Goal: Information Seeking & Learning: Check status

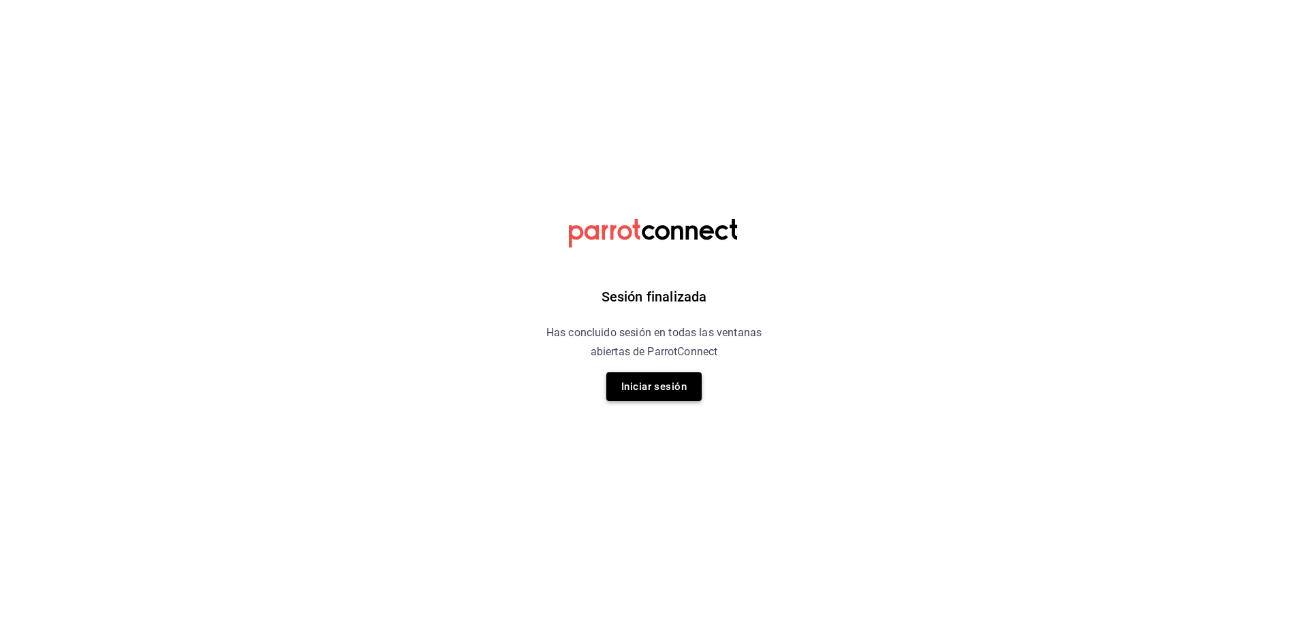
click at [651, 388] on button "Iniciar sesión" at bounding box center [653, 387] width 95 height 29
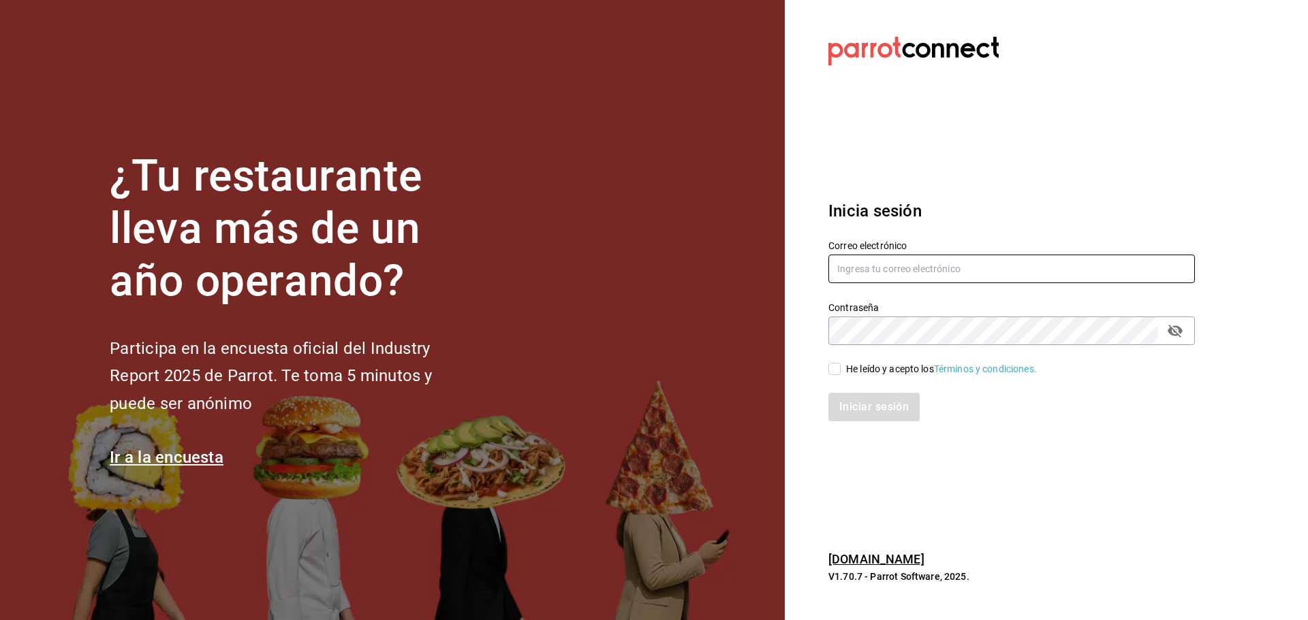
type input "angelopolitano151@hotmail.com"
click at [836, 370] on input "He leído y acepto los Términos y condiciones." at bounding box center [834, 369] width 12 height 12
checkbox input "true"
click at [857, 414] on button "Iniciar sesión" at bounding box center [874, 407] width 93 height 29
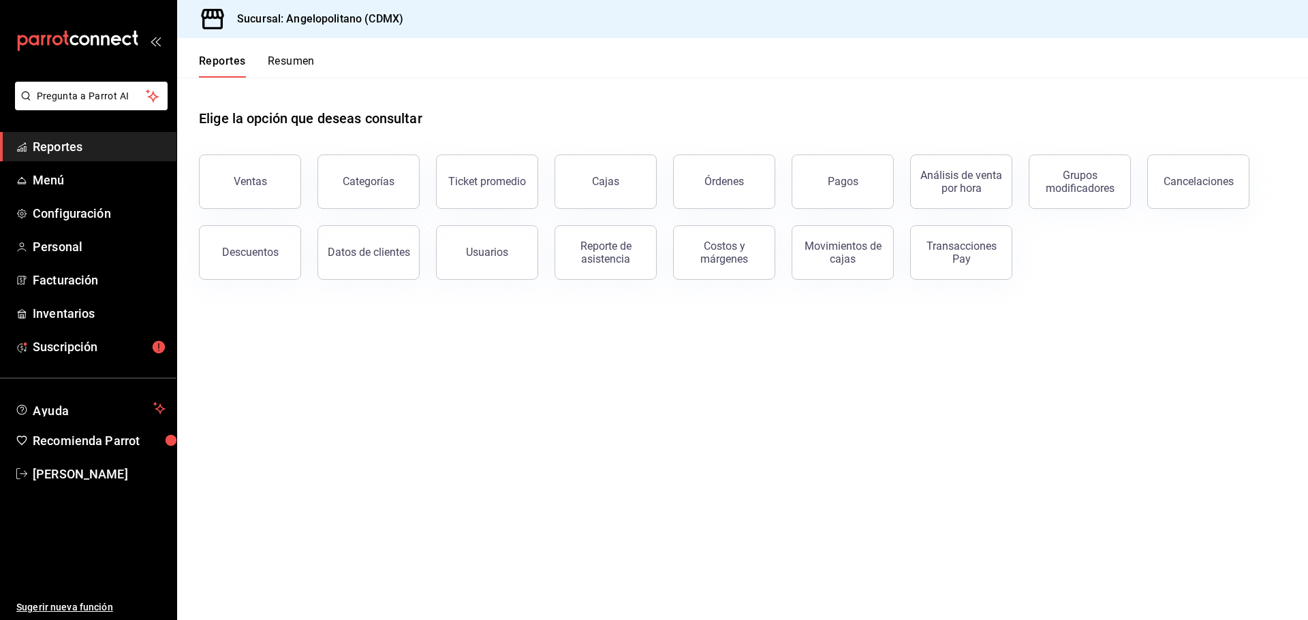
click at [245, 192] on button "Ventas" at bounding box center [250, 182] width 102 height 54
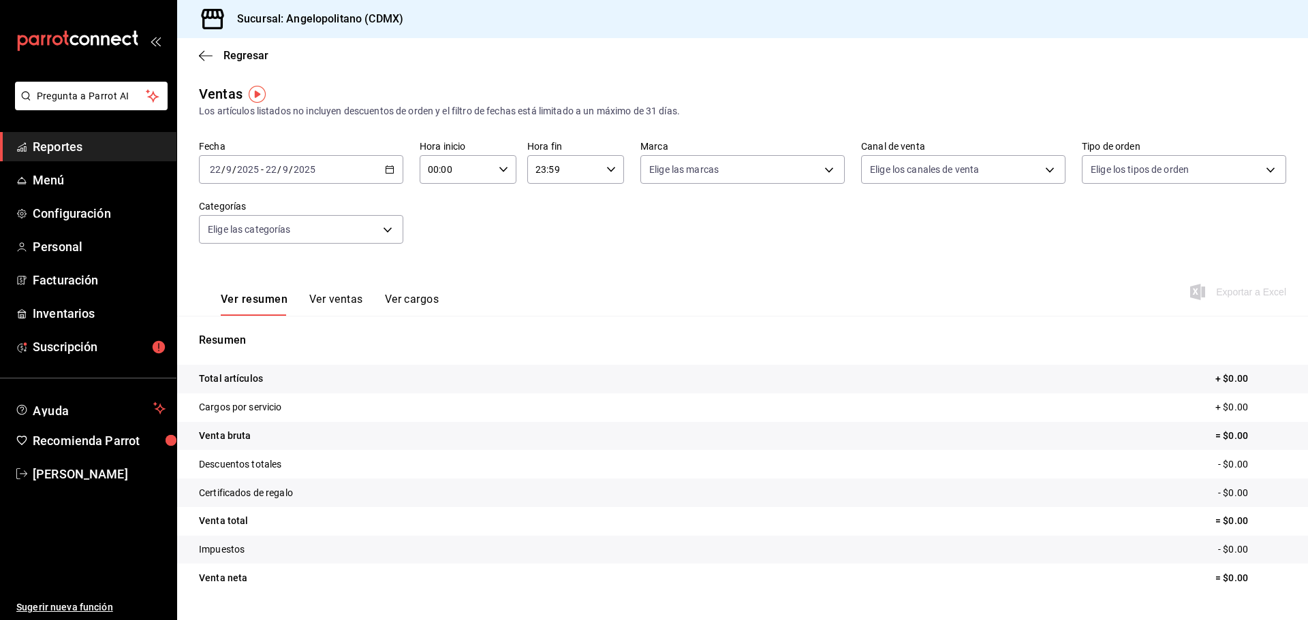
click at [385, 168] on icon "button" at bounding box center [390, 170] width 10 height 10
click at [240, 332] on span "Rango de fechas" at bounding box center [263, 333] width 106 height 14
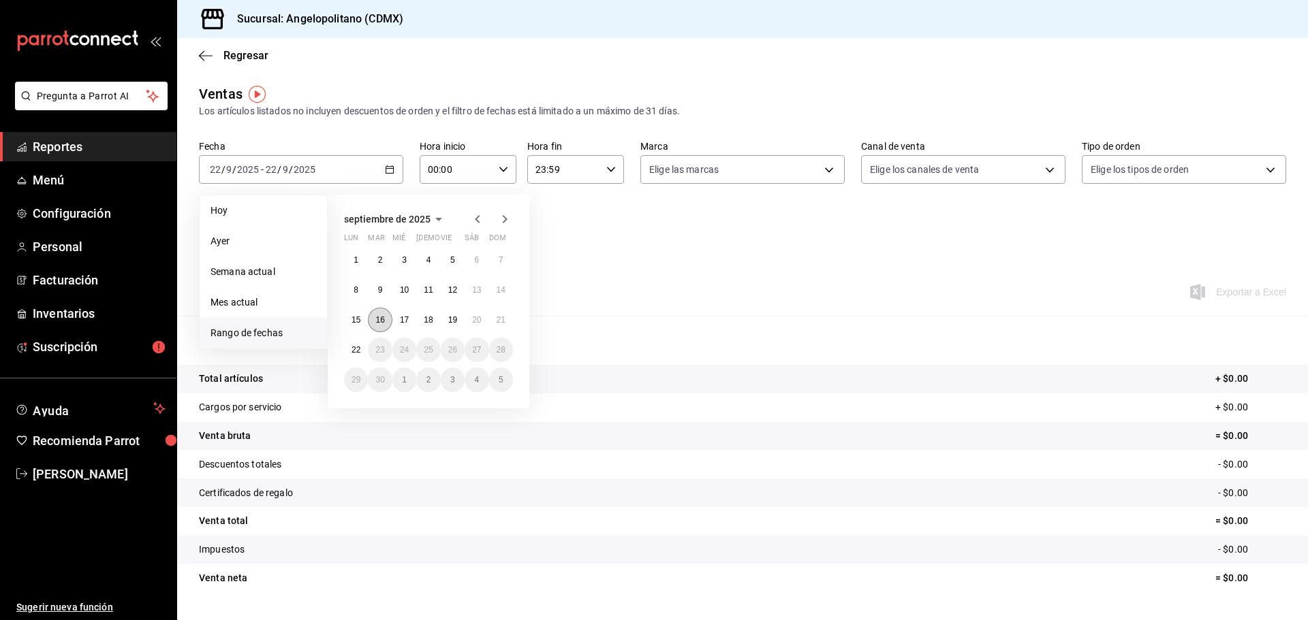
click at [375, 319] on button "16" at bounding box center [380, 320] width 24 height 25
click at [500, 316] on abbr "21" at bounding box center [501, 320] width 9 height 10
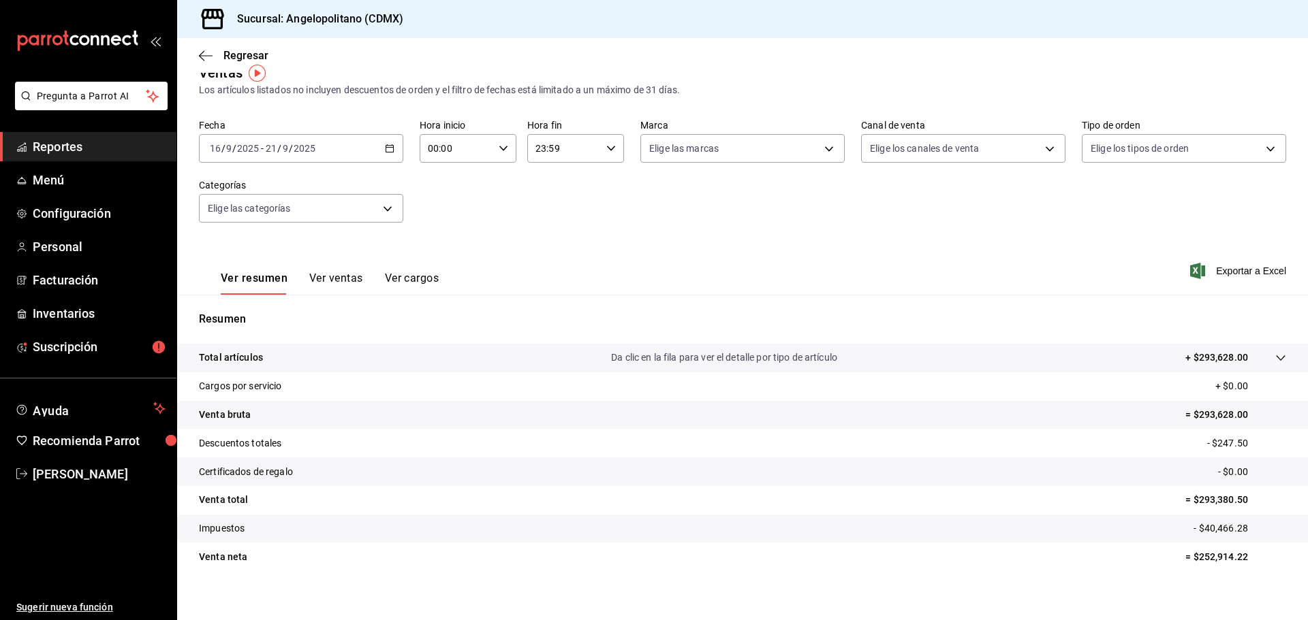
scroll to position [32, 0]
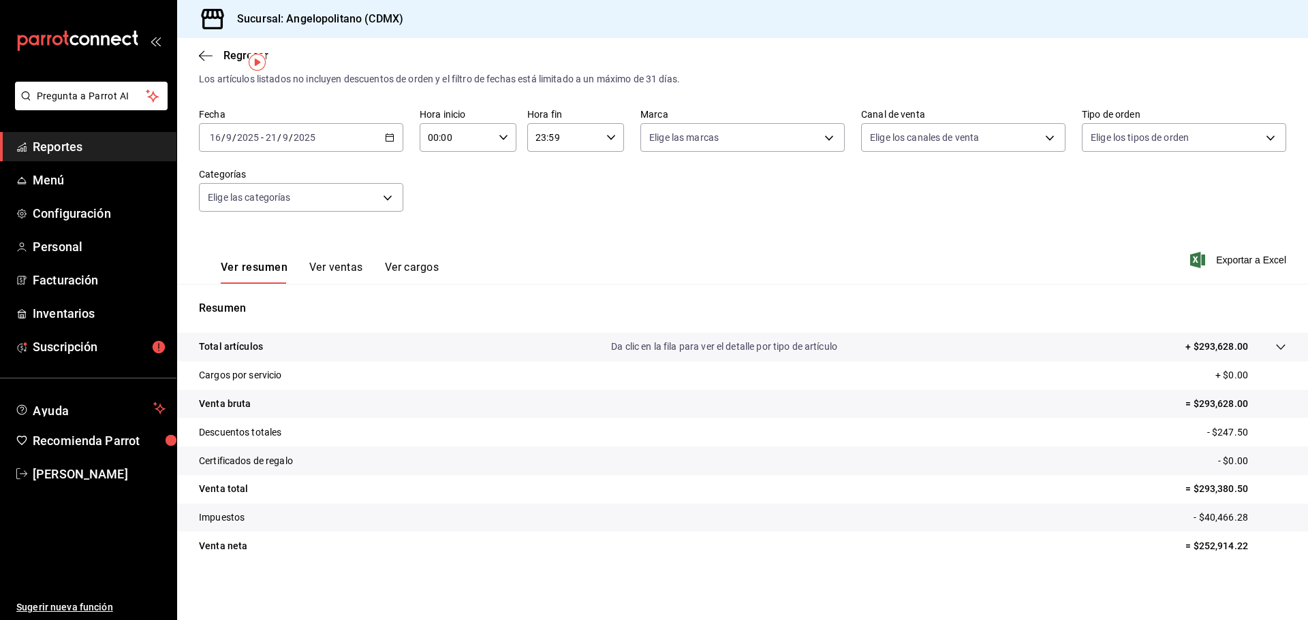
click at [386, 137] on \(Stroke\) "button" at bounding box center [389, 136] width 7 height 1
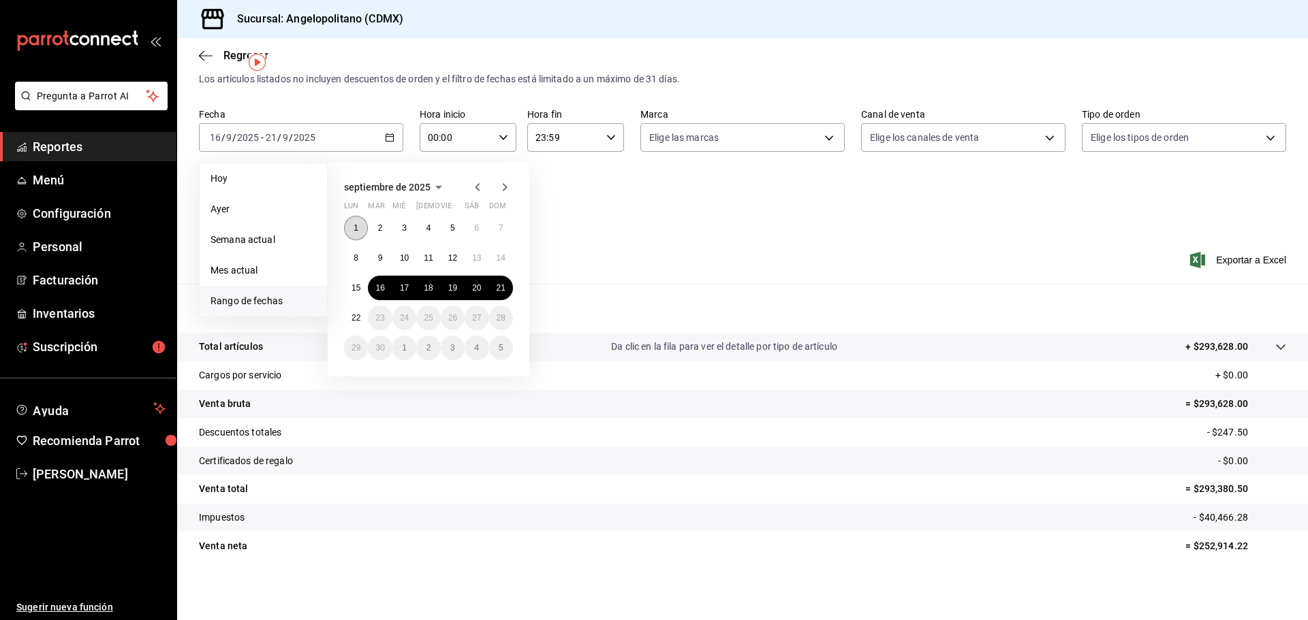
click at [356, 224] on abbr "1" at bounding box center [355, 228] width 5 height 10
click at [497, 289] on abbr "21" at bounding box center [501, 288] width 9 height 10
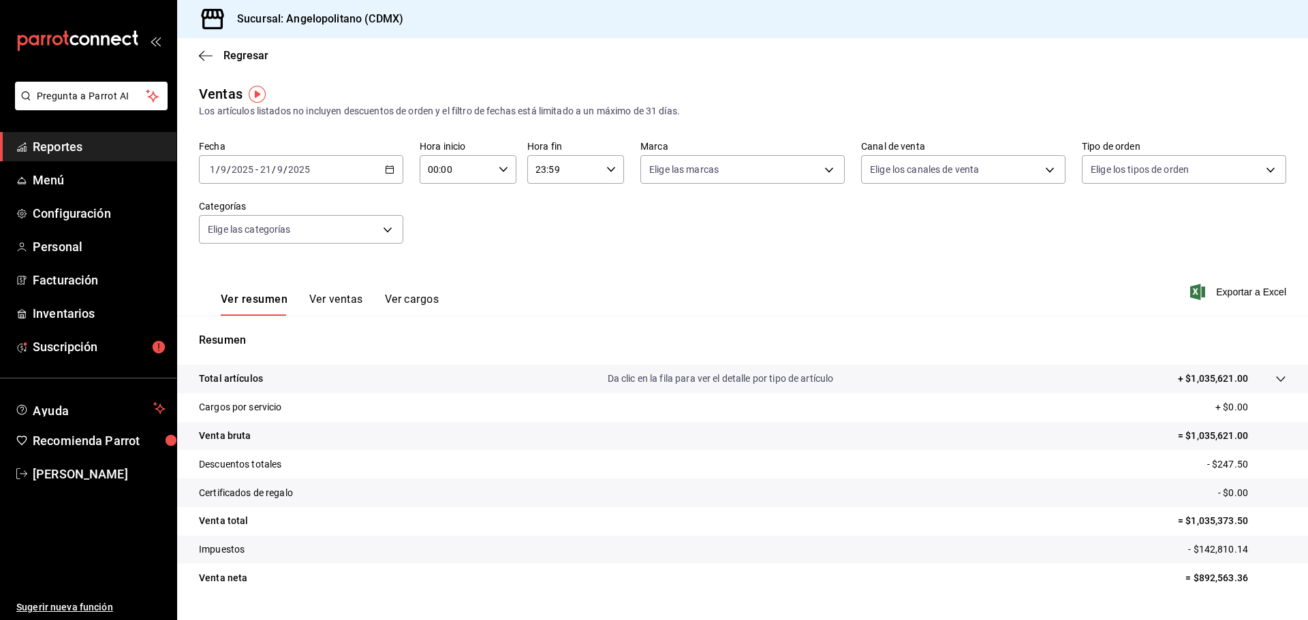
click at [390, 173] on \(Stroke\) "button" at bounding box center [390, 169] width 8 height 7
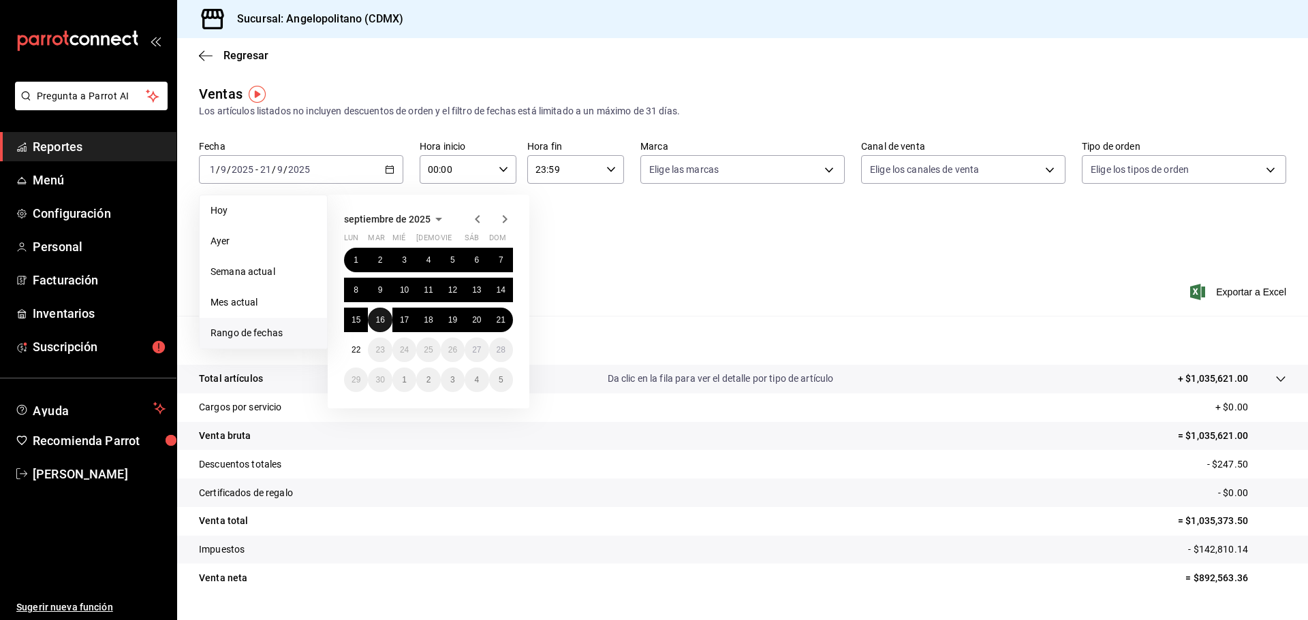
click at [377, 319] on abbr "16" at bounding box center [379, 320] width 9 height 10
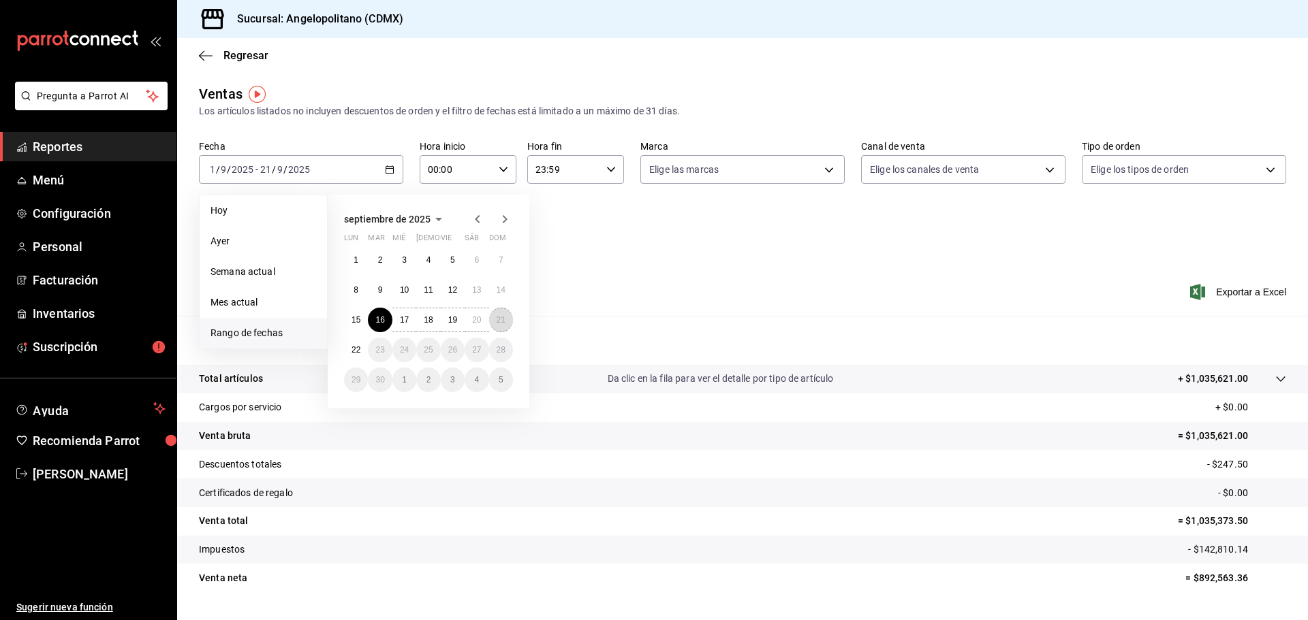
drag, startPoint x: 499, startPoint y: 325, endPoint x: 520, endPoint y: 311, distance: 25.5
click at [499, 324] on button "21" at bounding box center [501, 320] width 24 height 25
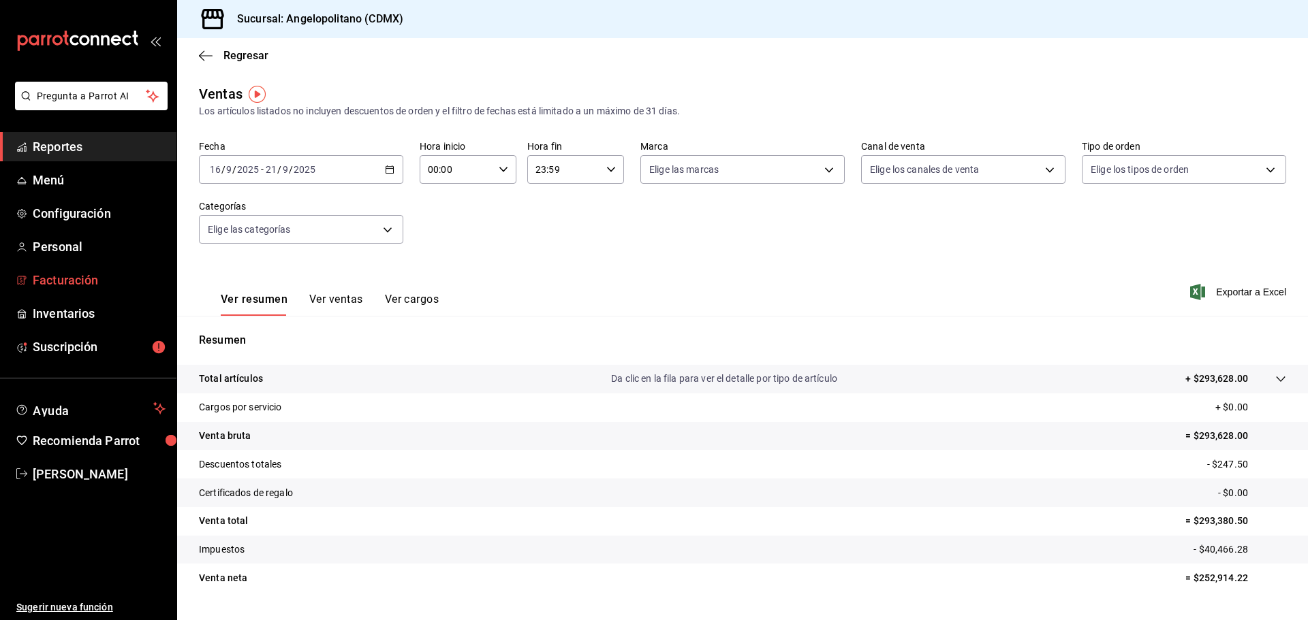
click at [77, 280] on span "Facturación" at bounding box center [99, 280] width 133 height 18
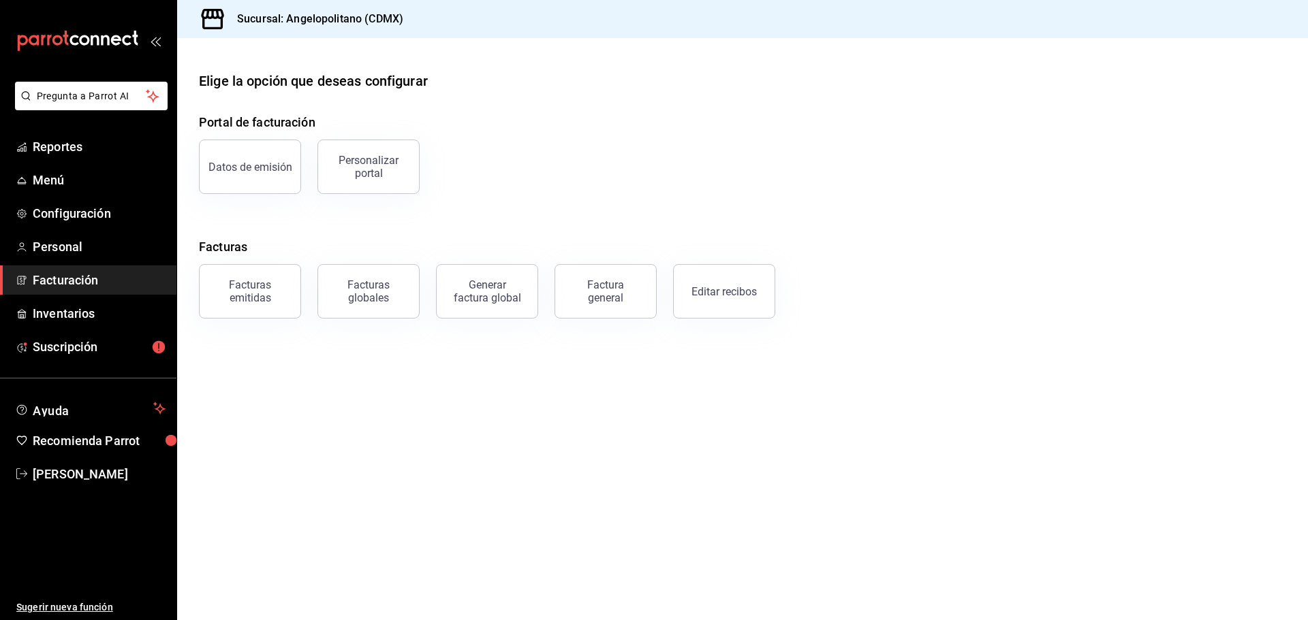
drag, startPoint x: 582, startPoint y: 292, endPoint x: 591, endPoint y: 289, distance: 8.4
click at [583, 292] on div "Factura general" at bounding box center [605, 292] width 68 height 26
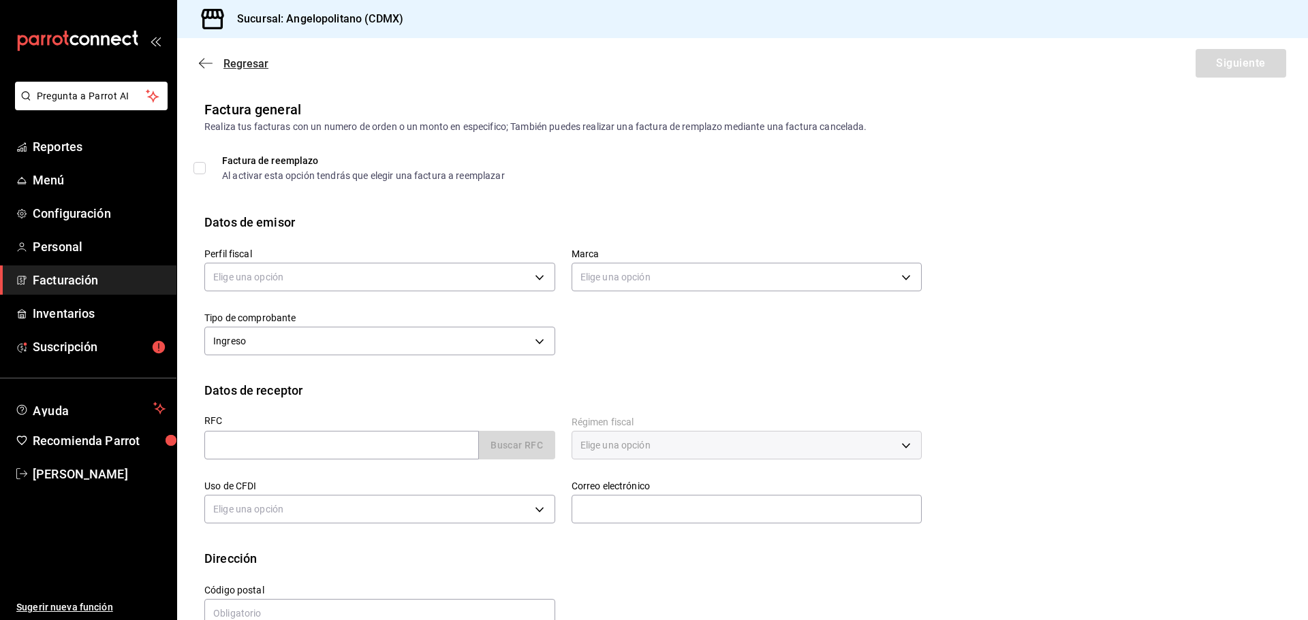
click at [204, 64] on icon "button" at bounding box center [206, 63] width 14 height 12
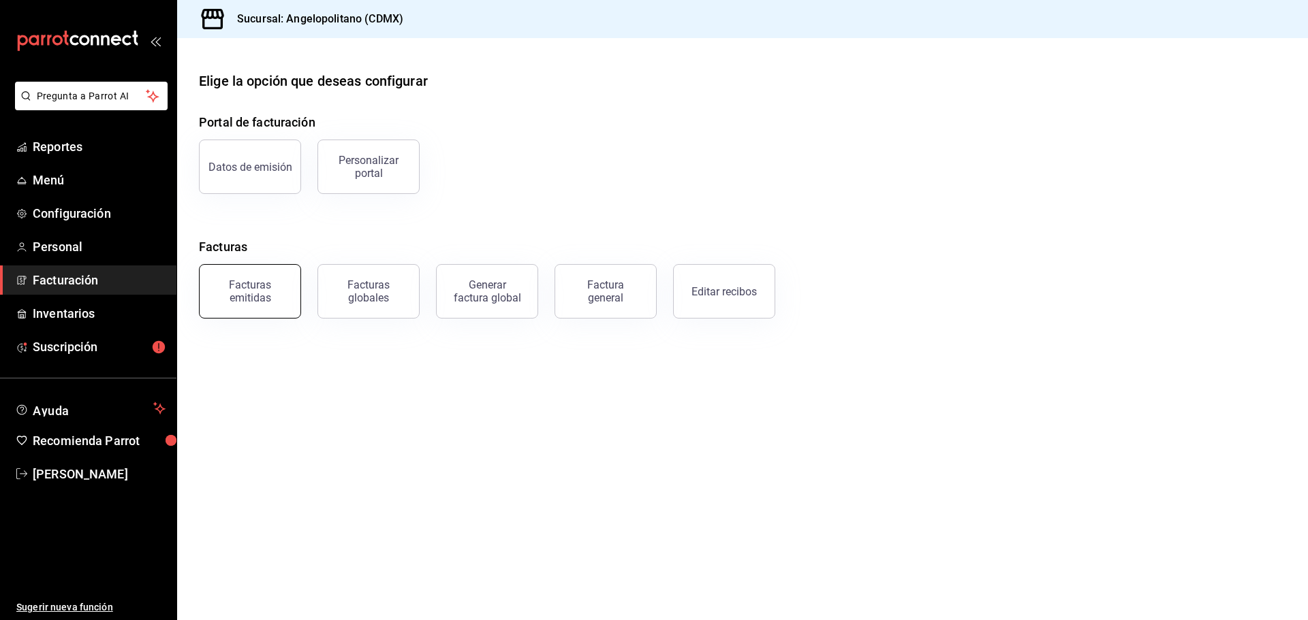
click at [267, 292] on div "Facturas emitidas" at bounding box center [250, 292] width 84 height 26
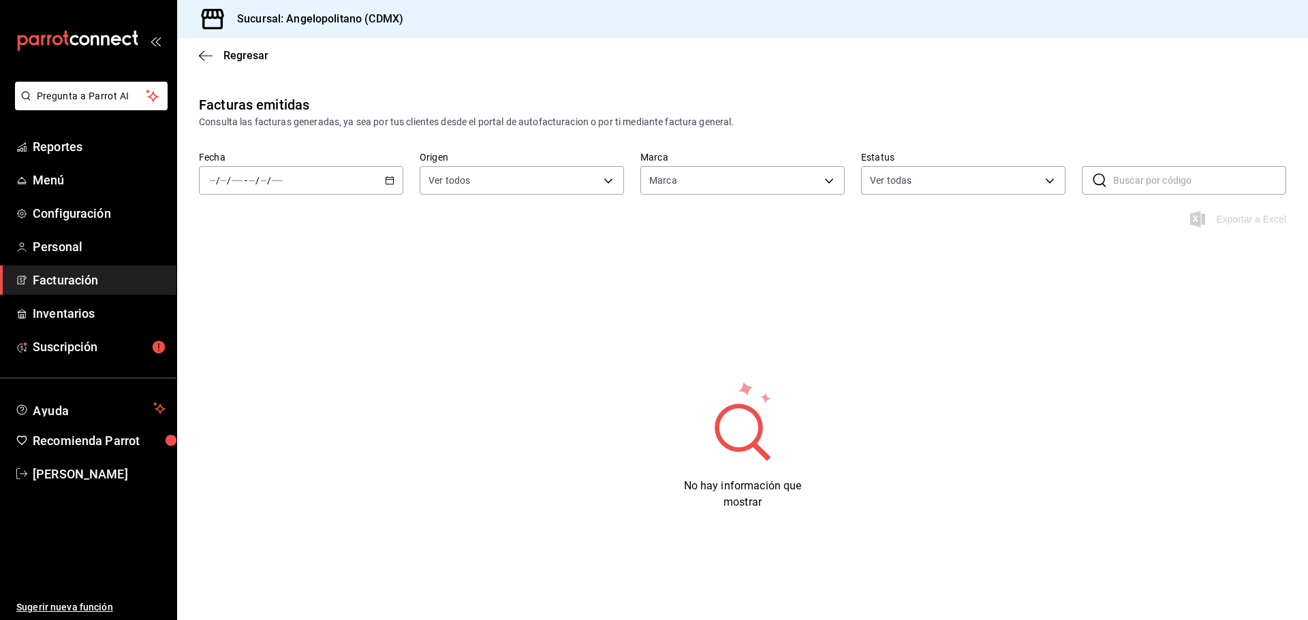
type input "e7b7265c-889c-41a5-bb0c-0e62bdb51750"
click at [387, 182] on icon "button" at bounding box center [390, 181] width 10 height 10
click at [250, 311] on span "Mes actual" at bounding box center [263, 314] width 106 height 14
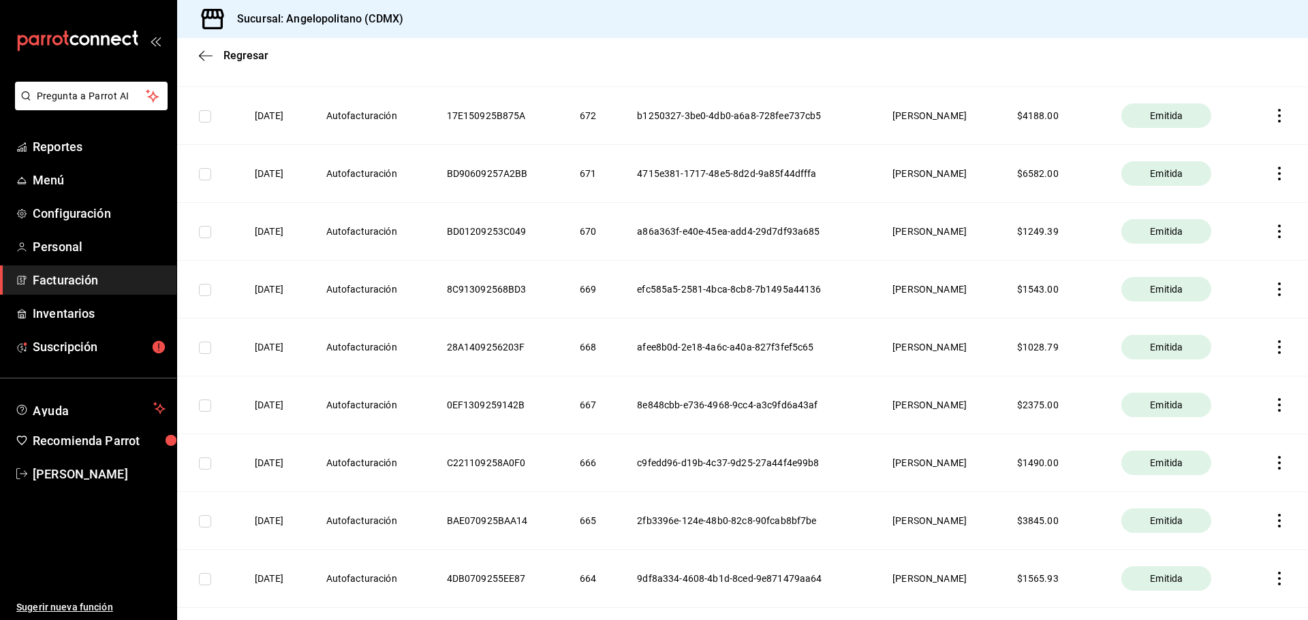
scroll to position [1437, 0]
click at [204, 53] on icon "button" at bounding box center [206, 56] width 14 height 12
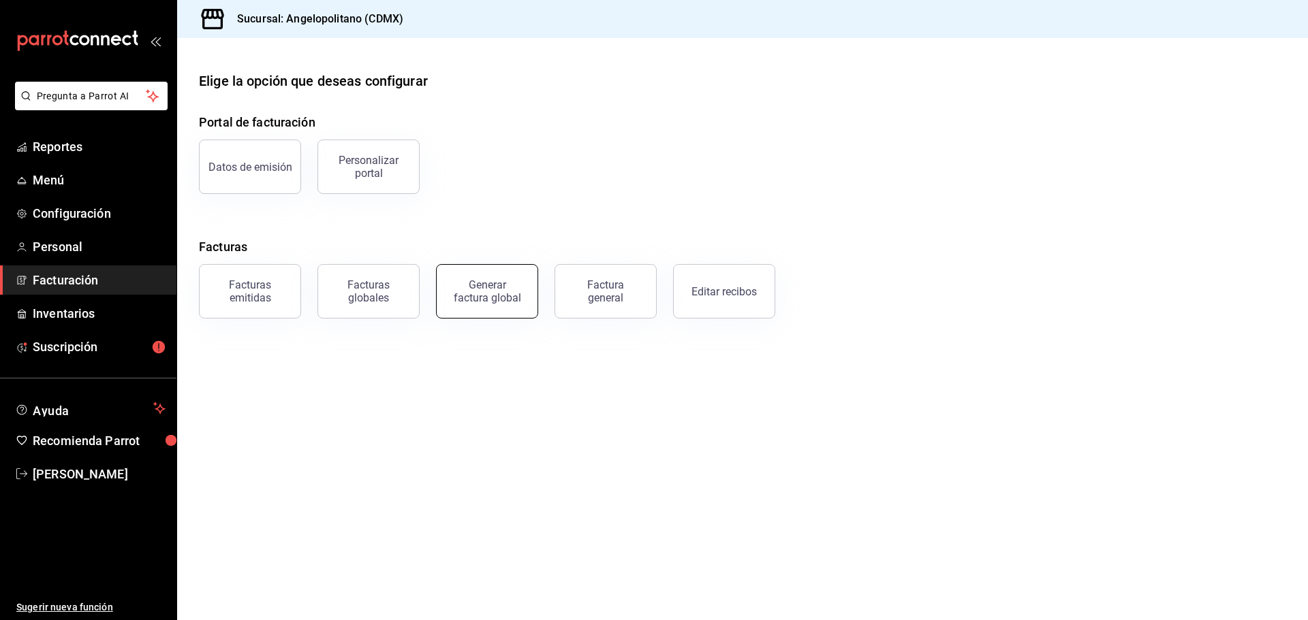
click at [472, 304] on button "Generar factura global" at bounding box center [487, 291] width 102 height 54
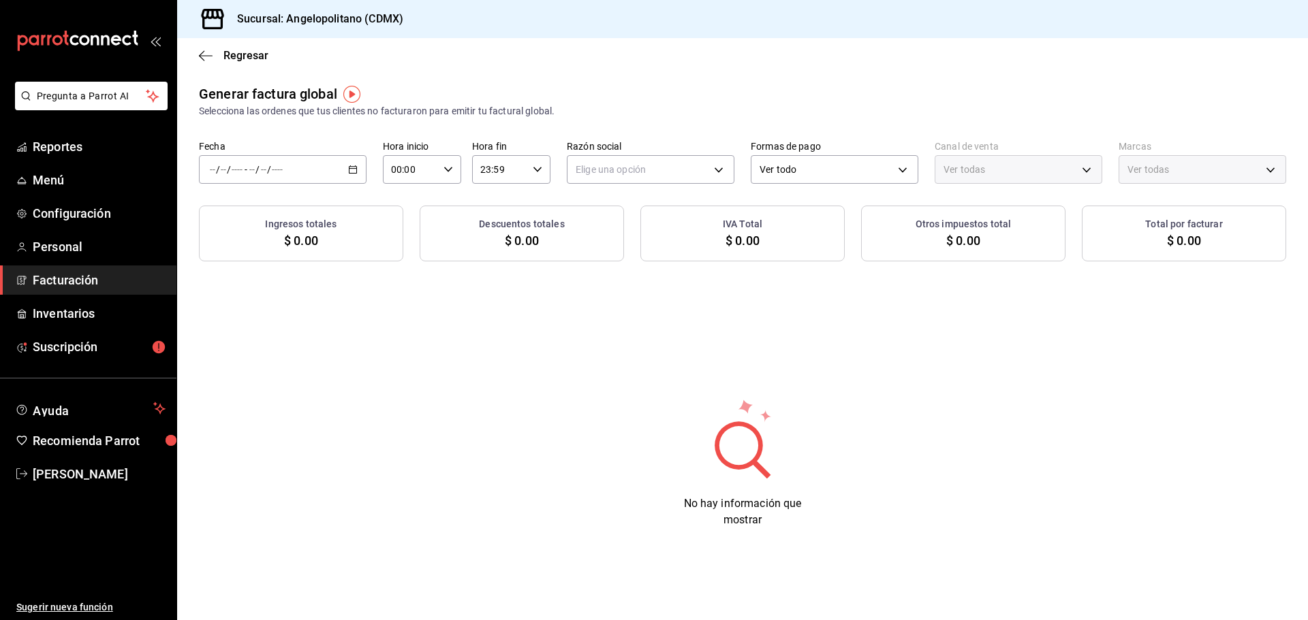
type input "PARROT,UBER_EATS,RAPPI,DIDI_FOOD,ONLINE"
click at [198, 56] on div "Regresar" at bounding box center [742, 55] width 1131 height 35
click at [201, 57] on icon "button" at bounding box center [206, 56] width 14 height 12
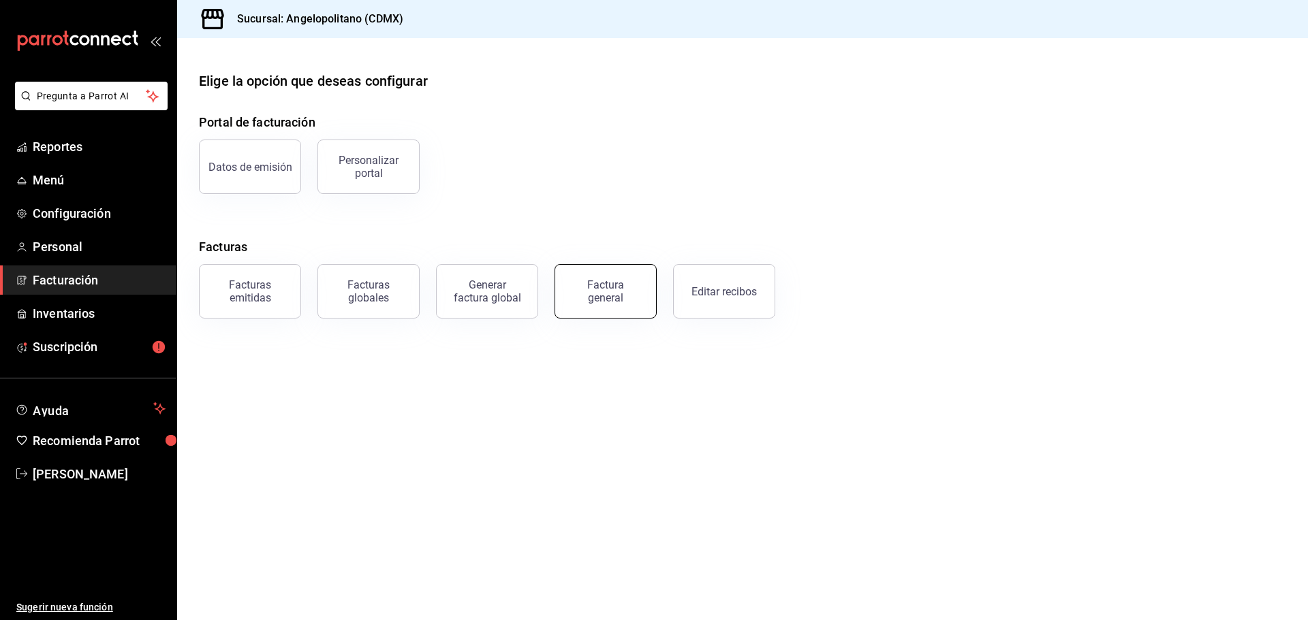
click at [588, 289] on div "Factura general" at bounding box center [605, 292] width 68 height 26
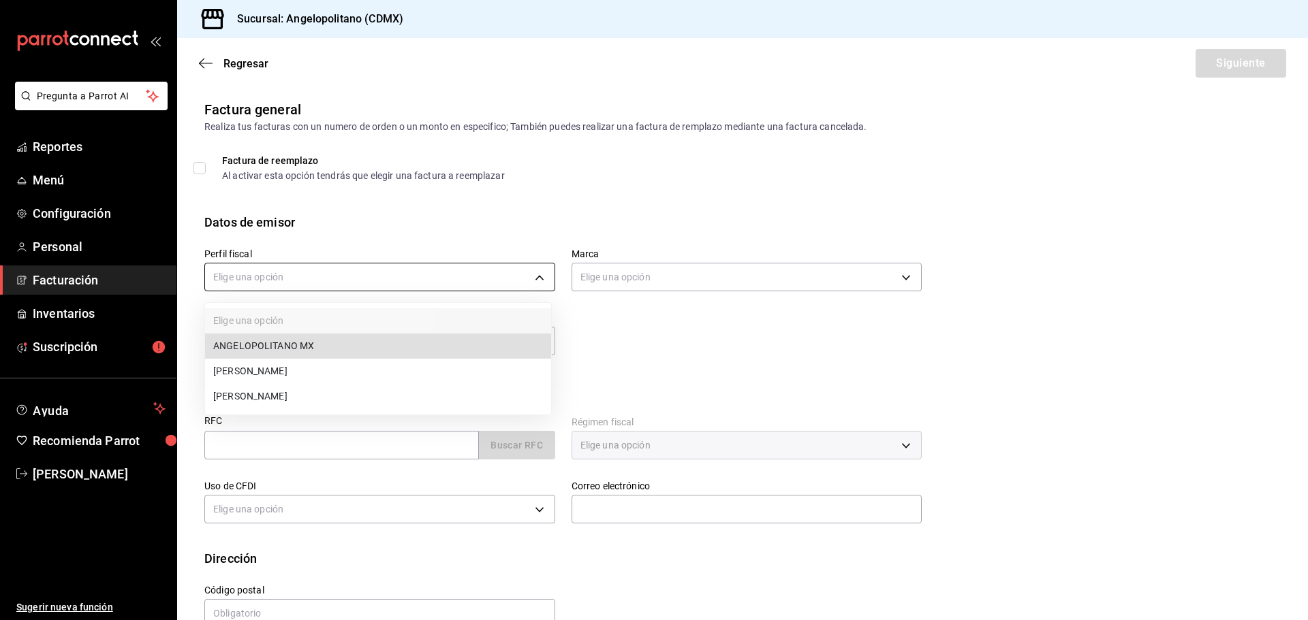
click at [426, 285] on body "Pregunta a Parrot AI Reportes Menú Configuración Personal Facturación Inventari…" at bounding box center [654, 310] width 1308 height 620
click at [339, 400] on li "[PERSON_NAME]" at bounding box center [378, 396] width 346 height 25
type input "db605784-34d1-457a-bd2d-51dc5515b688"
type input "e7b7265c-889c-41a5-bb0c-0e62bdb51750"
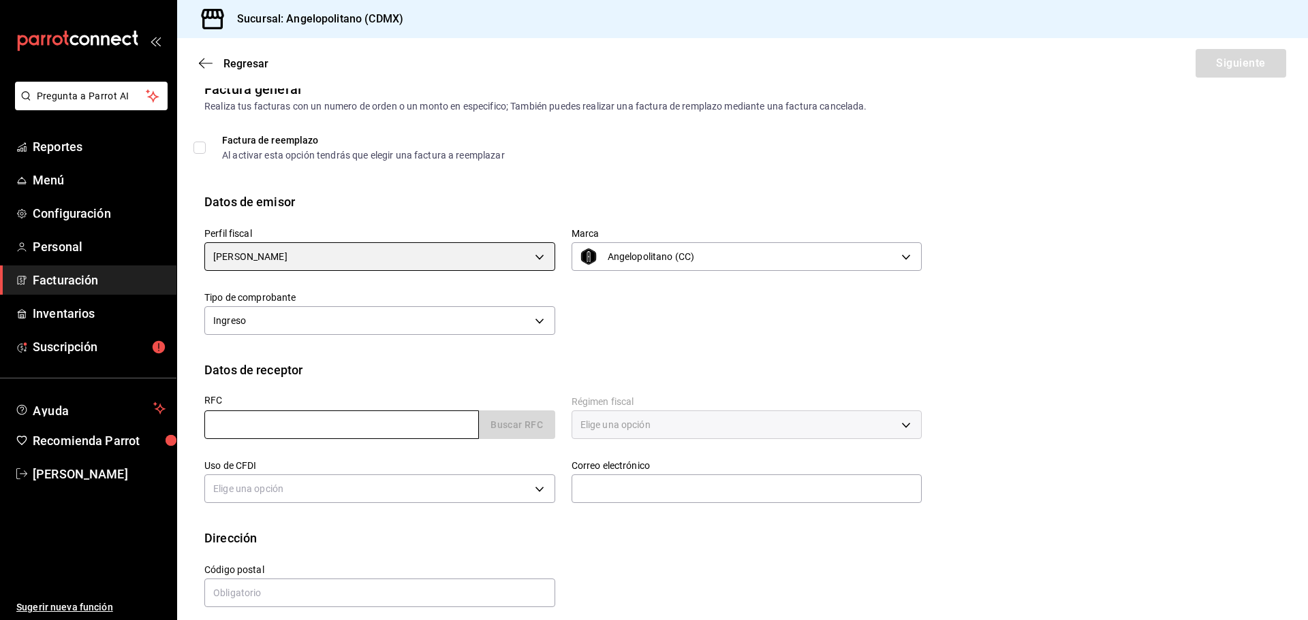
scroll to position [31, 0]
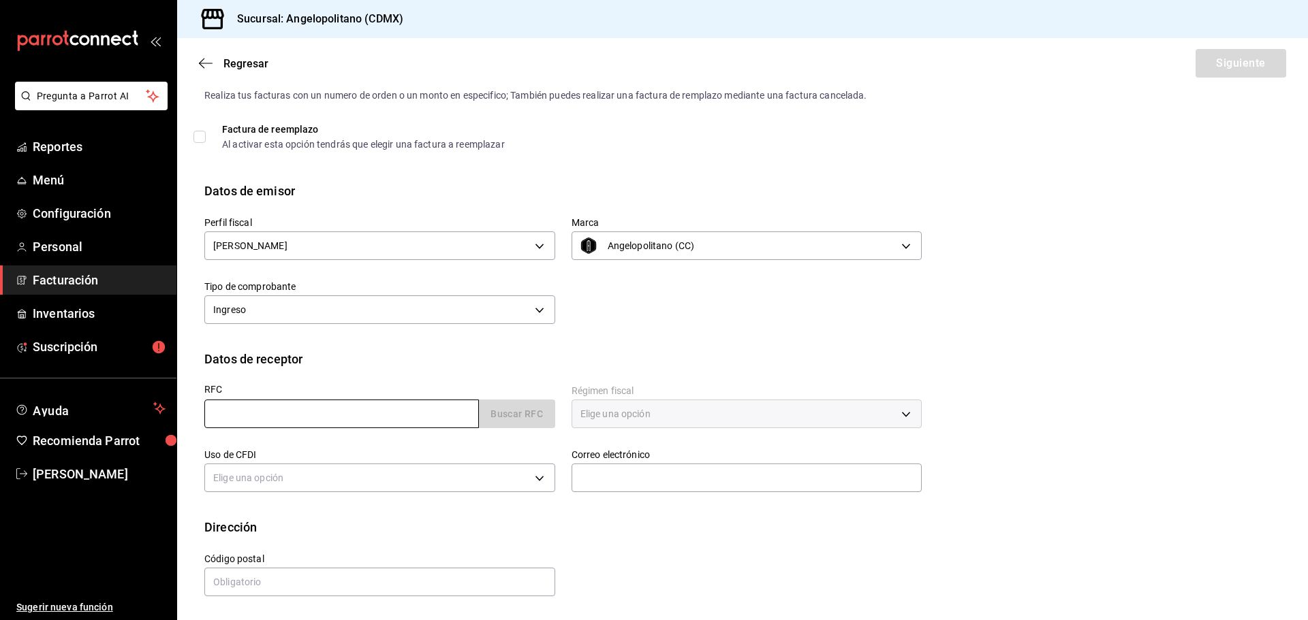
click at [294, 419] on input "text" at bounding box center [341, 414] width 274 height 29
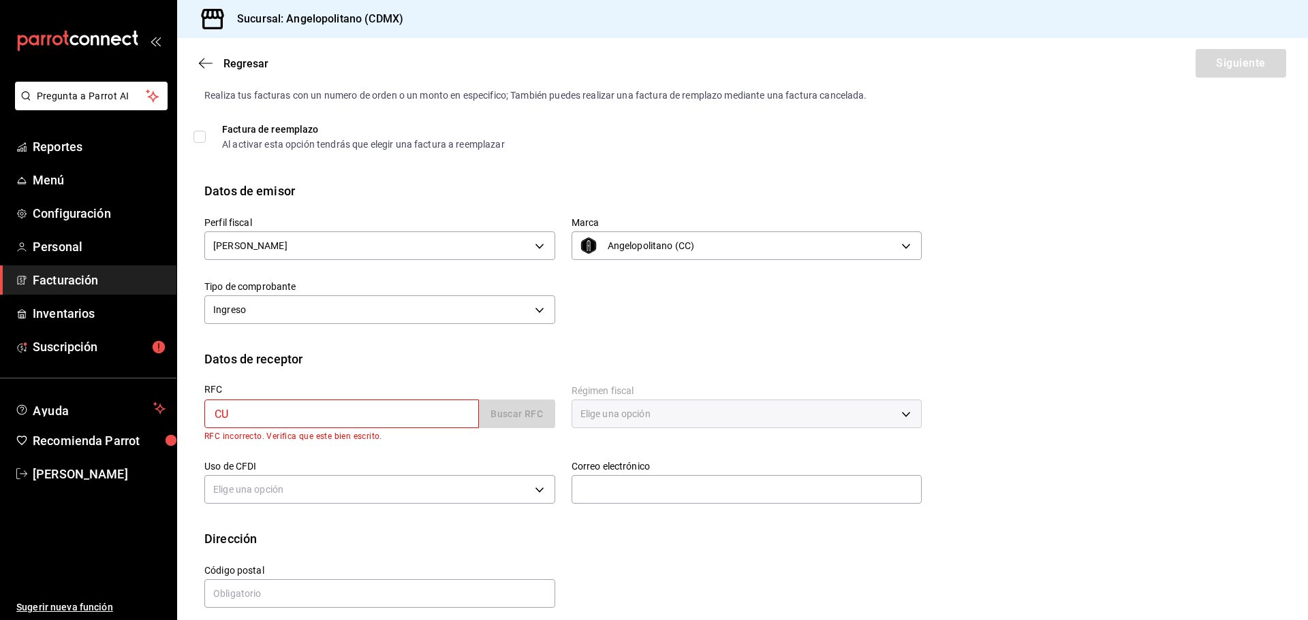
type input "CUUE900804QY4"
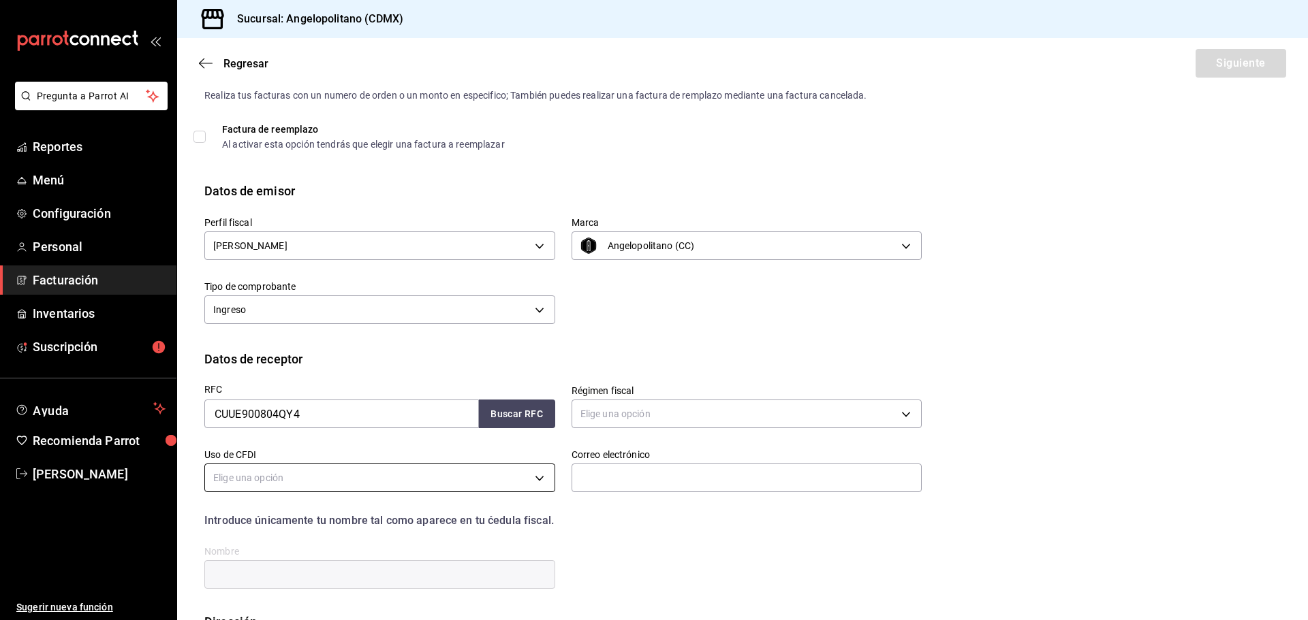
click at [415, 490] on body "Pregunta a Parrot AI Reportes Menú Configuración Personal Facturación Inventari…" at bounding box center [654, 310] width 1308 height 620
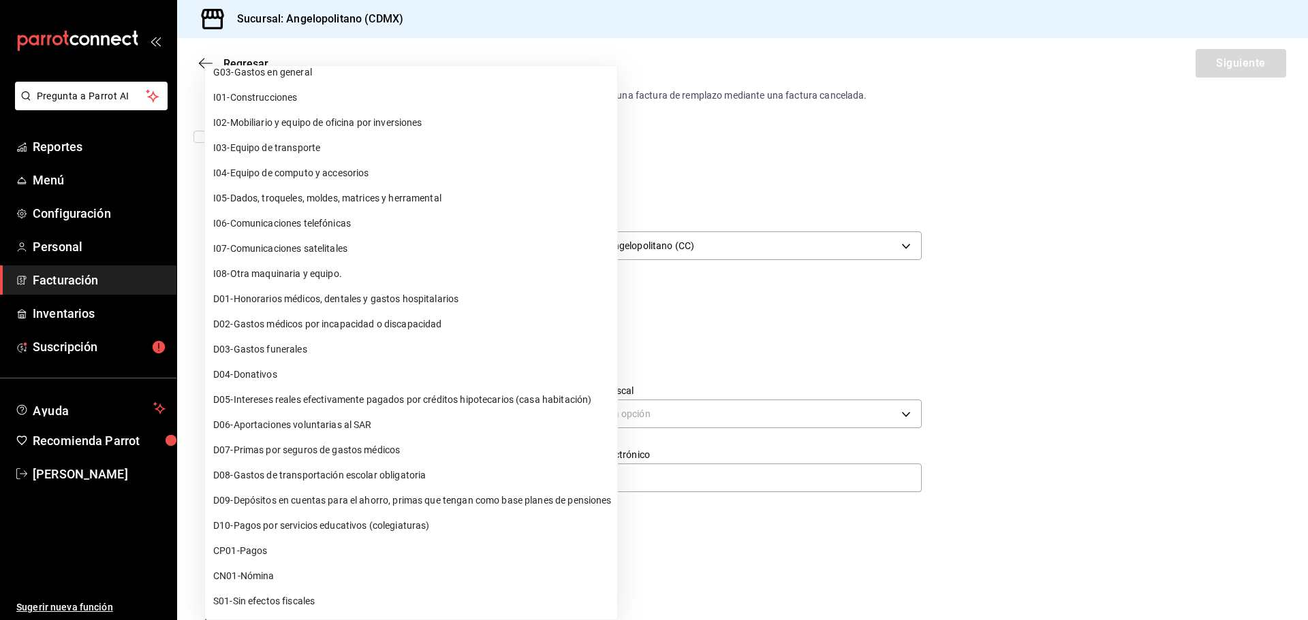
scroll to position [0, 0]
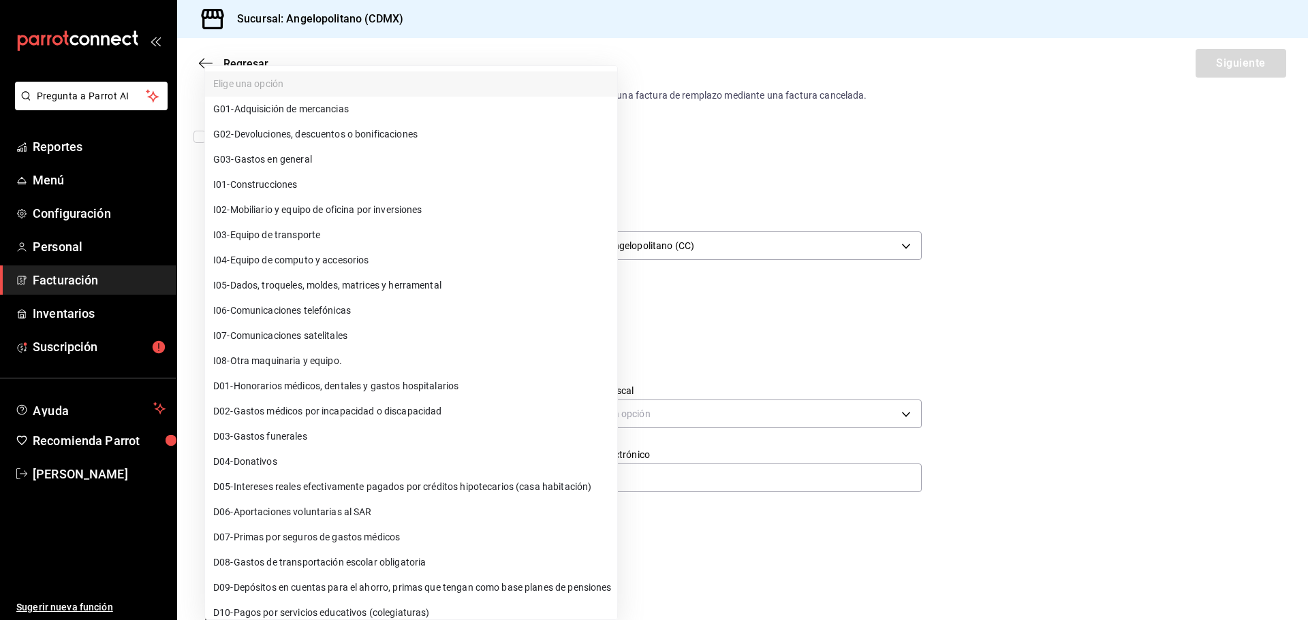
click at [297, 165] on span "G03 - Gastos en general" at bounding box center [262, 160] width 99 height 14
type input "G03"
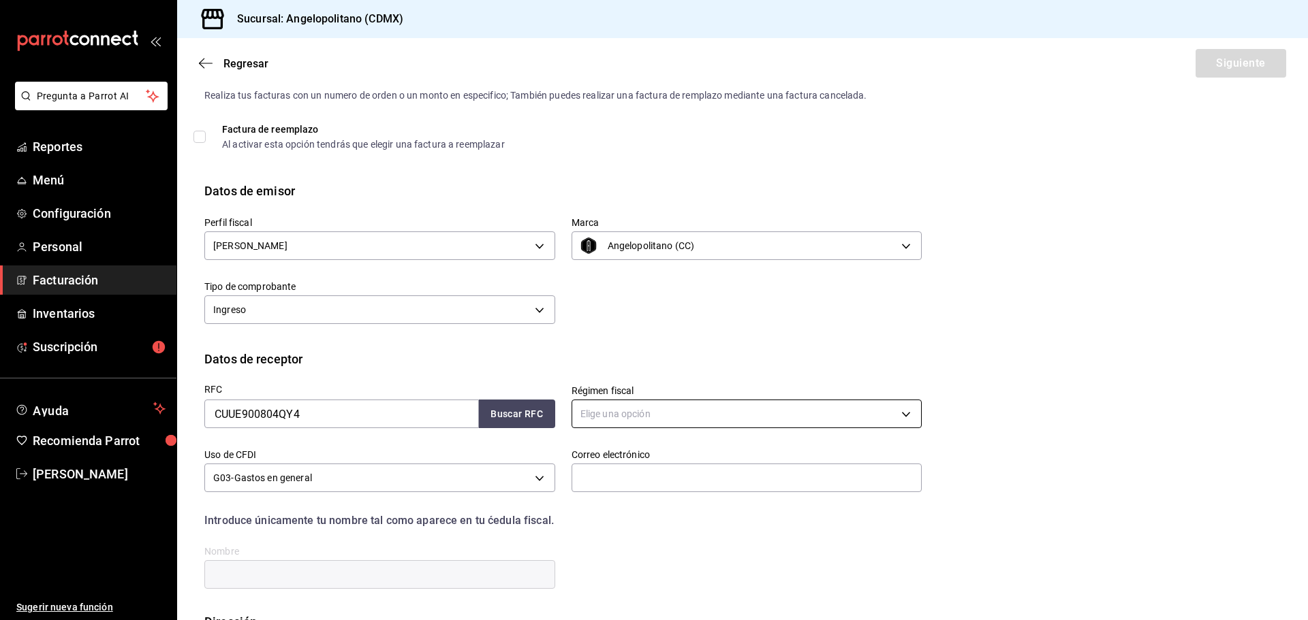
click at [645, 415] on body "Pregunta a Parrot AI Reportes Menú Configuración Personal Facturación Inventari…" at bounding box center [654, 310] width 1308 height 620
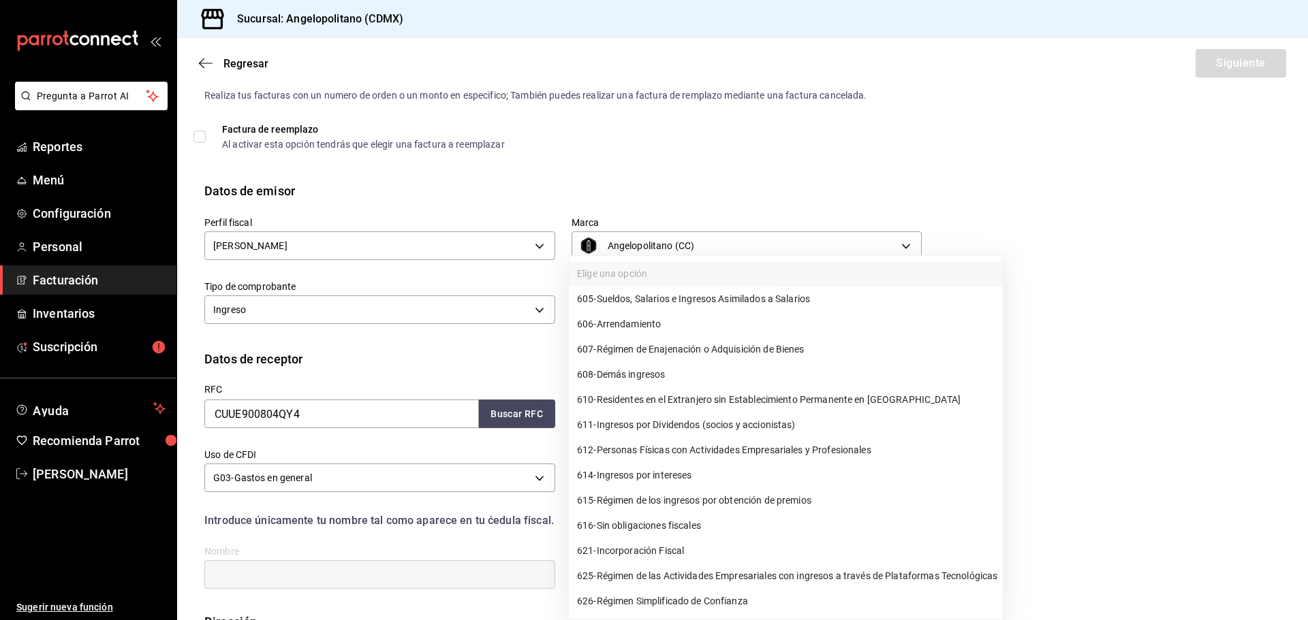
click at [1005, 193] on div at bounding box center [654, 310] width 1308 height 620
click at [718, 411] on body "Pregunta a Parrot AI Reportes Menú Configuración Personal Facturación Inventari…" at bounding box center [654, 310] width 1308 height 620
click at [693, 304] on span "605 - Sueldos, Salarios e Ingresos Asimilados a Salarios" at bounding box center [693, 299] width 233 height 14
type input "605"
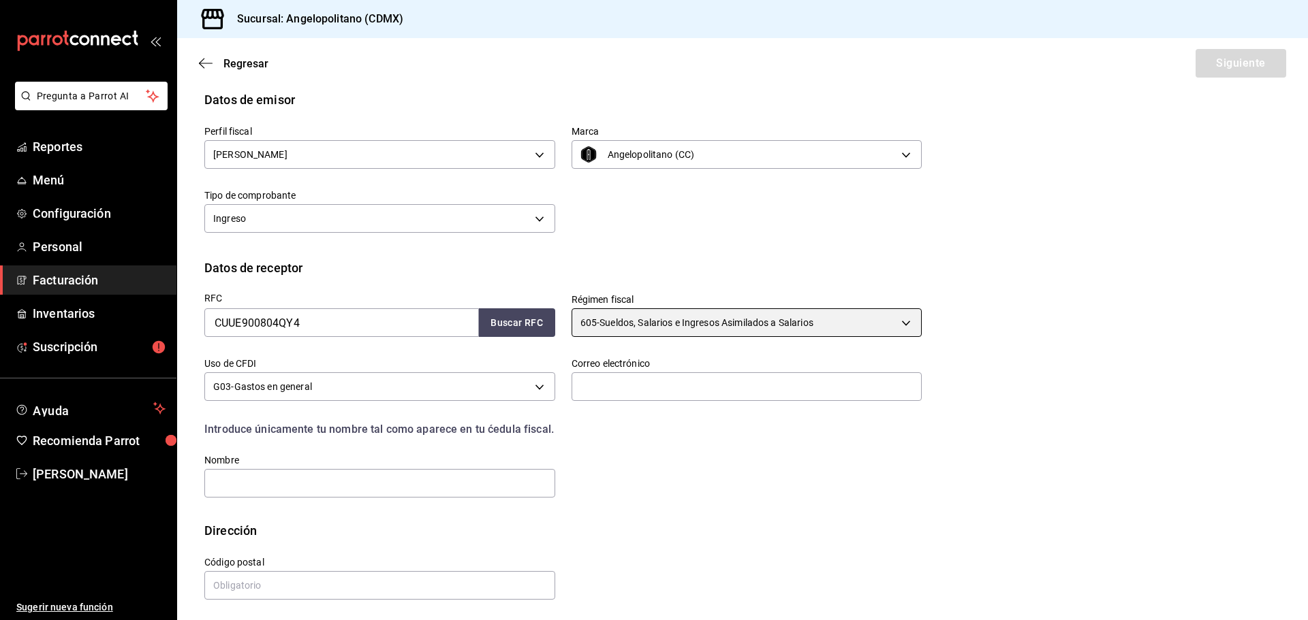
scroll to position [126, 0]
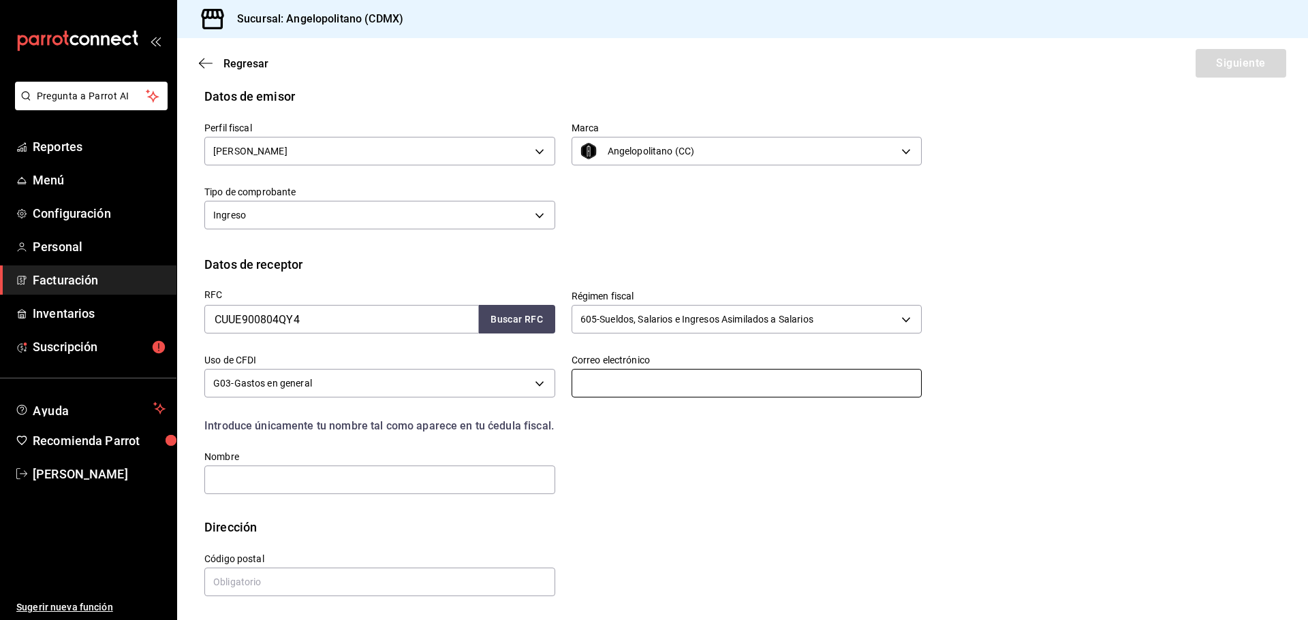
click at [612, 376] on input "text" at bounding box center [746, 383] width 351 height 29
paste input "[EMAIL_ADDRESS][DOMAIN_NAME]"
type input "[EMAIL_ADDRESS][DOMAIN_NAME]"
click at [445, 482] on input "text" at bounding box center [379, 480] width 351 height 29
type input "[PERSON_NAME]"
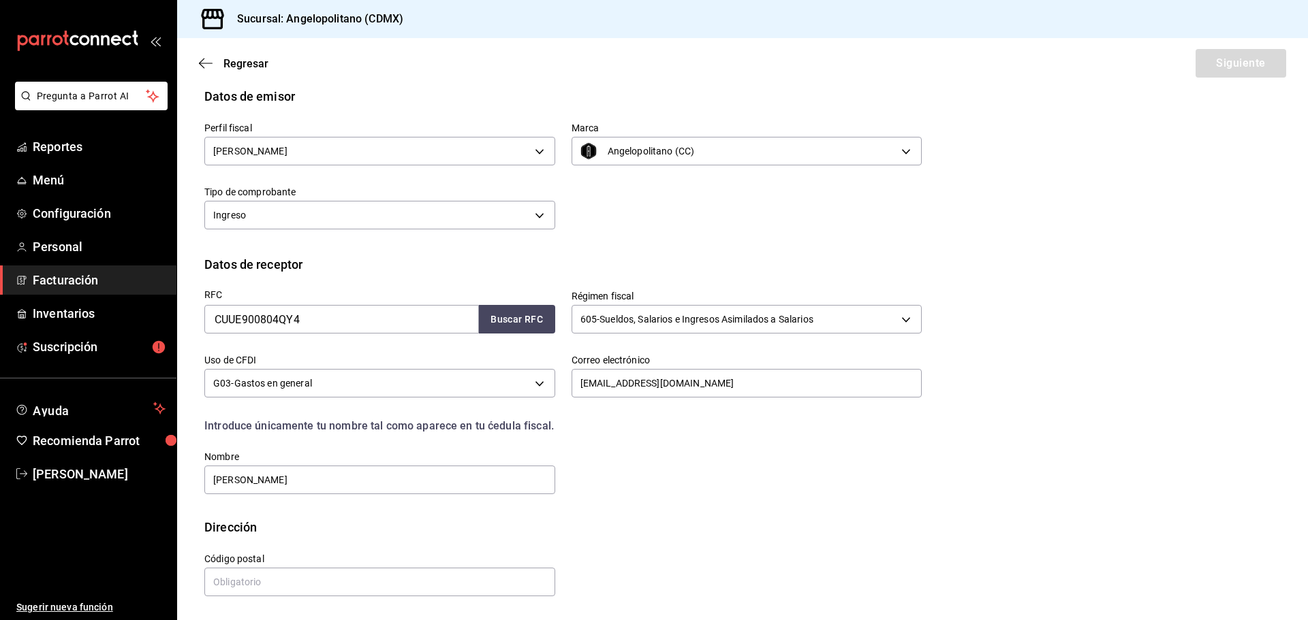
click at [433, 534] on div "Dirección" at bounding box center [742, 527] width 1076 height 18
click at [346, 583] on input "text" at bounding box center [379, 582] width 351 height 29
type input "28016"
click at [407, 522] on div "Dirección" at bounding box center [742, 527] width 1076 height 18
click at [1221, 64] on button "Siguiente" at bounding box center [1240, 63] width 91 height 29
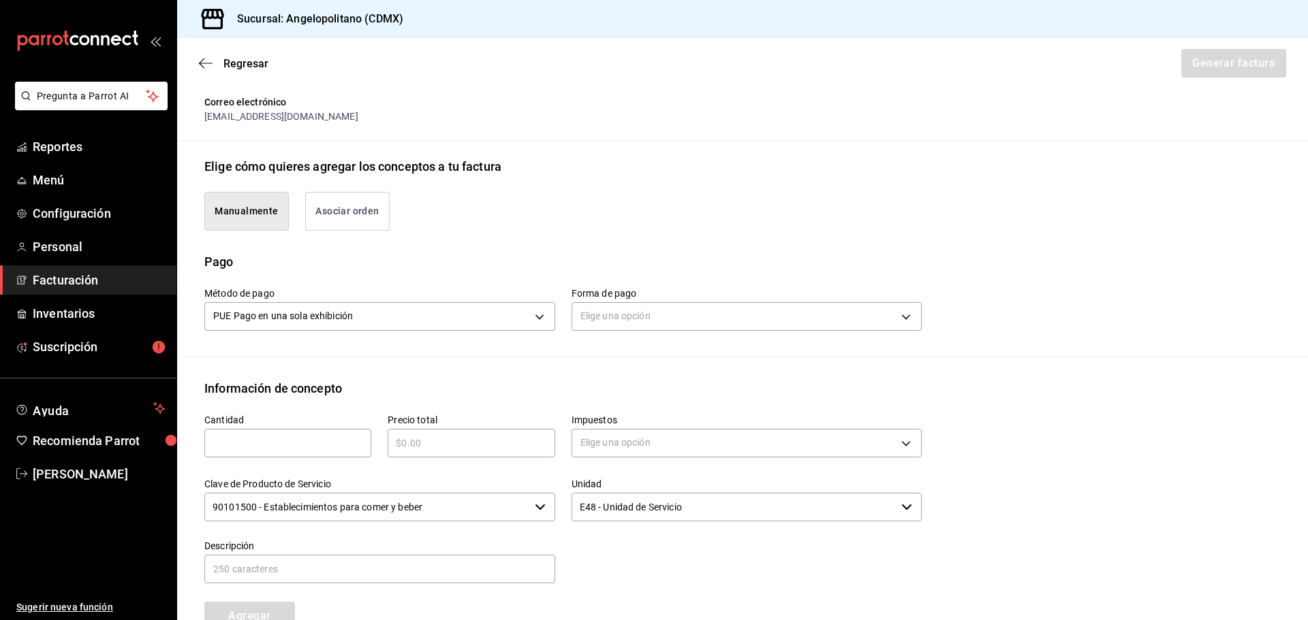
scroll to position [262, 0]
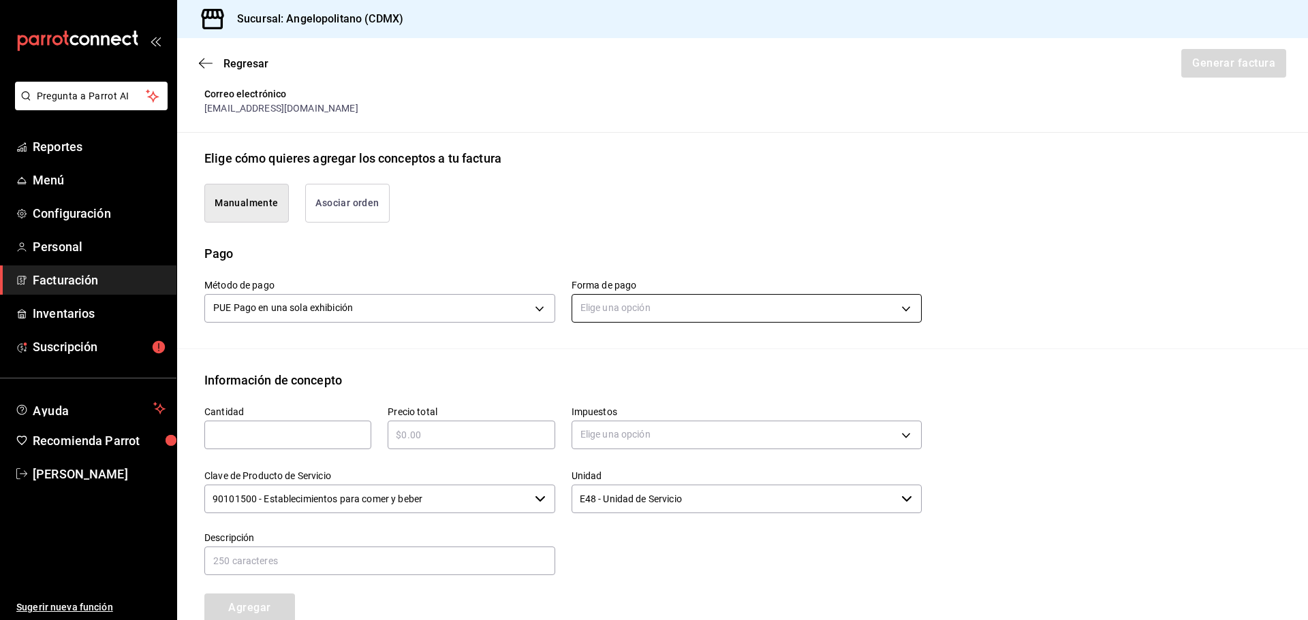
click at [709, 320] on body "Pregunta a Parrot AI Reportes Menú Configuración Personal Facturación Inventari…" at bounding box center [654, 310] width 1308 height 620
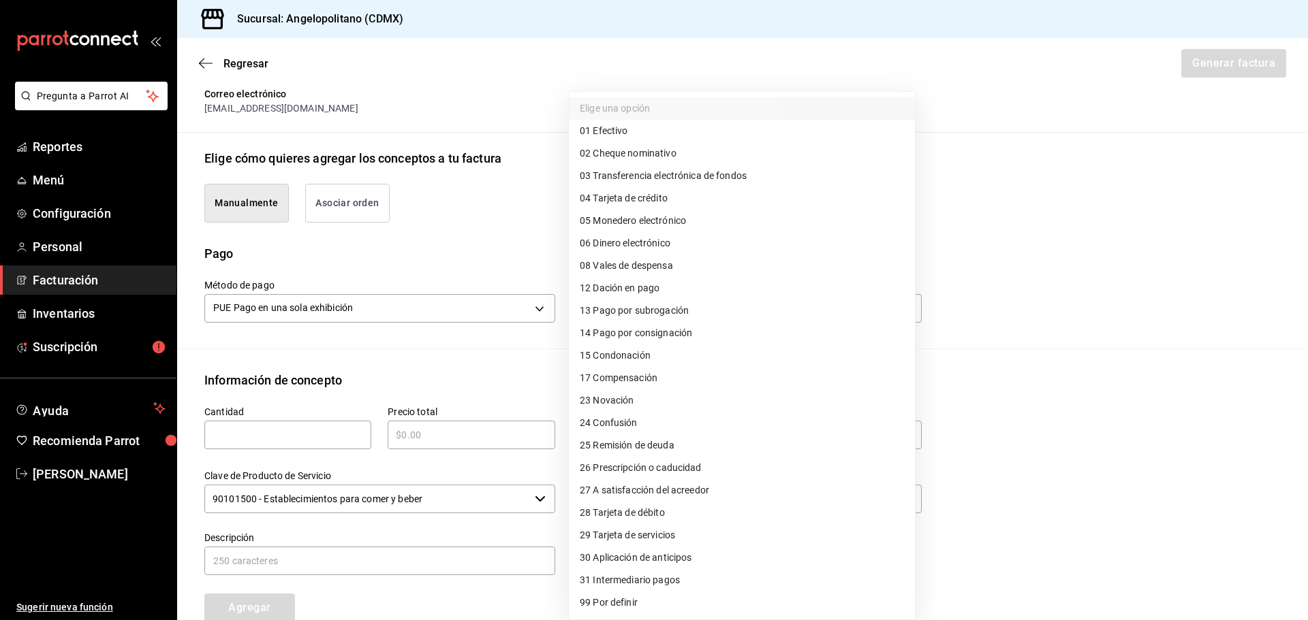
click at [642, 518] on span "28 Tarjeta de débito" at bounding box center [622, 513] width 85 height 14
type input "28"
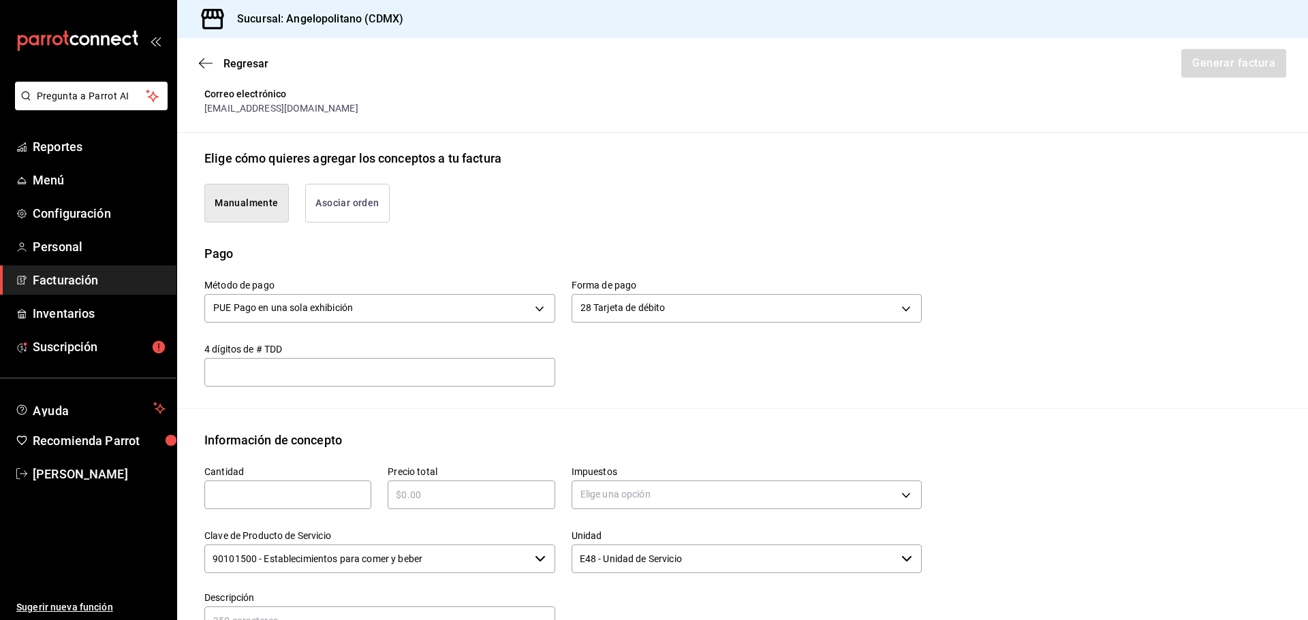
click at [321, 501] on input "text" at bounding box center [287, 495] width 167 height 16
click at [726, 391] on div "Método de pago PUE Pago en una sola exhibición PUE Forma de pago 28 Tarjeta de …" at bounding box center [742, 336] width 1076 height 146
click at [363, 211] on button "Asociar orden" at bounding box center [347, 203] width 84 height 39
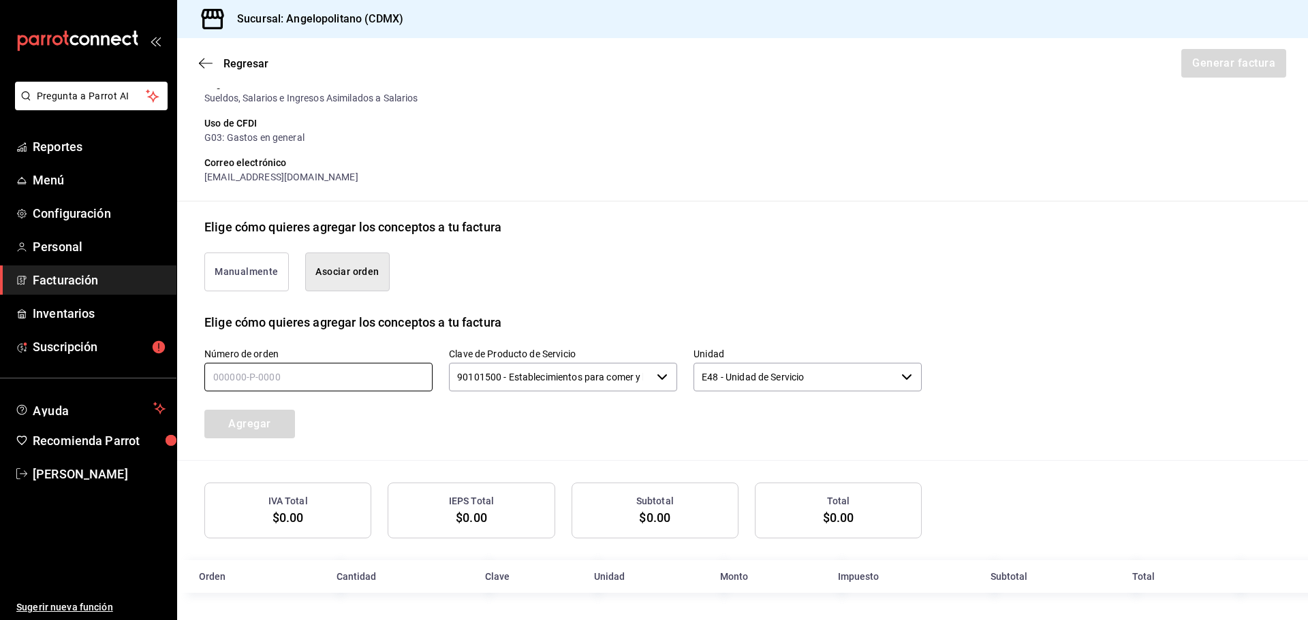
click at [279, 379] on input "text" at bounding box center [318, 377] width 228 height 29
type input "049925-p-0006"
click at [433, 409] on div "Número de orden 049925-p-0006 Clave de Producto de Servicio 90101500 - Establec…" at bounding box center [547, 376] width 750 height 123
click at [610, 379] on input "90101500 - Establecimientos para comer y beber" at bounding box center [550, 377] width 202 height 29
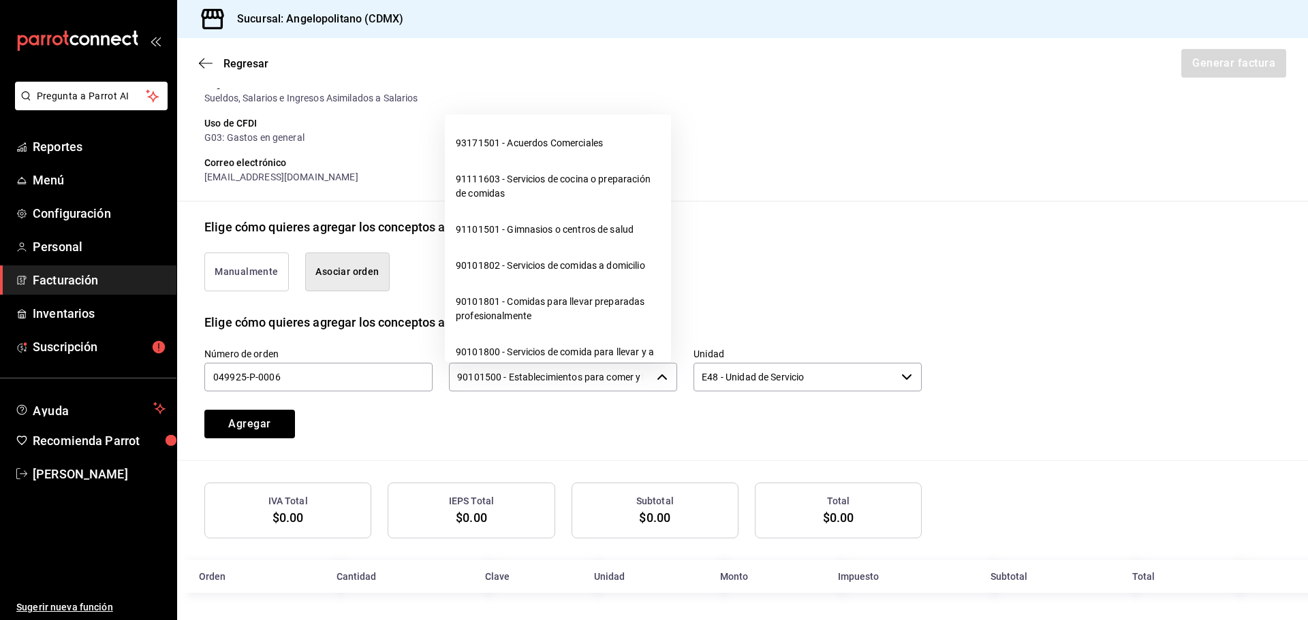
click at [659, 378] on icon "button" at bounding box center [662, 377] width 11 height 11
click at [657, 377] on icon "button" at bounding box center [662, 377] width 11 height 11
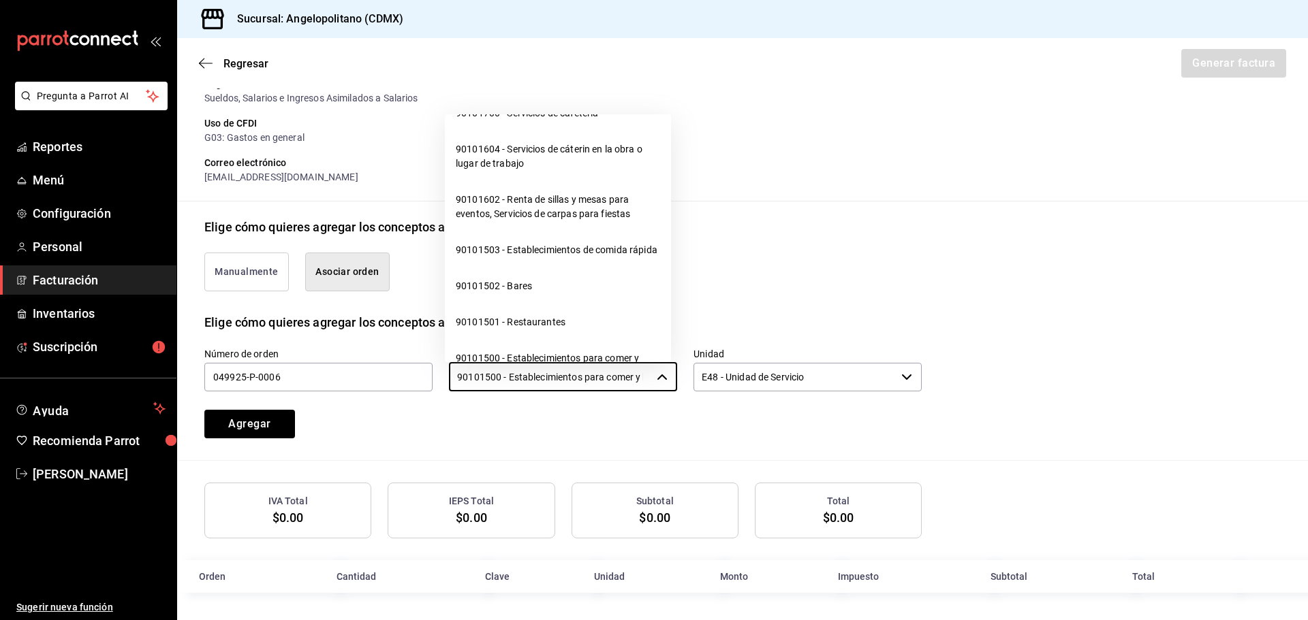
scroll to position [341, 0]
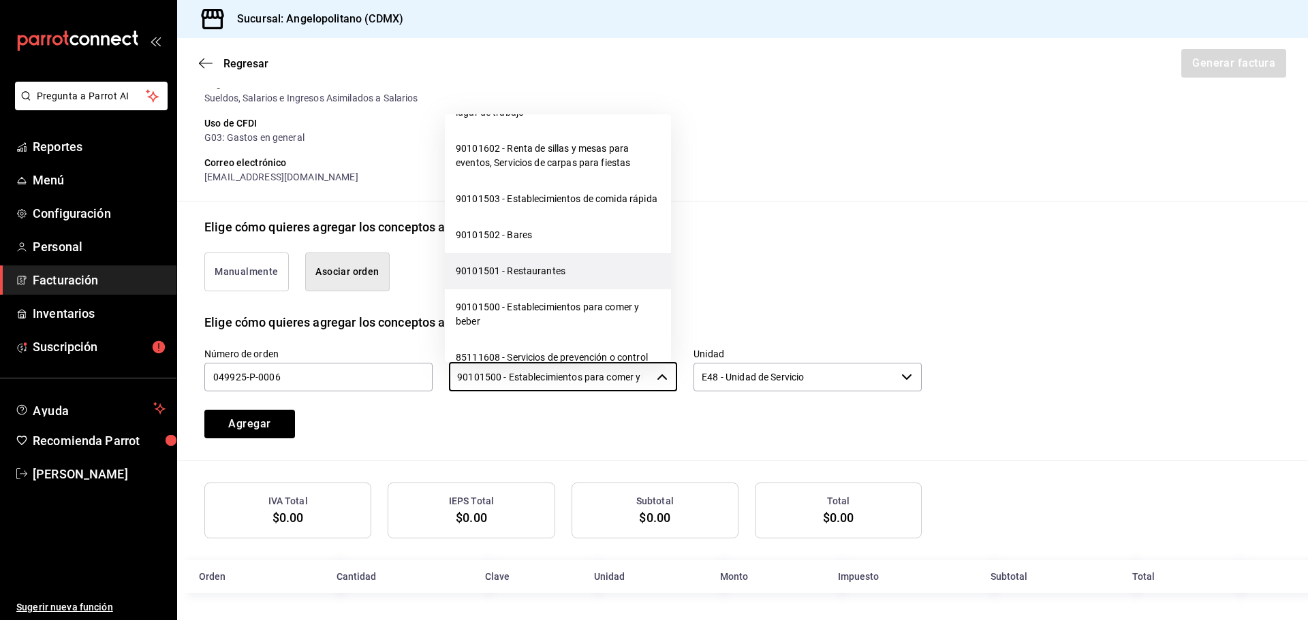
click at [582, 289] on li "90101501 - Restaurantes" at bounding box center [558, 271] width 226 height 36
type input "90101501 - Restaurantes"
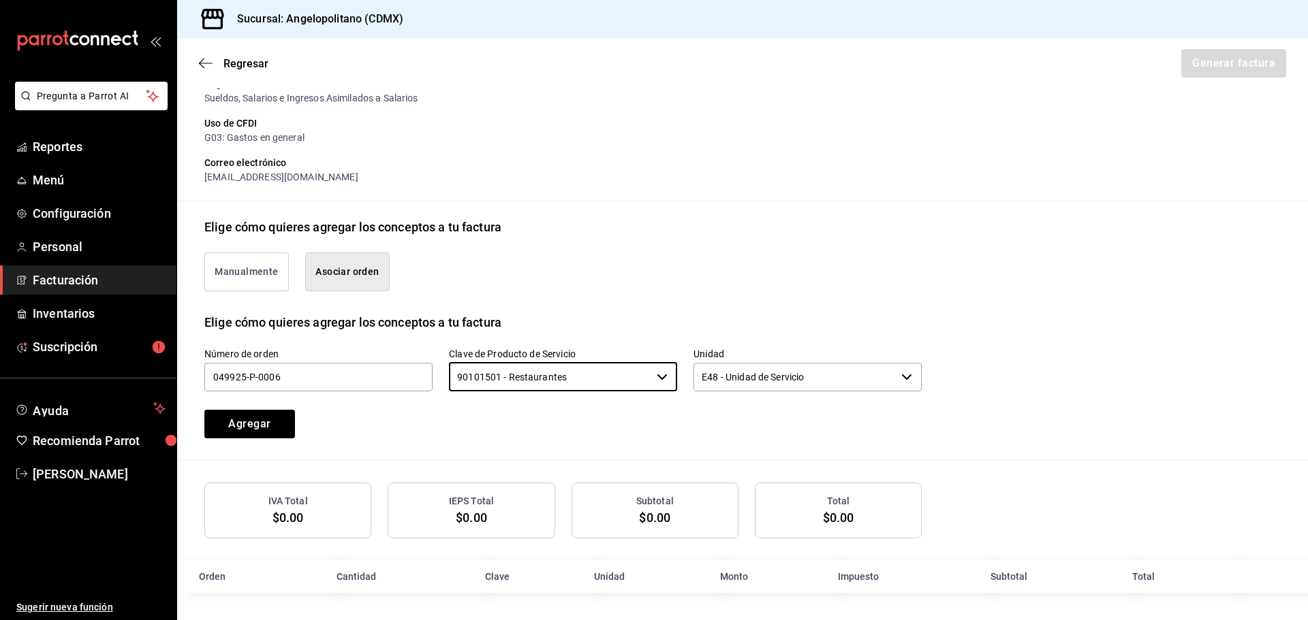
click at [659, 427] on div "Número de orden 049925-p-0006 Clave de Producto de Servicio 90101501 - Restaura…" at bounding box center [547, 376] width 750 height 123
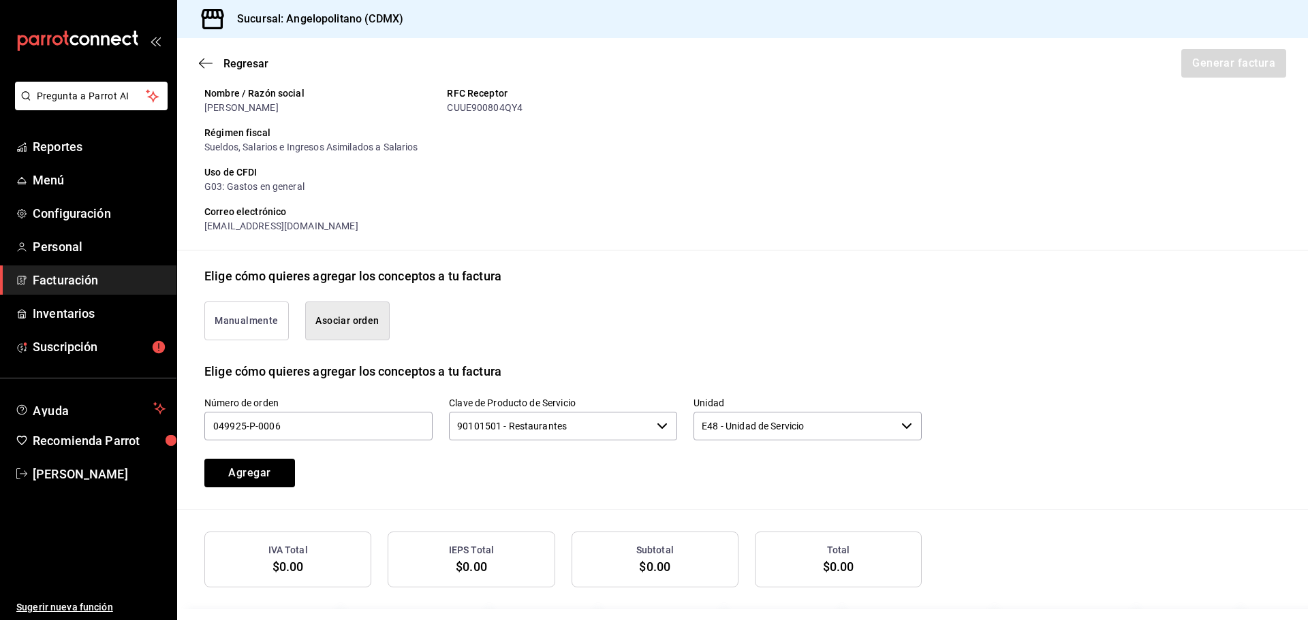
scroll to position [194, 0]
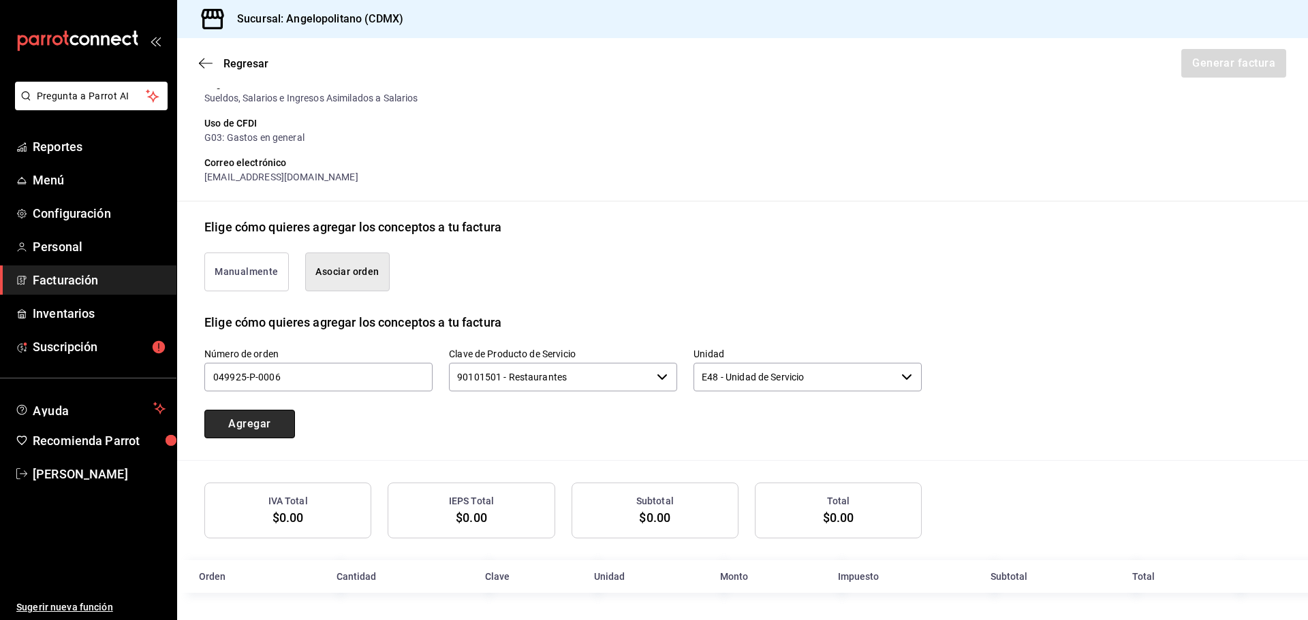
click at [255, 427] on button "Agregar" at bounding box center [249, 424] width 91 height 29
click at [368, 266] on button "Asociar orden" at bounding box center [347, 272] width 84 height 39
click at [353, 378] on input "text" at bounding box center [318, 377] width 228 height 29
type input "040925-p-0006"
click at [770, 237] on div "Manualmente Asociar orden" at bounding box center [555, 263] width 734 height 55
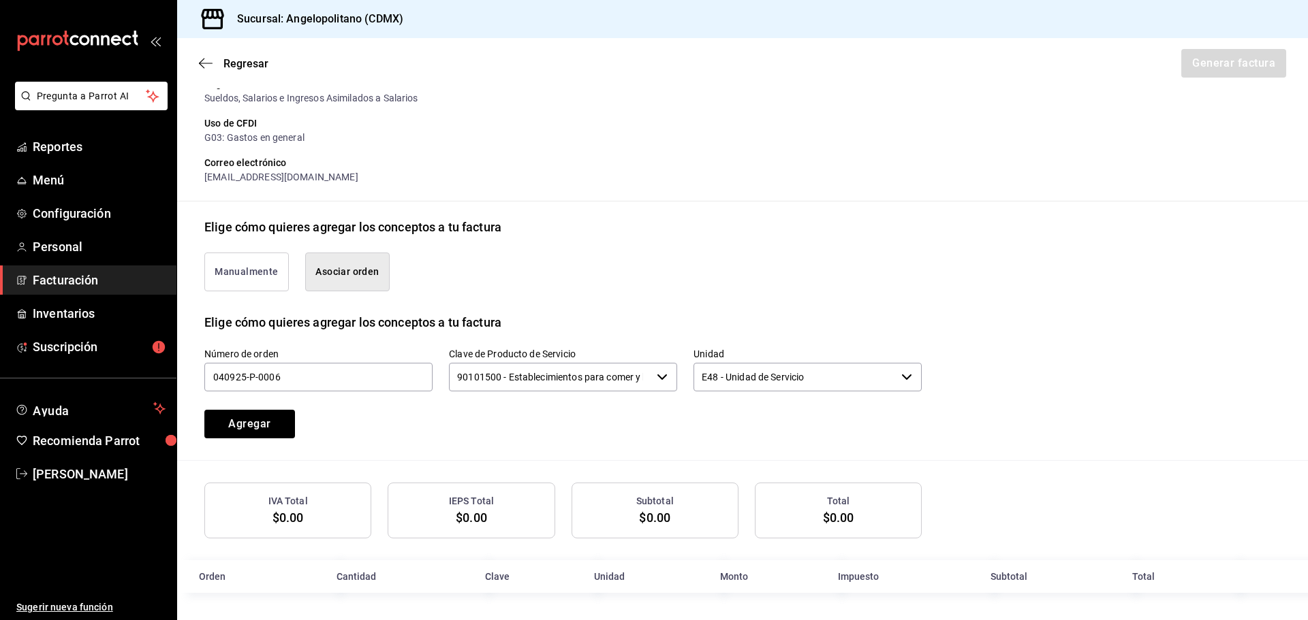
scroll to position [58, 0]
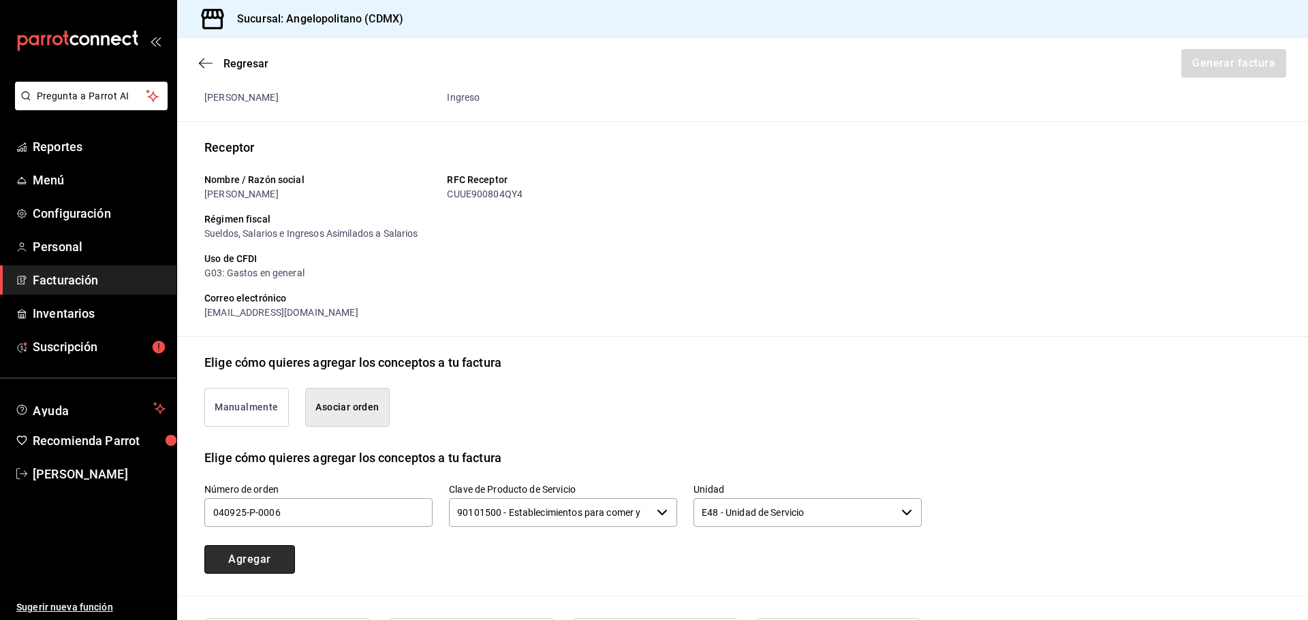
click at [262, 554] on button "Agregar" at bounding box center [249, 560] width 91 height 29
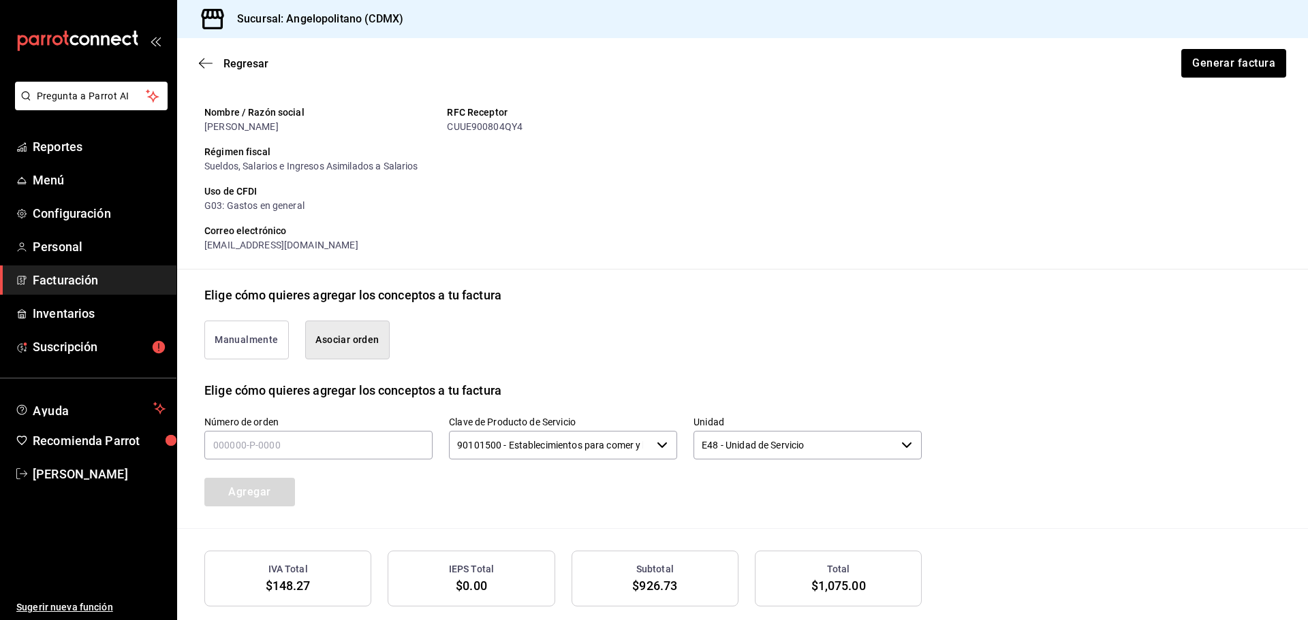
scroll to position [0, 0]
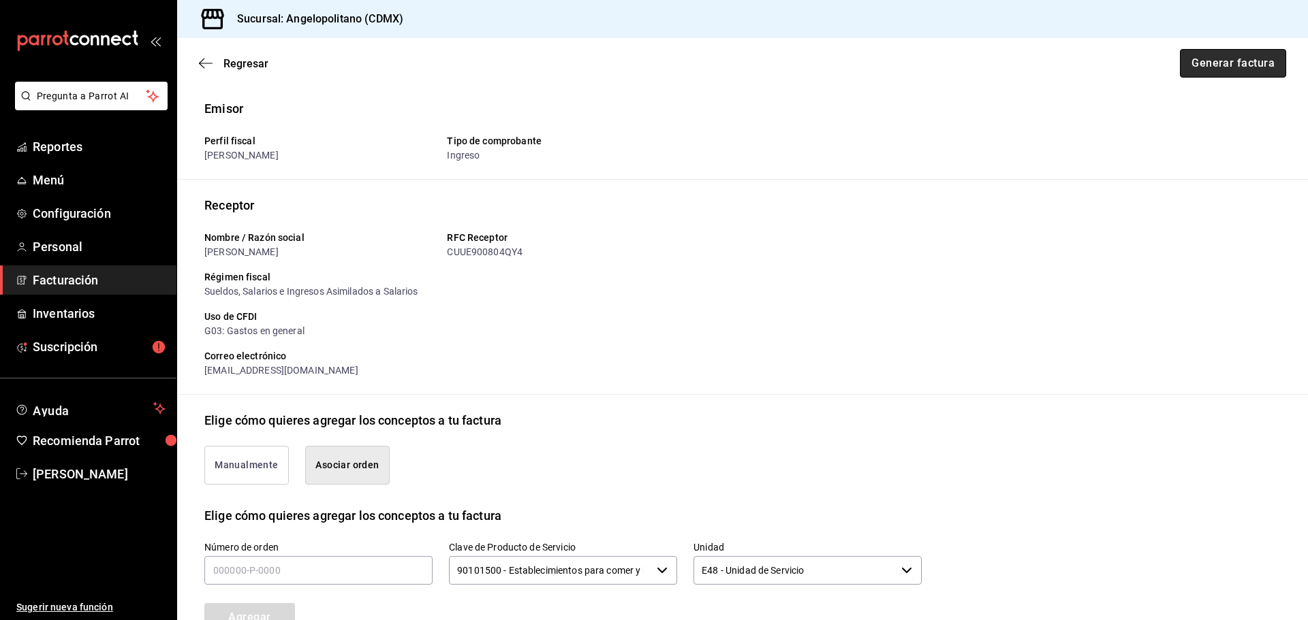
click at [1221, 68] on button "Generar factura" at bounding box center [1233, 63] width 106 height 29
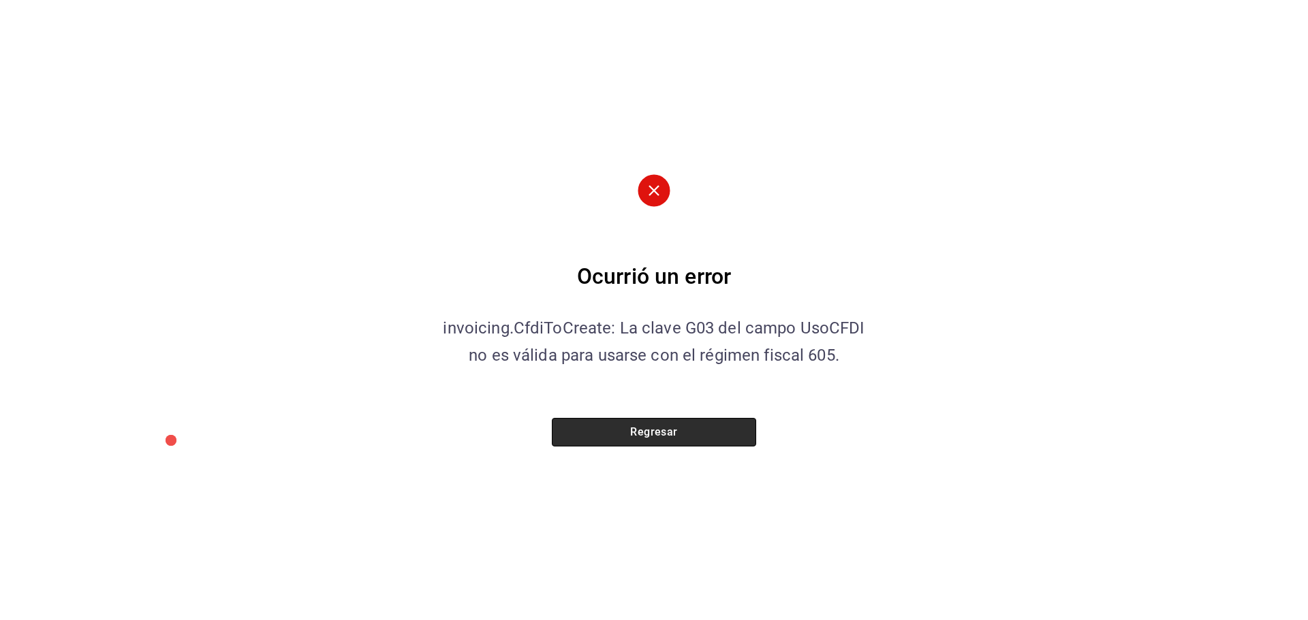
click at [681, 429] on button "Regresar" at bounding box center [654, 432] width 204 height 29
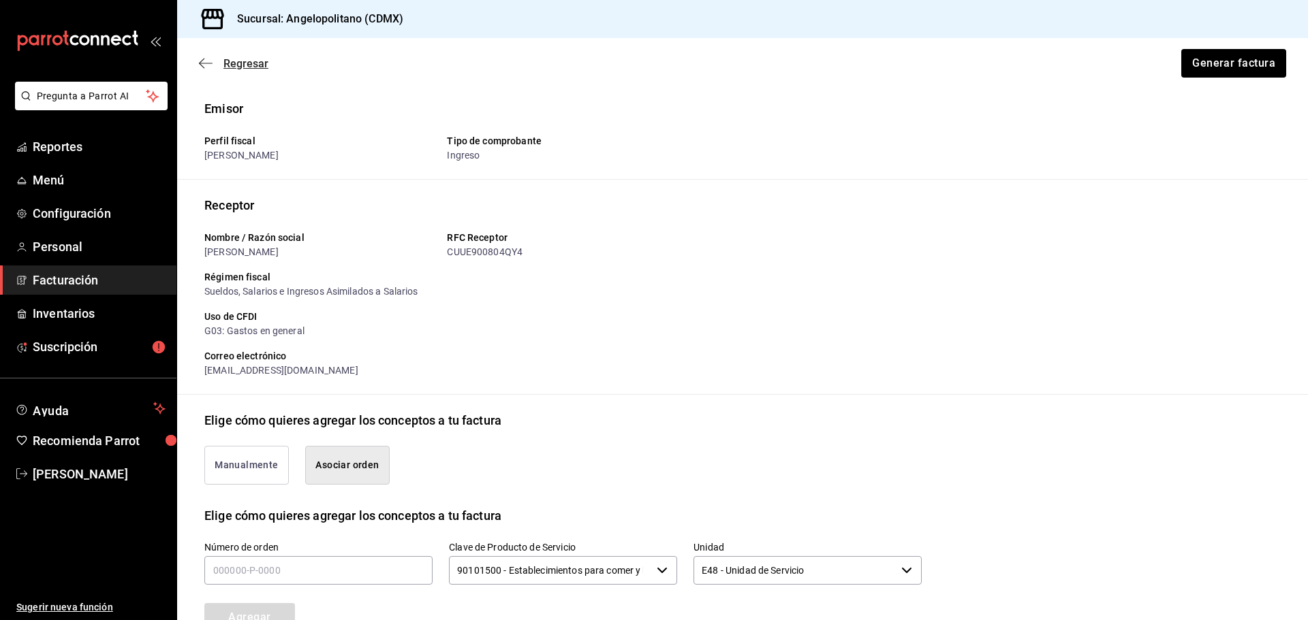
click at [225, 67] on span "Regresar" at bounding box center [245, 63] width 45 height 13
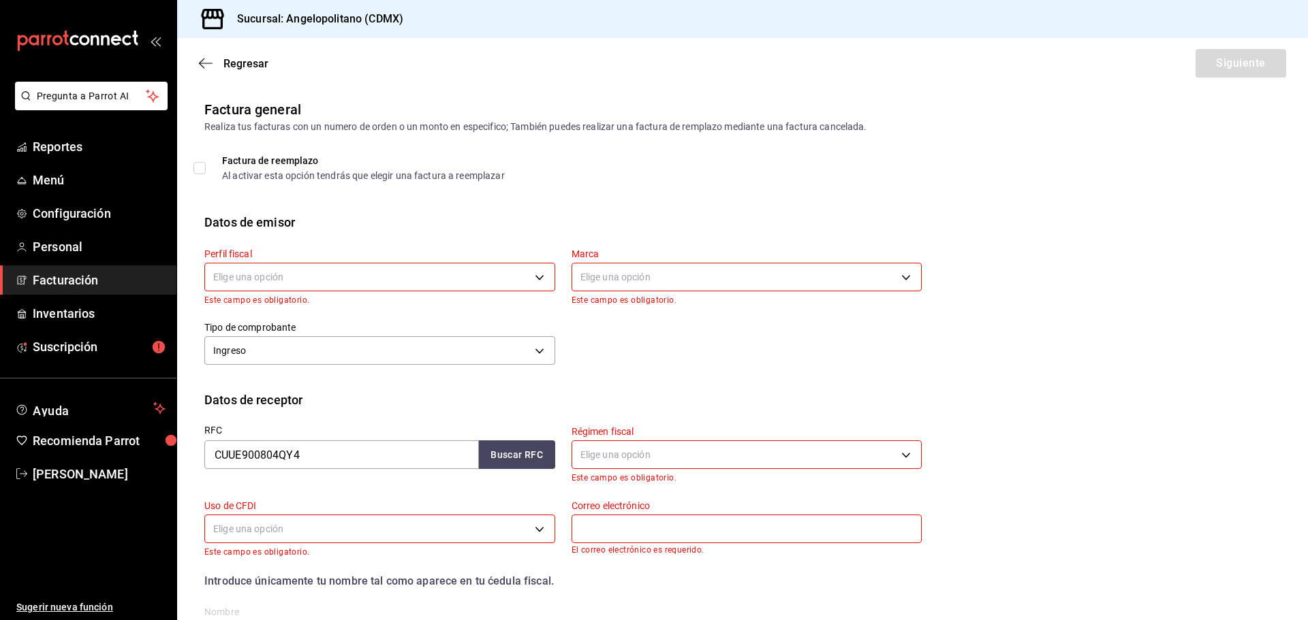
click at [430, 281] on body "Pregunta a Parrot AI Reportes Menú Configuración Personal Facturación Inventari…" at bounding box center [654, 310] width 1308 height 620
click at [334, 402] on li "[PERSON_NAME]" at bounding box center [378, 396] width 346 height 25
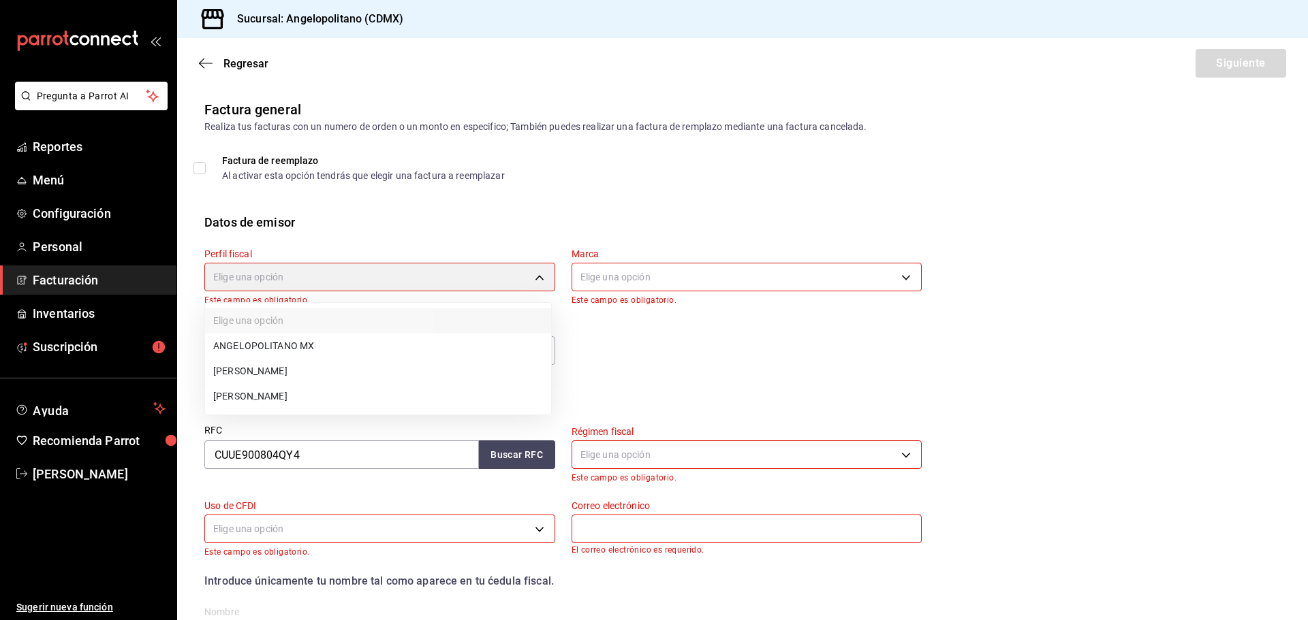
type input "db605784-34d1-457a-bd2d-51dc5515b688"
type input "e7b7265c-889c-41a5-bb0c-0e62bdb51750"
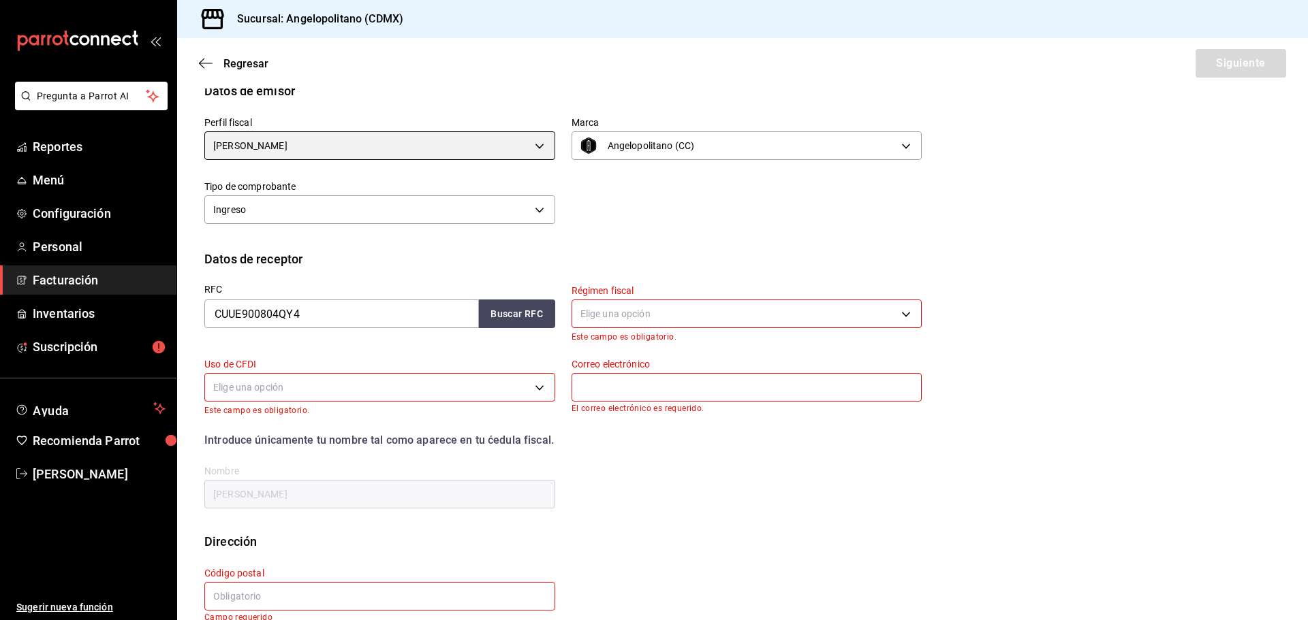
scroll to position [136, 0]
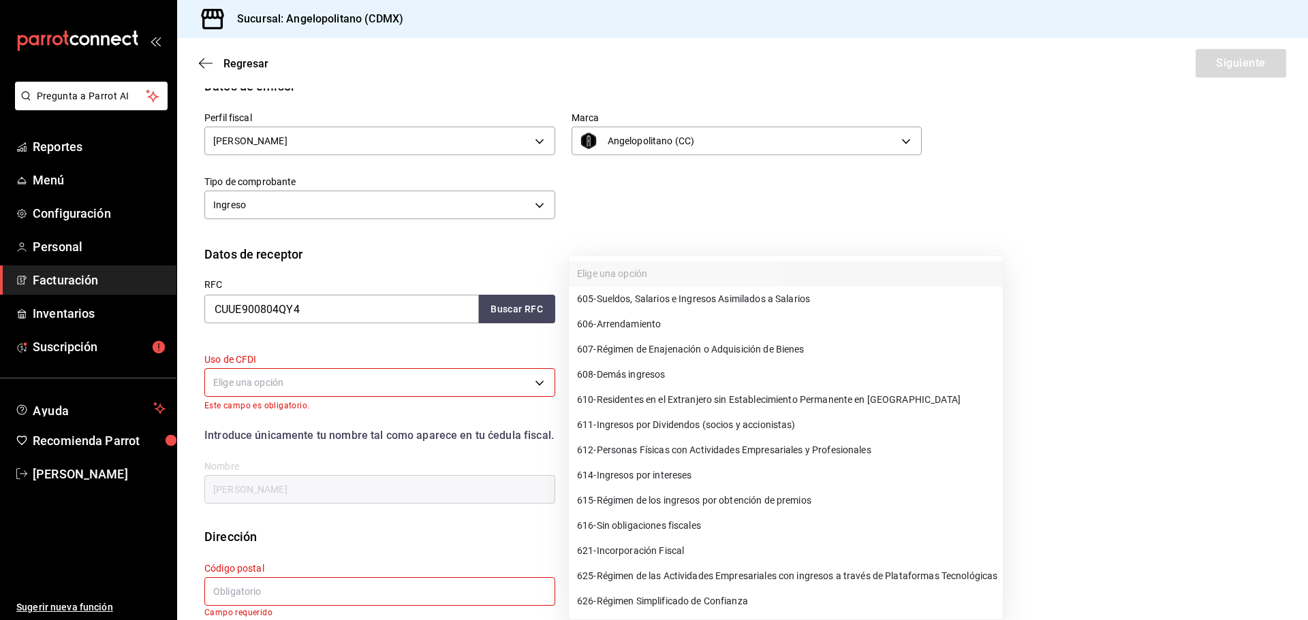
click at [603, 295] on body "Pregunta a Parrot AI Reportes Menú Configuración Personal Facturación Inventari…" at bounding box center [654, 310] width 1308 height 620
click at [812, 221] on div at bounding box center [654, 310] width 1308 height 620
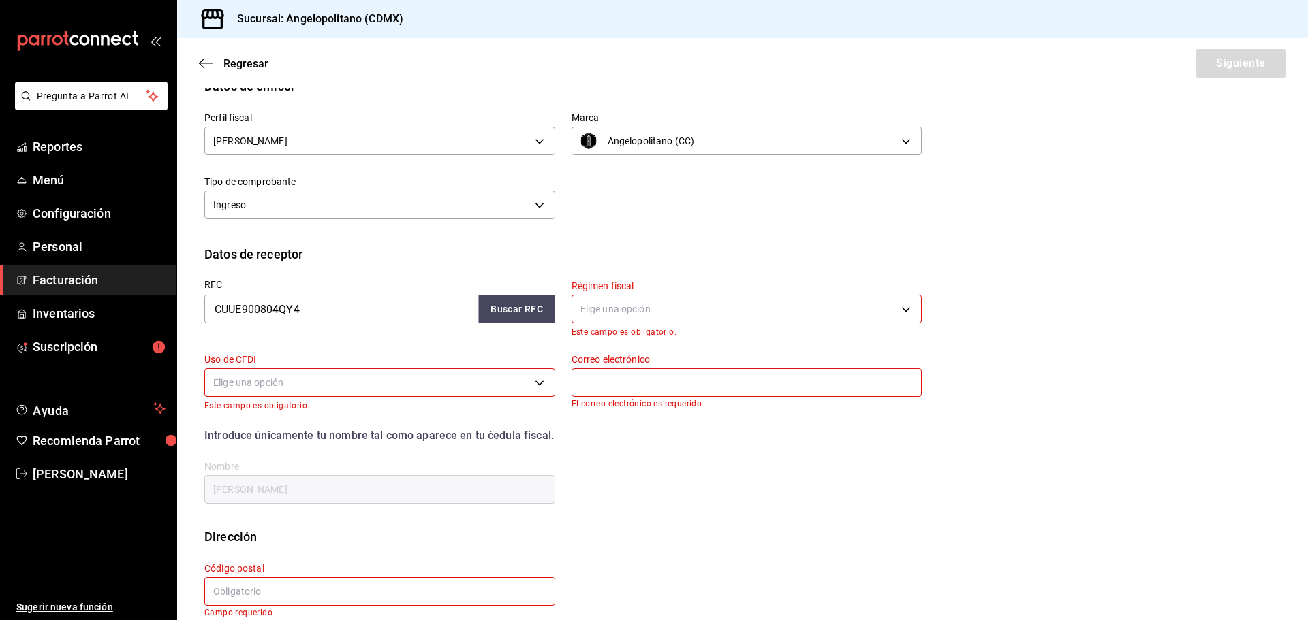
click at [723, 296] on body "Pregunta a Parrot AI Reportes Menú Configuración Personal Facturación Inventari…" at bounding box center [654, 310] width 1308 height 620
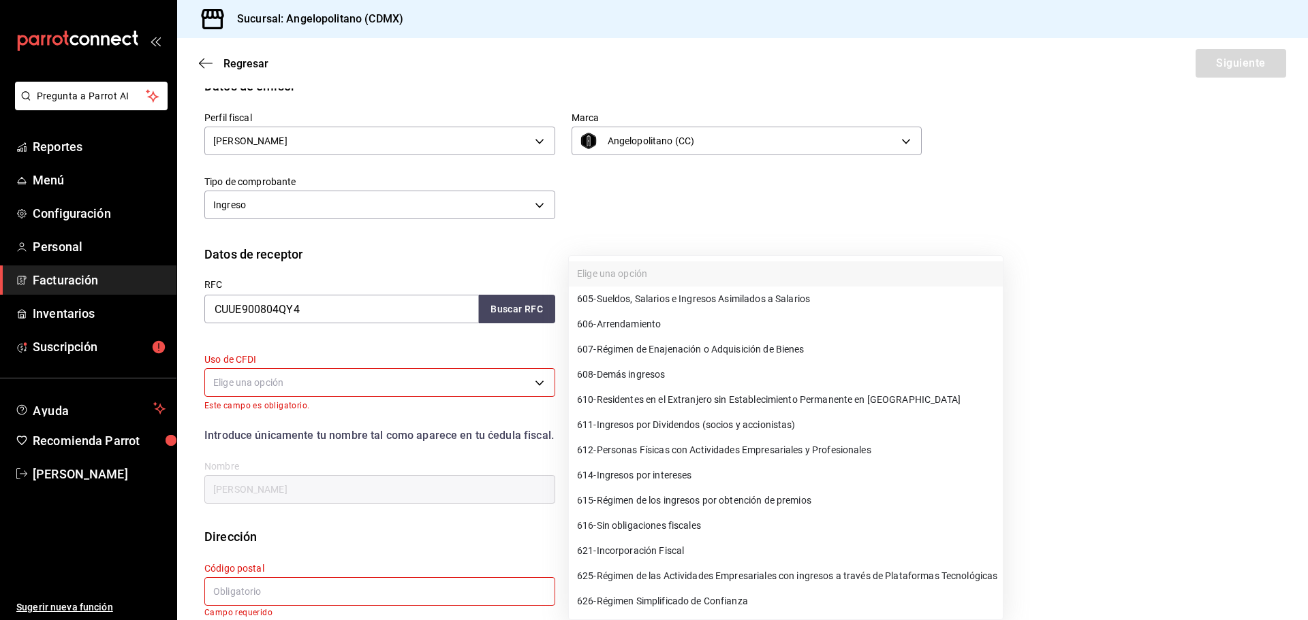
click at [1038, 201] on div at bounding box center [654, 310] width 1308 height 620
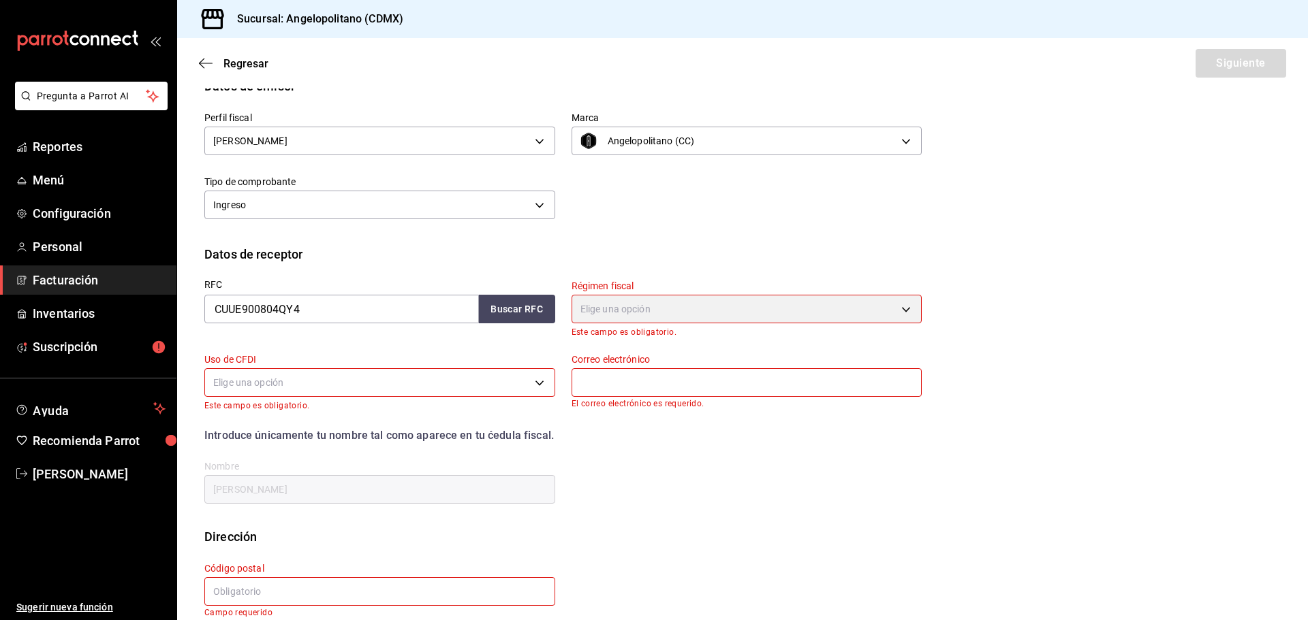
scroll to position [155, 0]
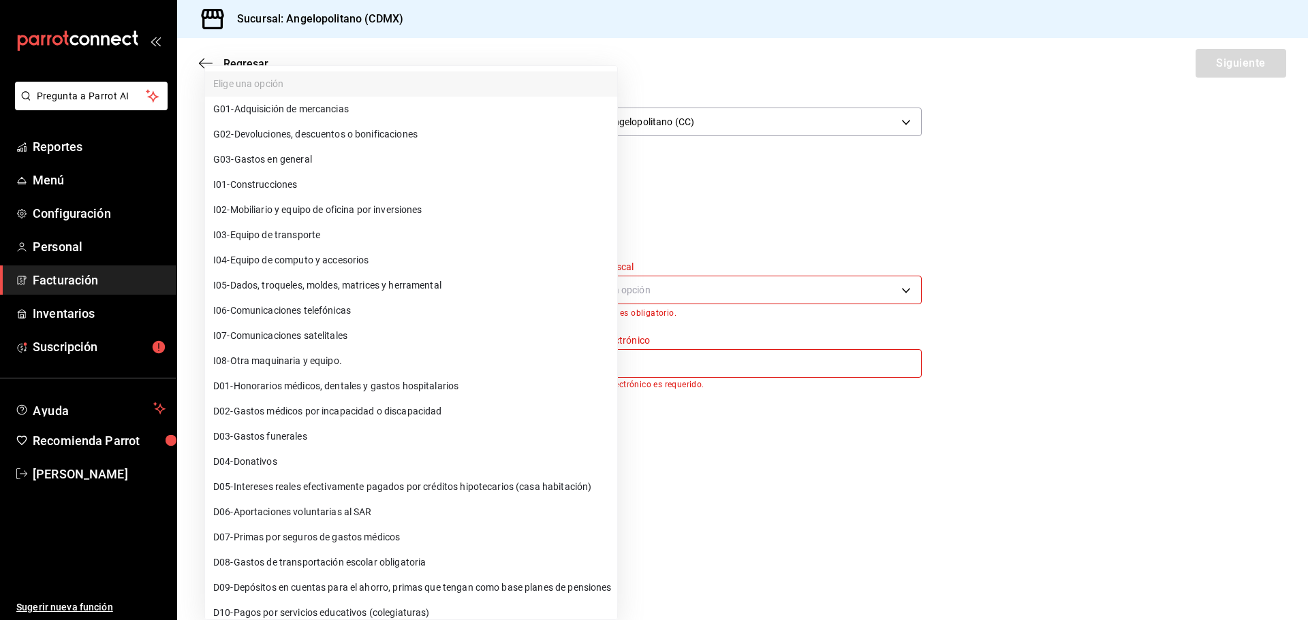
click at [346, 371] on body "Pregunta a Parrot AI Reportes Menú Configuración Personal Facturación Inventari…" at bounding box center [654, 310] width 1308 height 620
click at [341, 156] on li "G03 - Gastos en general" at bounding box center [411, 159] width 412 height 25
type input "G03"
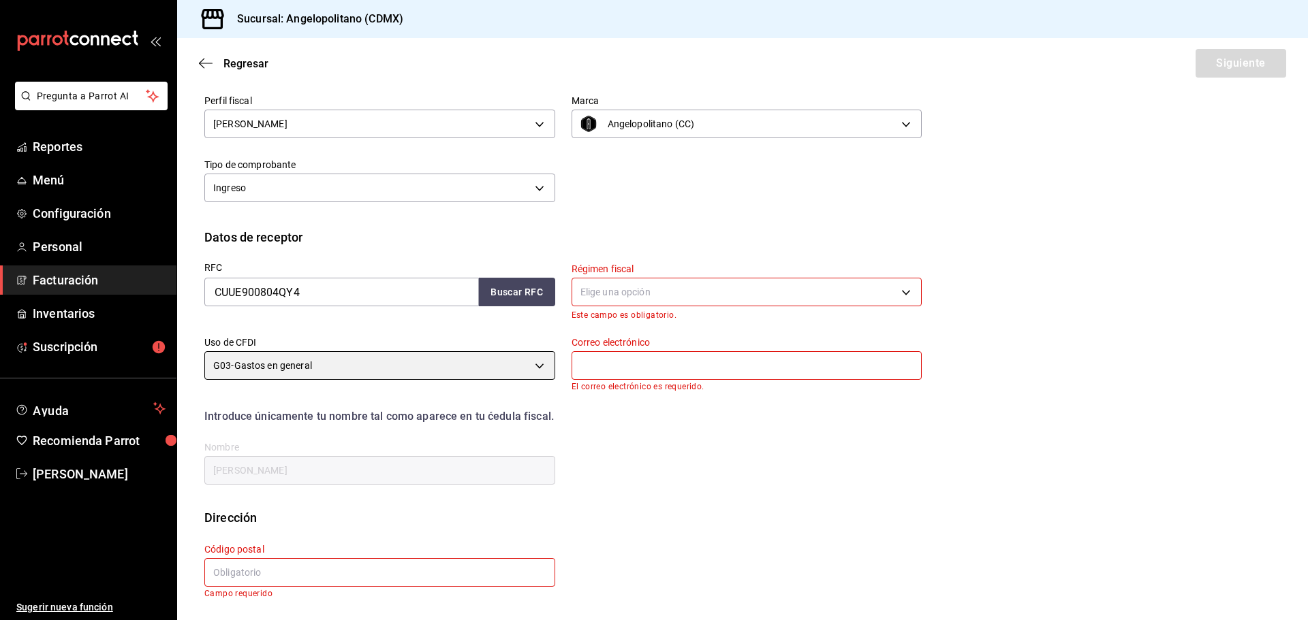
scroll to position [153, 0]
click at [708, 297] on body "Pregunta a Parrot AI Reportes Menú Configuración Personal Facturación Inventari…" at bounding box center [654, 310] width 1308 height 620
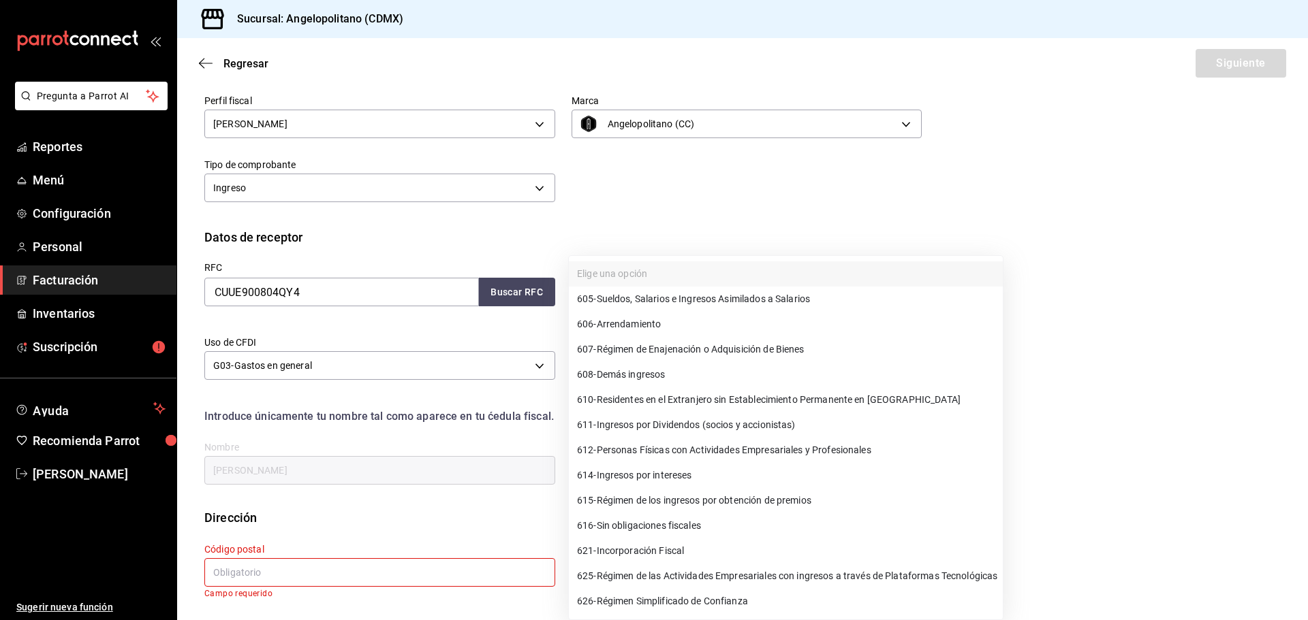
click at [664, 304] on span "605 - Sueldos, Salarios e Ingresos Asimilados a Salarios" at bounding box center [693, 299] width 233 height 14
type input "605"
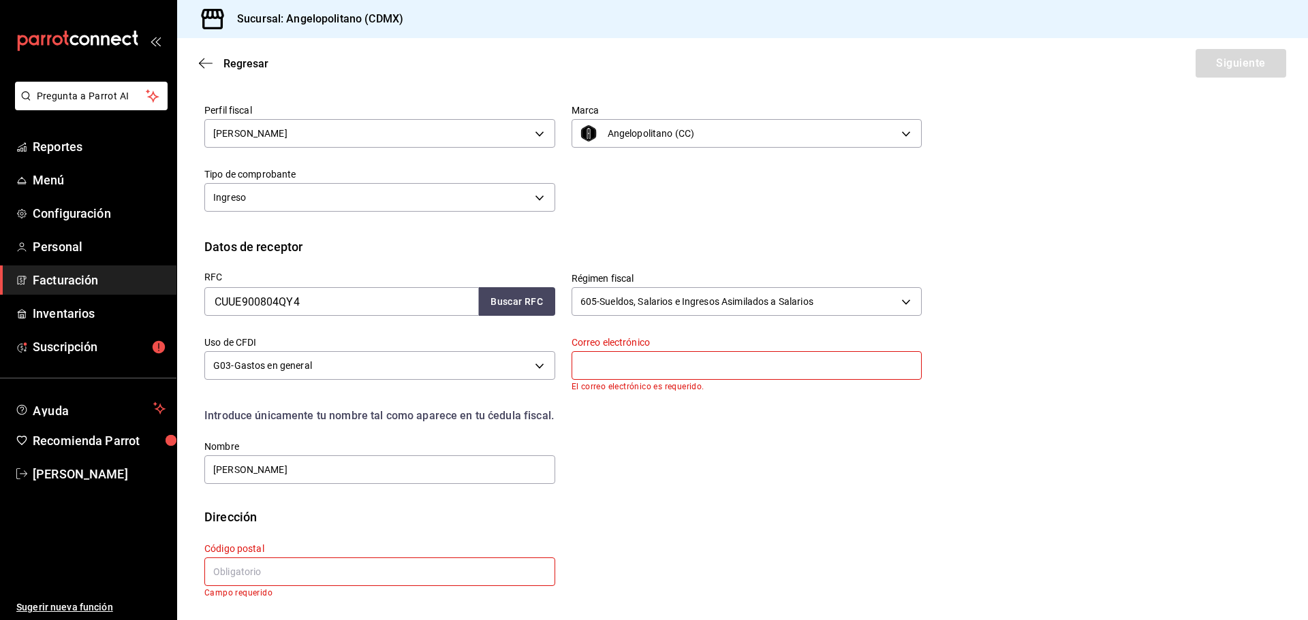
click at [659, 375] on input "text" at bounding box center [746, 365] width 351 height 29
type input "[EMAIL_ADDRESS][DOMAIN_NAME]"
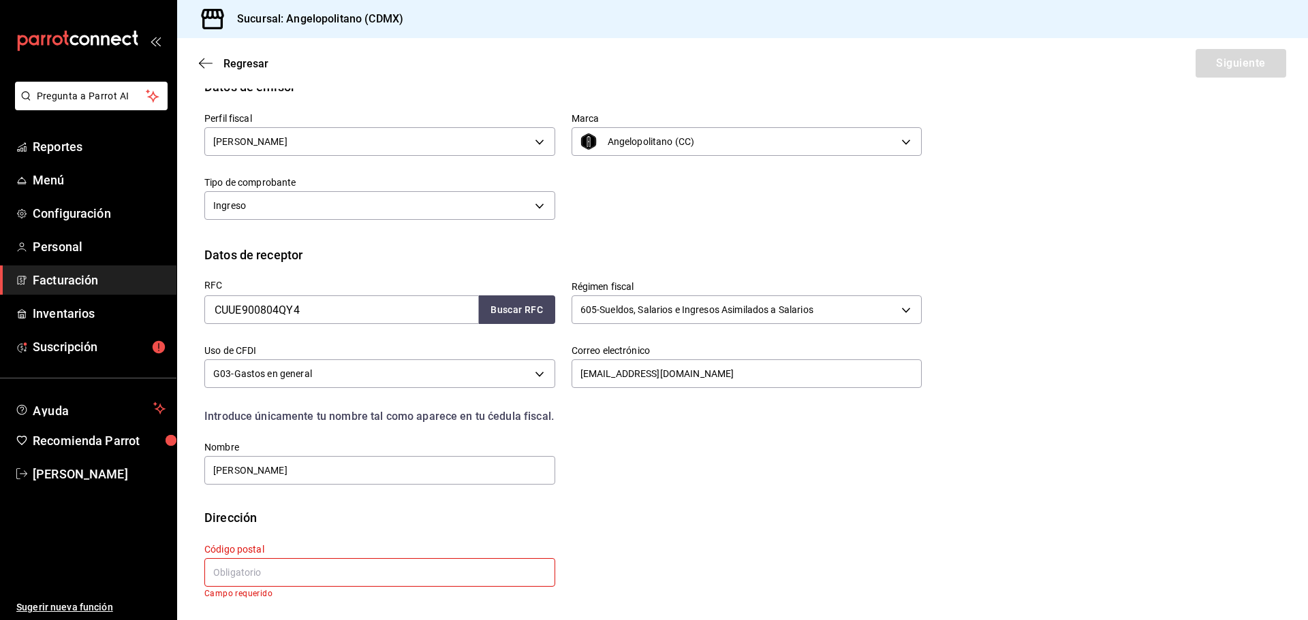
click at [264, 571] on input "text" at bounding box center [379, 573] width 351 height 29
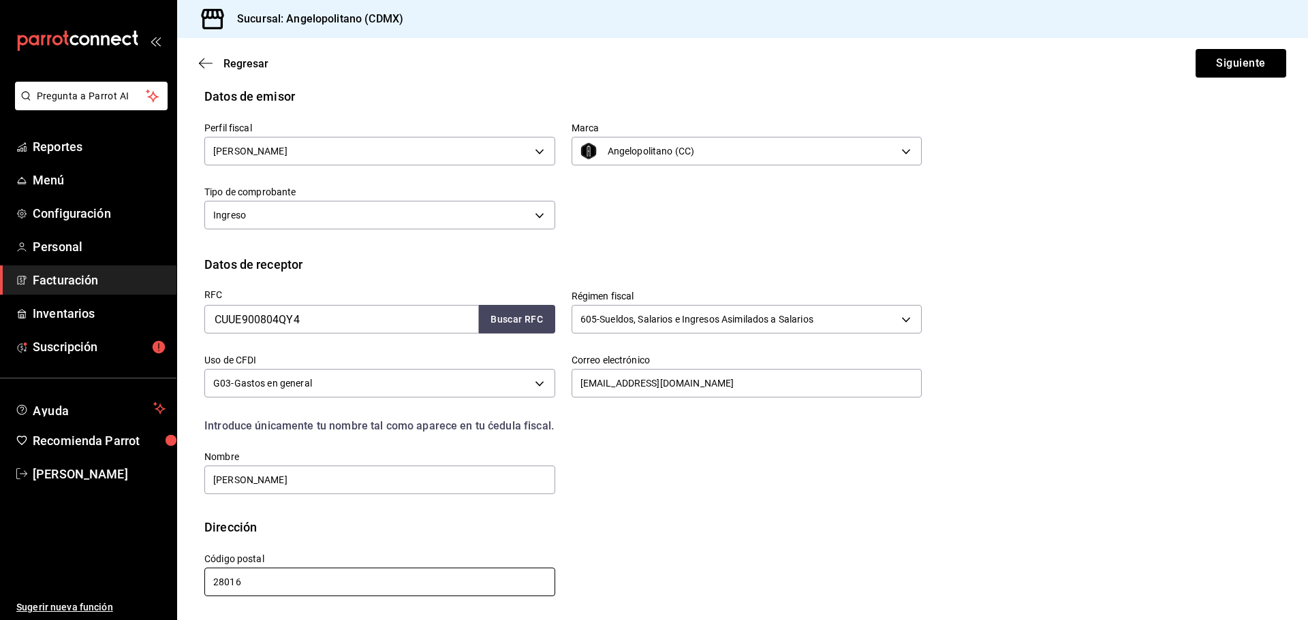
scroll to position [126, 0]
type input "28016"
drag, startPoint x: 768, startPoint y: 558, endPoint x: 1286, endPoint y: 69, distance: 711.7
click at [776, 546] on div "Calle # exterior # interior Código postal 28016 Estado ​ Municipio ​ [GEOGRAPHI…" at bounding box center [555, 568] width 734 height 62
click at [1231, 65] on button "Siguiente" at bounding box center [1240, 63] width 91 height 29
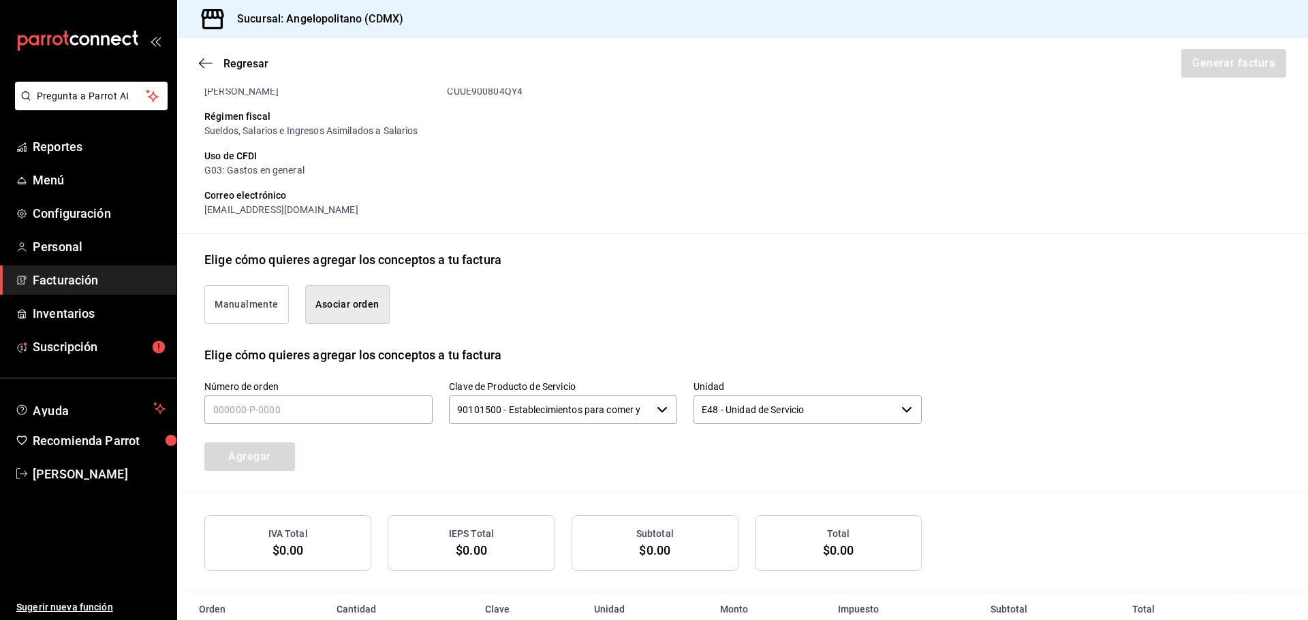
scroll to position [194, 0]
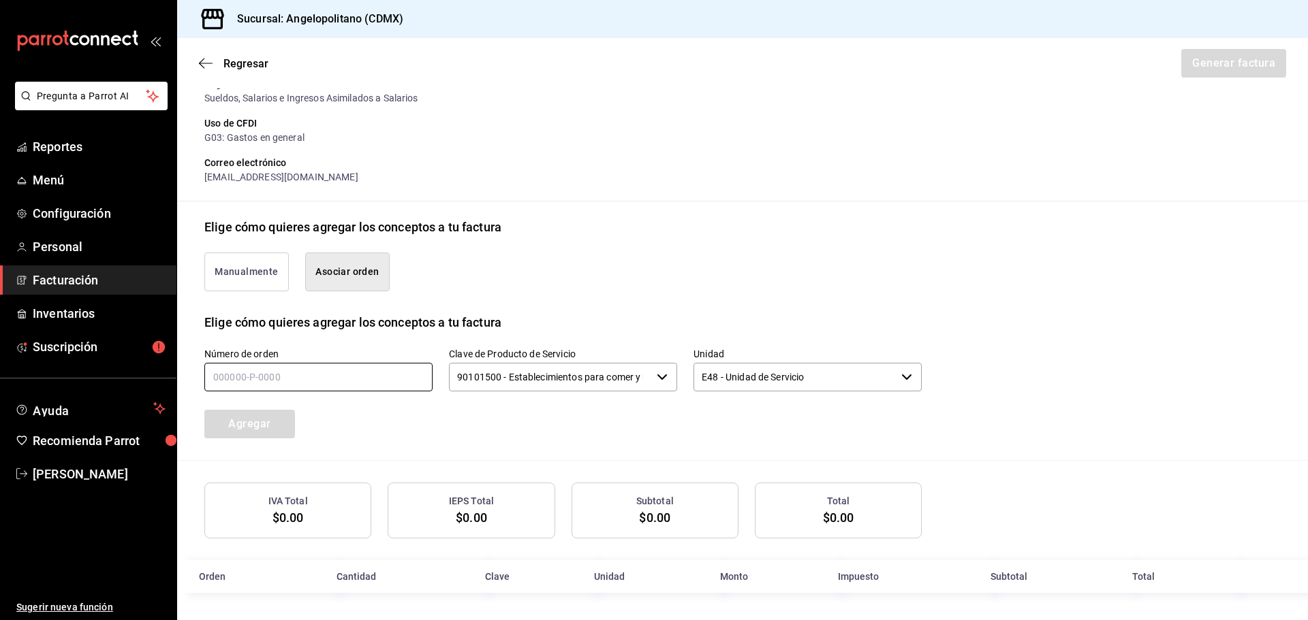
click at [218, 382] on input "text" at bounding box center [318, 377] width 228 height 29
type input "040925-p-0006"
click at [548, 418] on div "Número de orden 040925-p-0006 Clave de Producto de Servicio 90101500 - Establec…" at bounding box center [547, 376] width 750 height 123
click at [254, 426] on button "Agregar" at bounding box center [249, 424] width 91 height 29
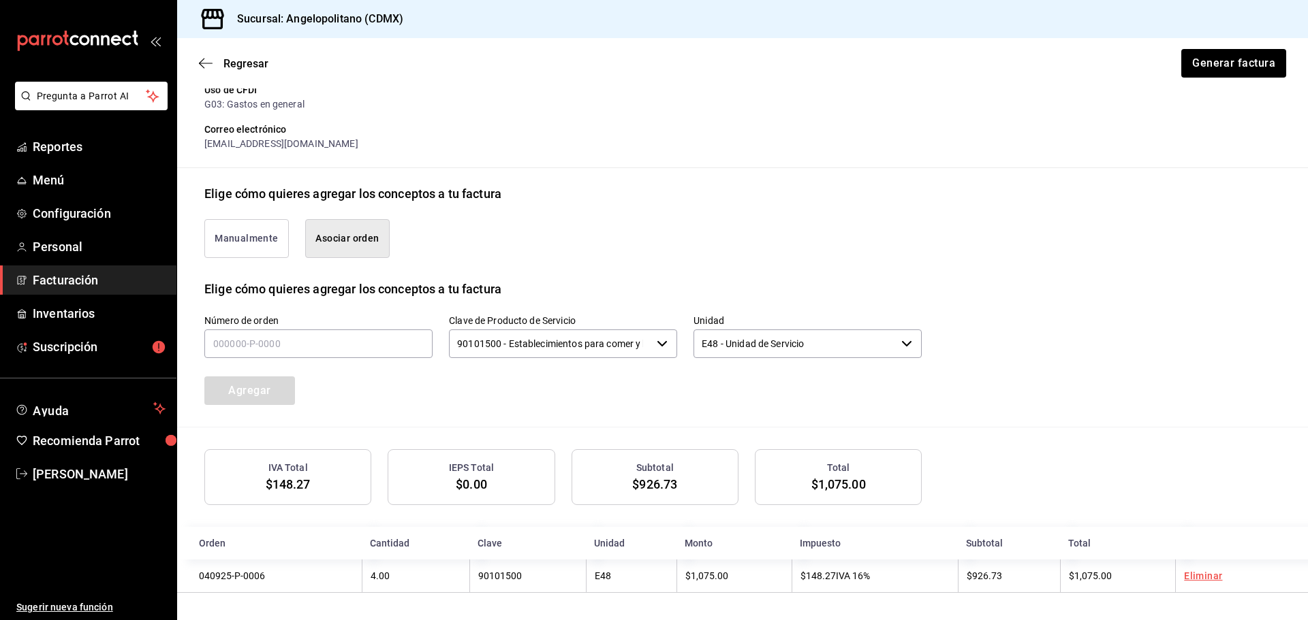
scroll to position [228, 0]
click at [1212, 65] on button "Generar factura" at bounding box center [1233, 63] width 106 height 29
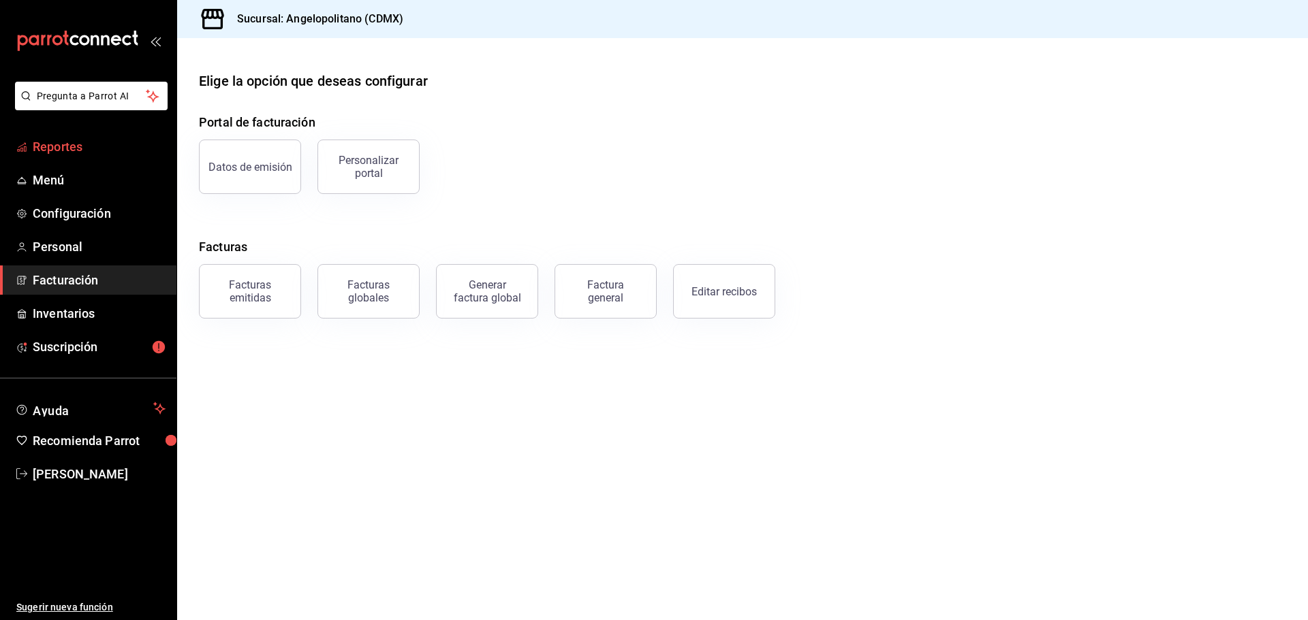
click at [45, 145] on span "Reportes" at bounding box center [99, 147] width 133 height 18
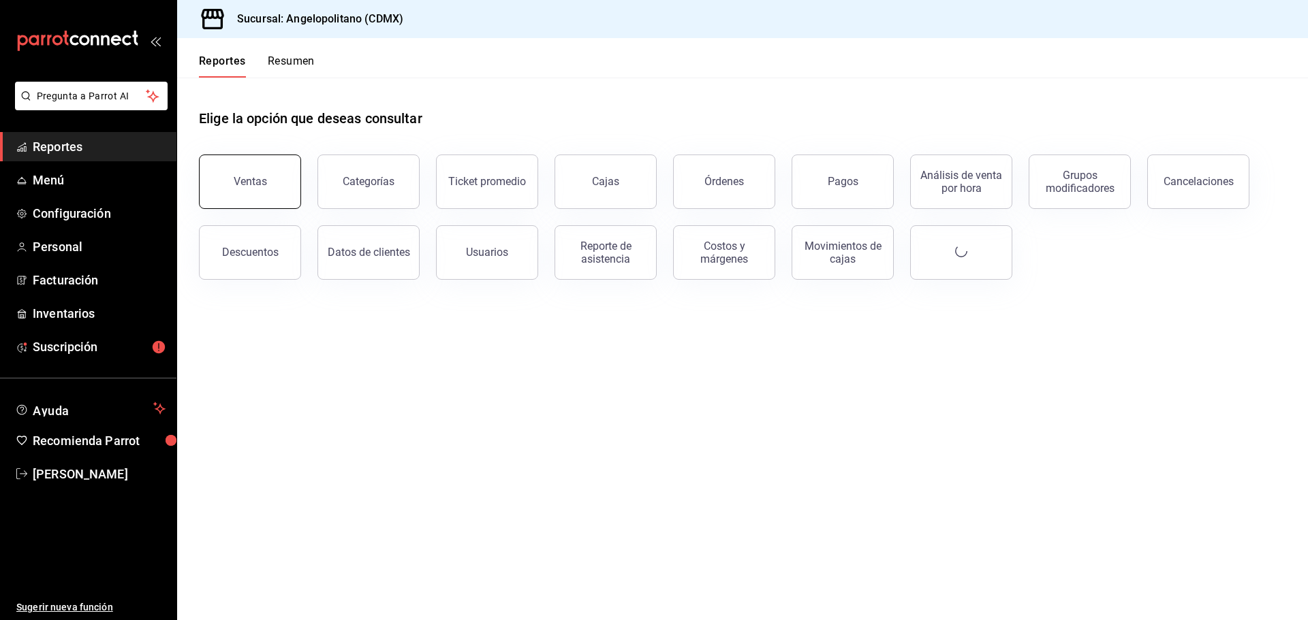
click at [255, 181] on div "Ventas" at bounding box center [250, 181] width 33 height 13
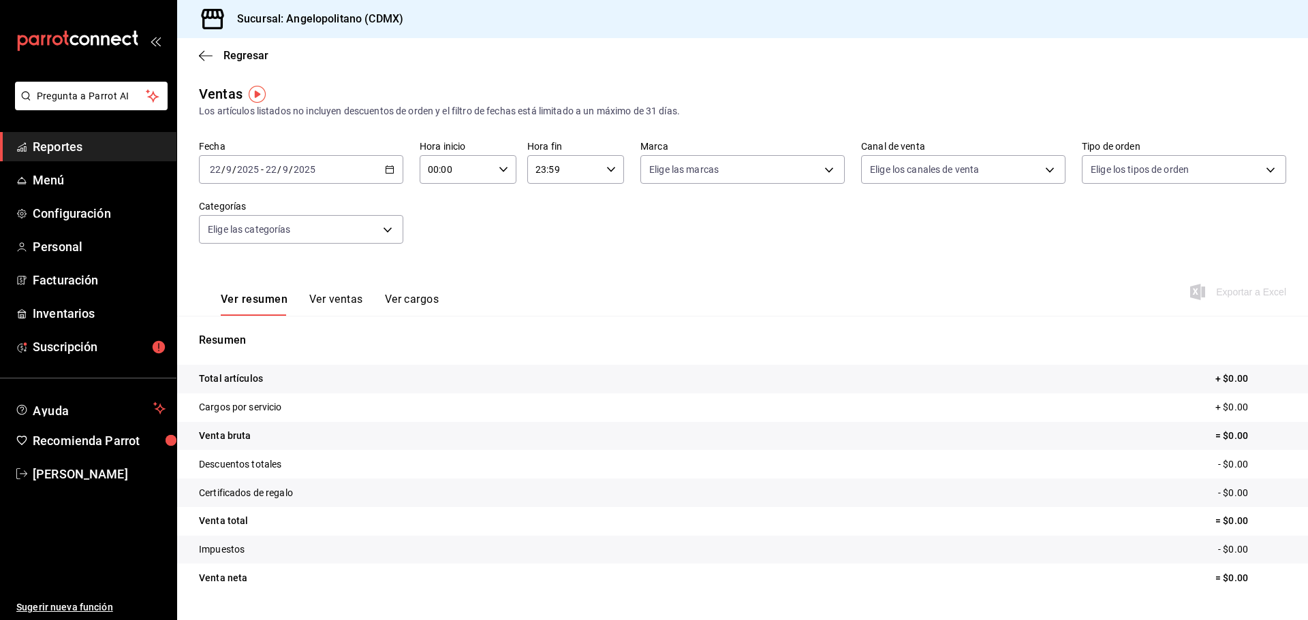
click at [386, 166] on icon "button" at bounding box center [390, 170] width 10 height 10
click at [215, 341] on li "Rango de fechas" at bounding box center [263, 333] width 127 height 31
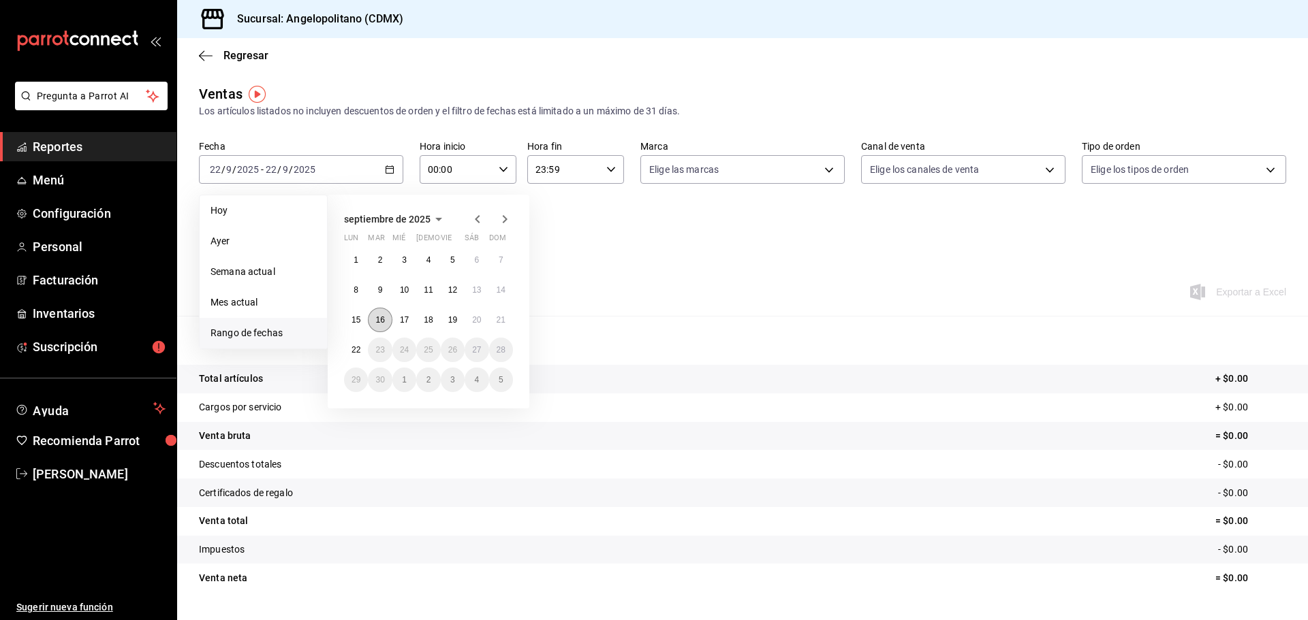
click at [379, 316] on abbr "16" at bounding box center [379, 320] width 9 height 10
click at [502, 328] on button "21" at bounding box center [501, 320] width 24 height 25
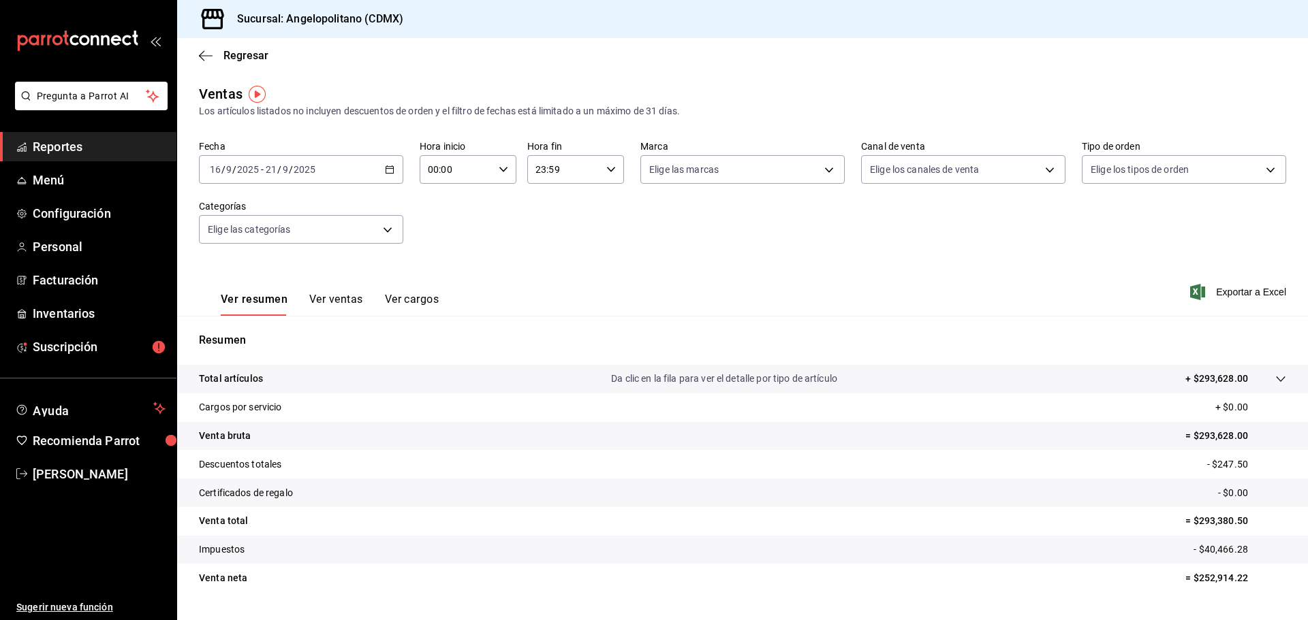
click at [1228, 301] on div "Ver resumen Ver ventas Ver cargos Exportar a Excel" at bounding box center [742, 288] width 1131 height 56
click at [1227, 296] on span "Exportar a Excel" at bounding box center [1239, 292] width 93 height 16
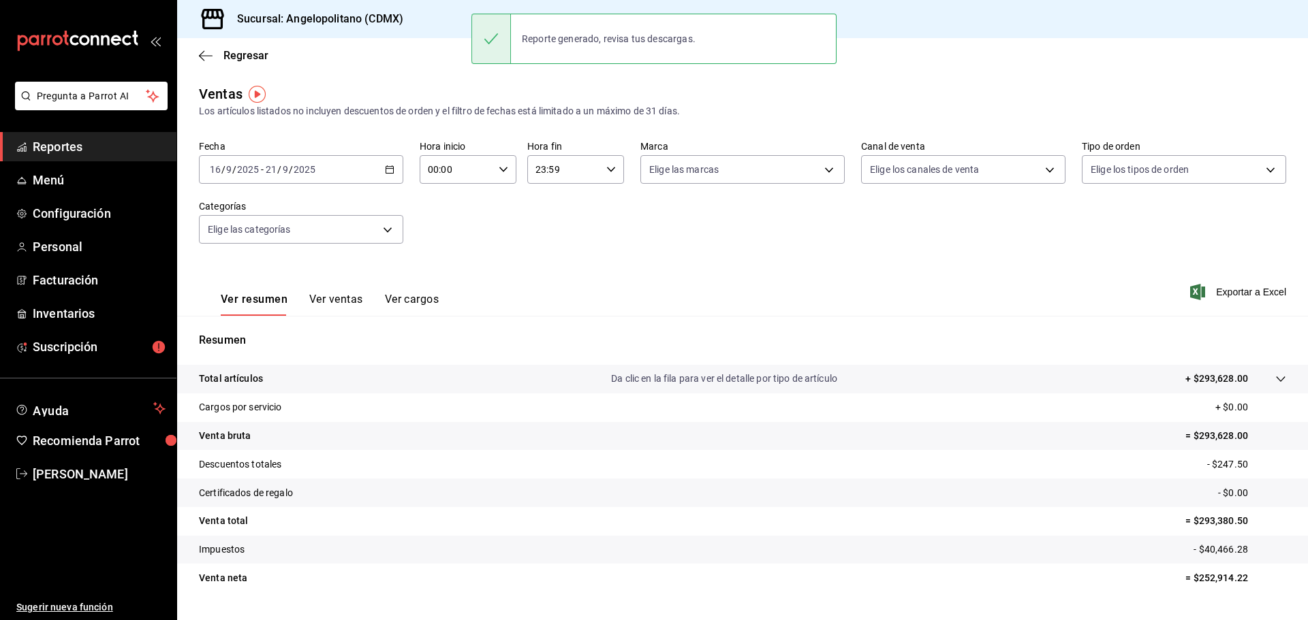
click at [383, 172] on div "[DATE] [DATE] - [DATE] [DATE]" at bounding box center [301, 169] width 204 height 29
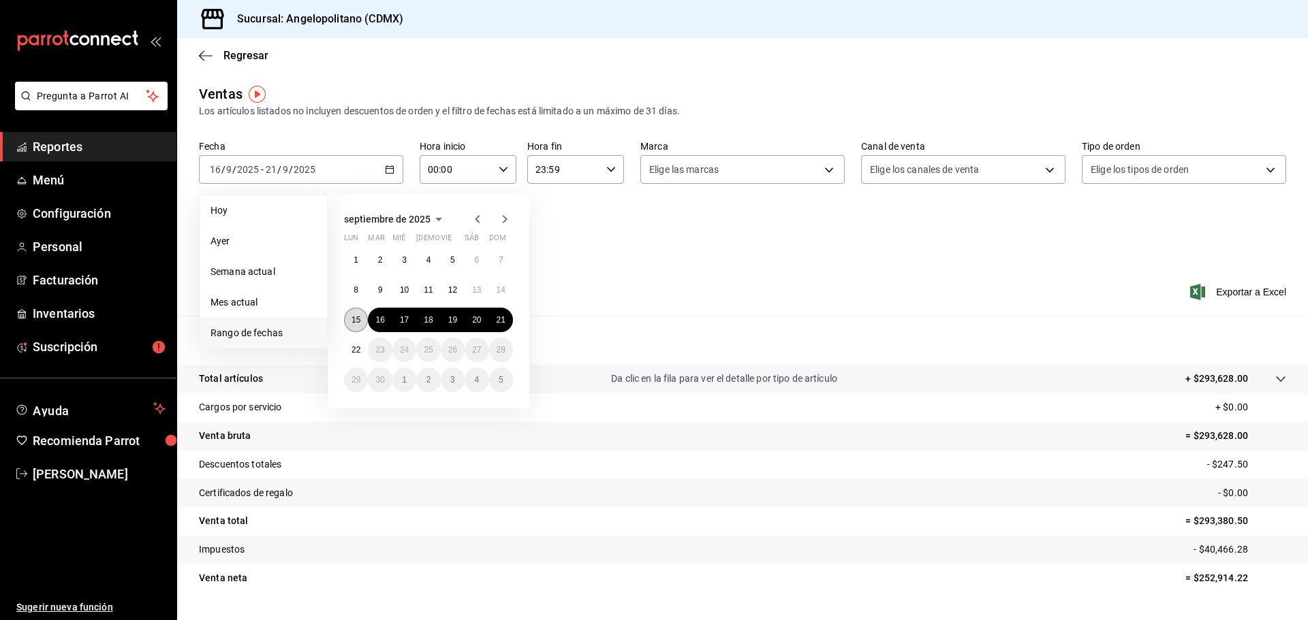
click at [356, 319] on abbr "15" at bounding box center [355, 320] width 9 height 10
click at [499, 319] on abbr "21" at bounding box center [501, 320] width 9 height 10
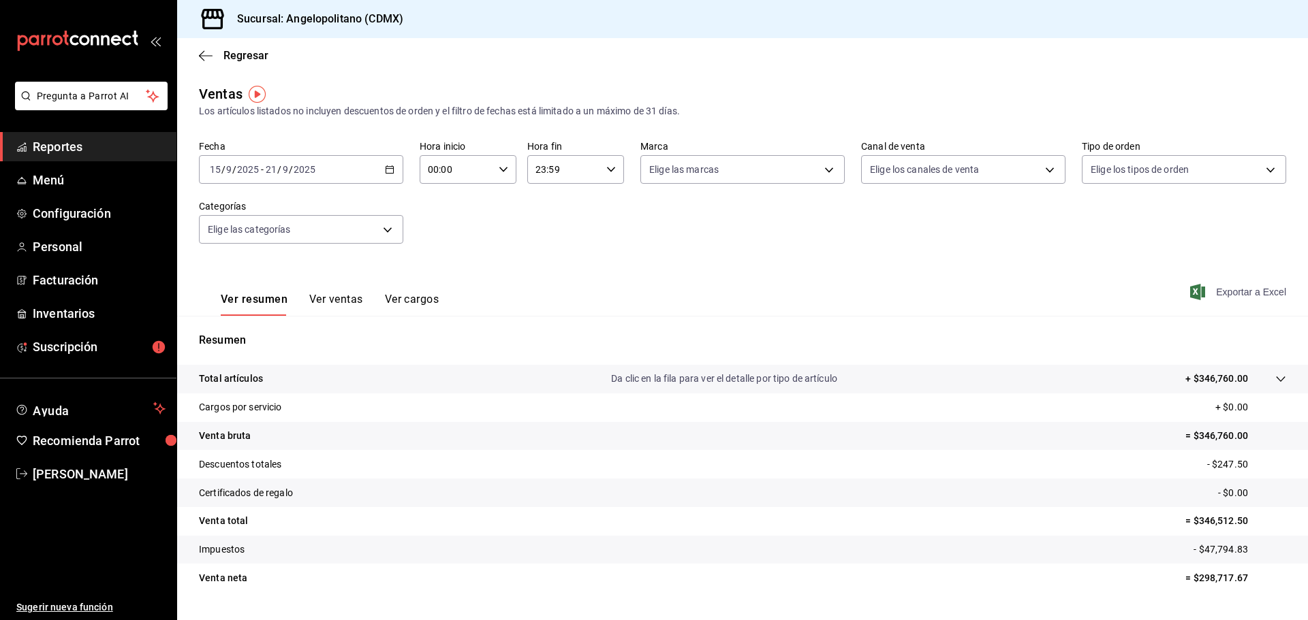
click at [1258, 294] on span "Exportar a Excel" at bounding box center [1239, 292] width 93 height 16
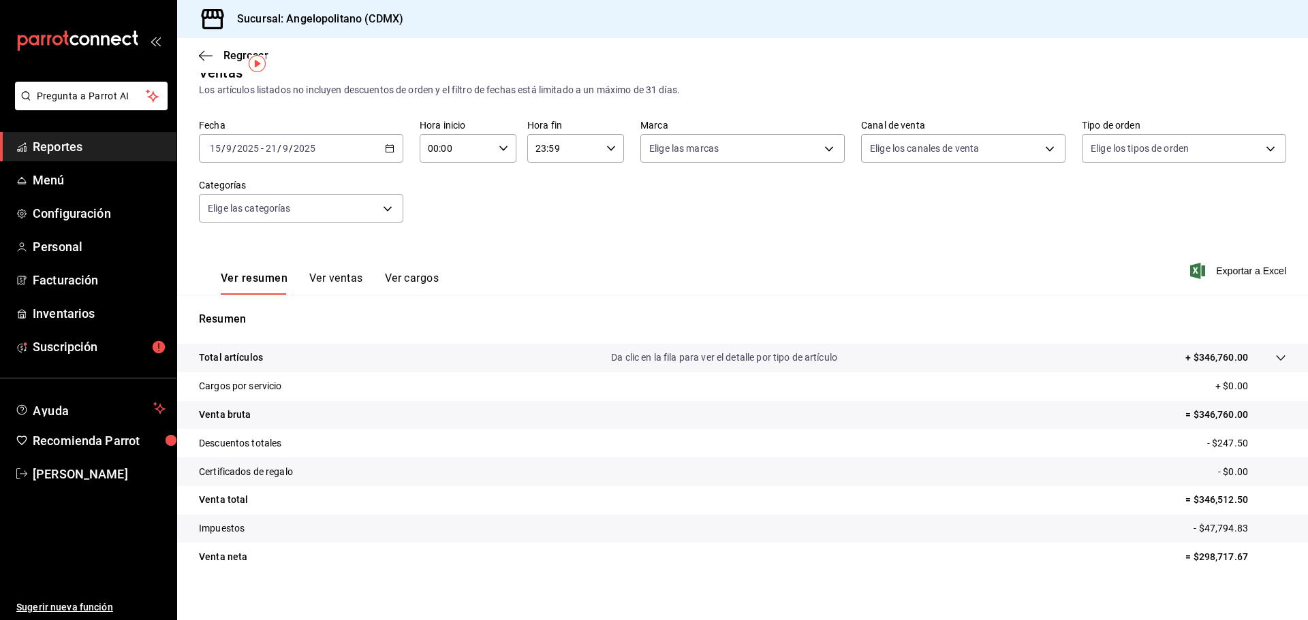
scroll to position [32, 0]
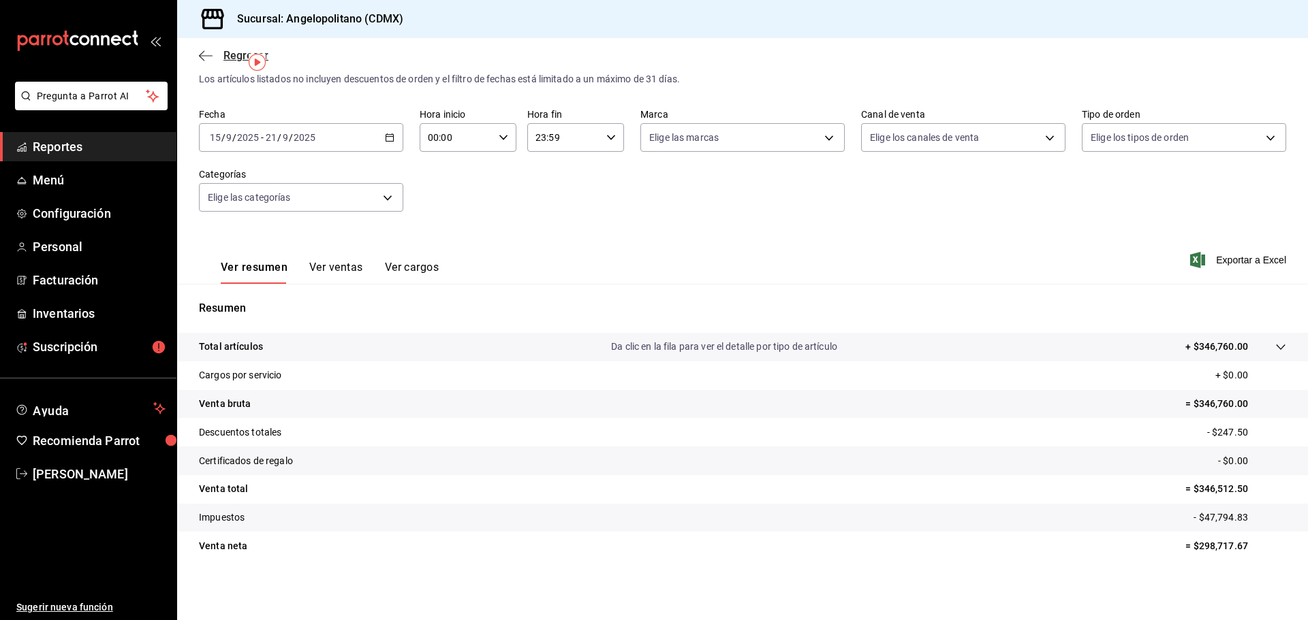
click at [203, 53] on icon "button" at bounding box center [206, 56] width 14 height 12
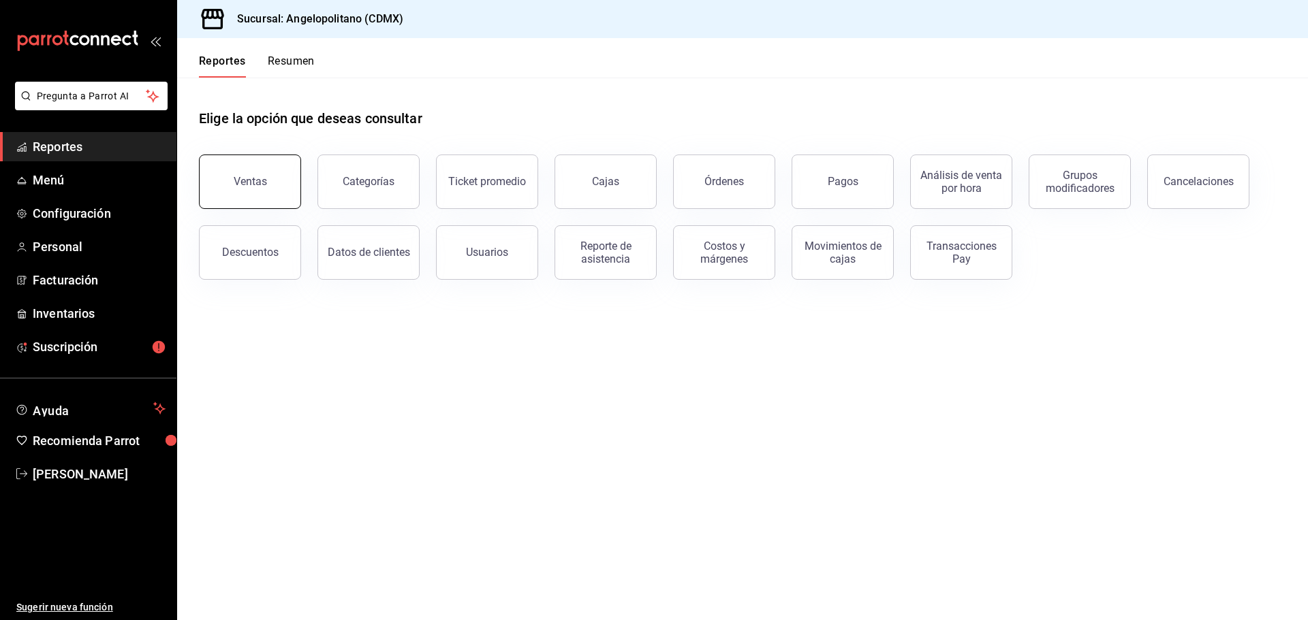
click at [278, 190] on button "Ventas" at bounding box center [250, 182] width 102 height 54
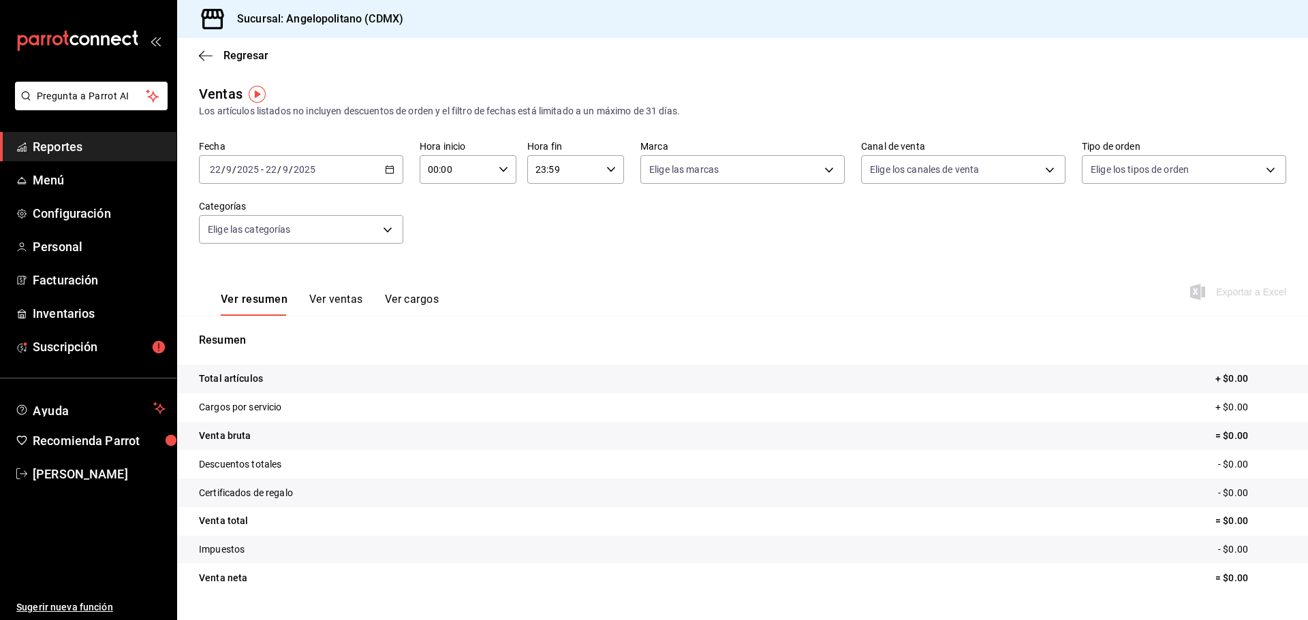
click at [390, 170] on icon "button" at bounding box center [390, 170] width 10 height 10
click at [263, 334] on span "Rango de fechas" at bounding box center [263, 333] width 106 height 14
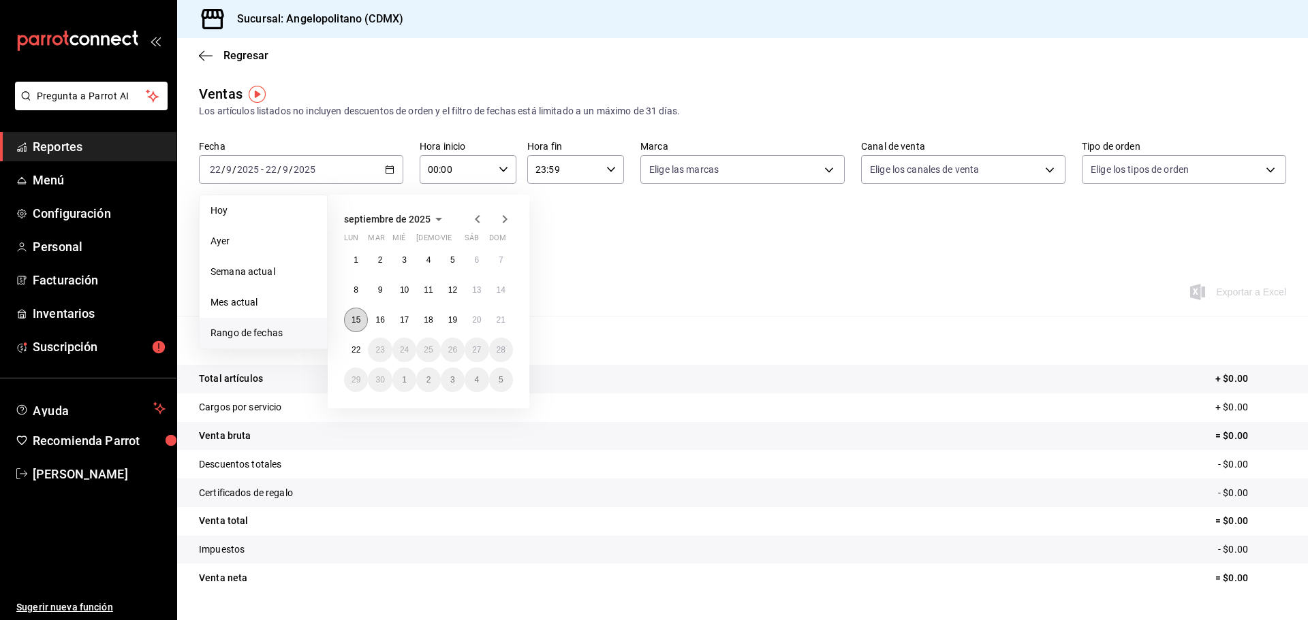
click at [357, 322] on abbr "15" at bounding box center [355, 320] width 9 height 10
click at [500, 328] on button "21" at bounding box center [501, 320] width 24 height 25
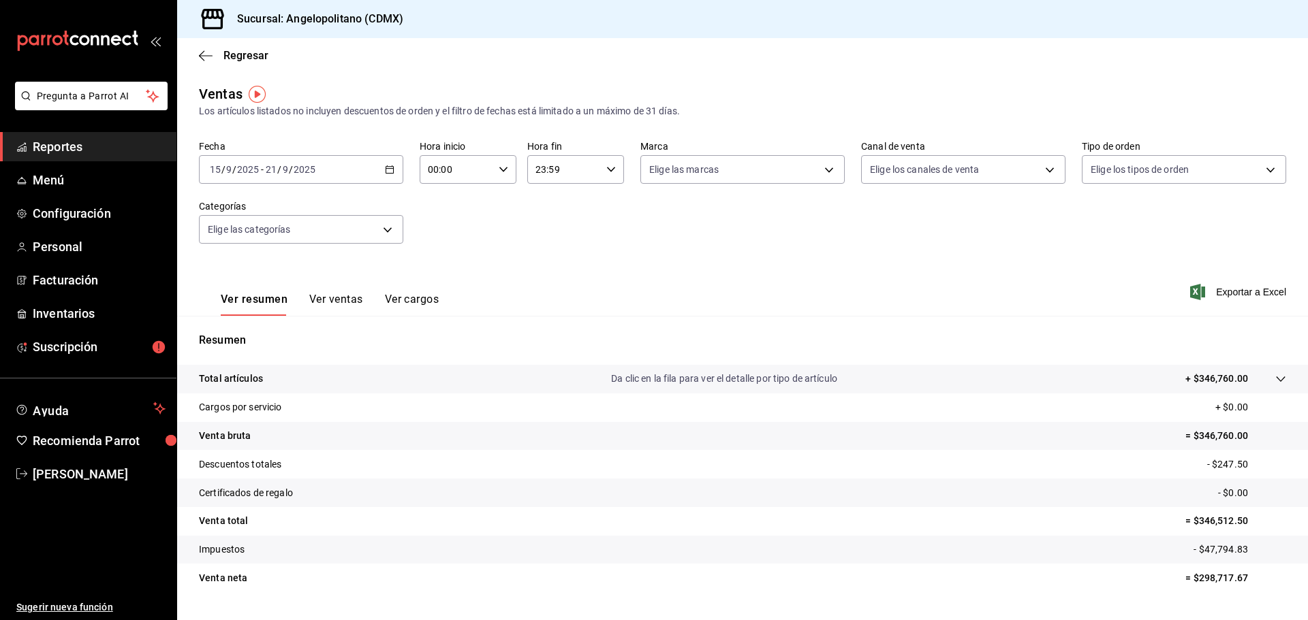
click at [945, 337] on p "Resumen" at bounding box center [742, 340] width 1087 height 16
click at [382, 170] on div "[DATE] [DATE] - [DATE] [DATE]" at bounding box center [301, 169] width 204 height 29
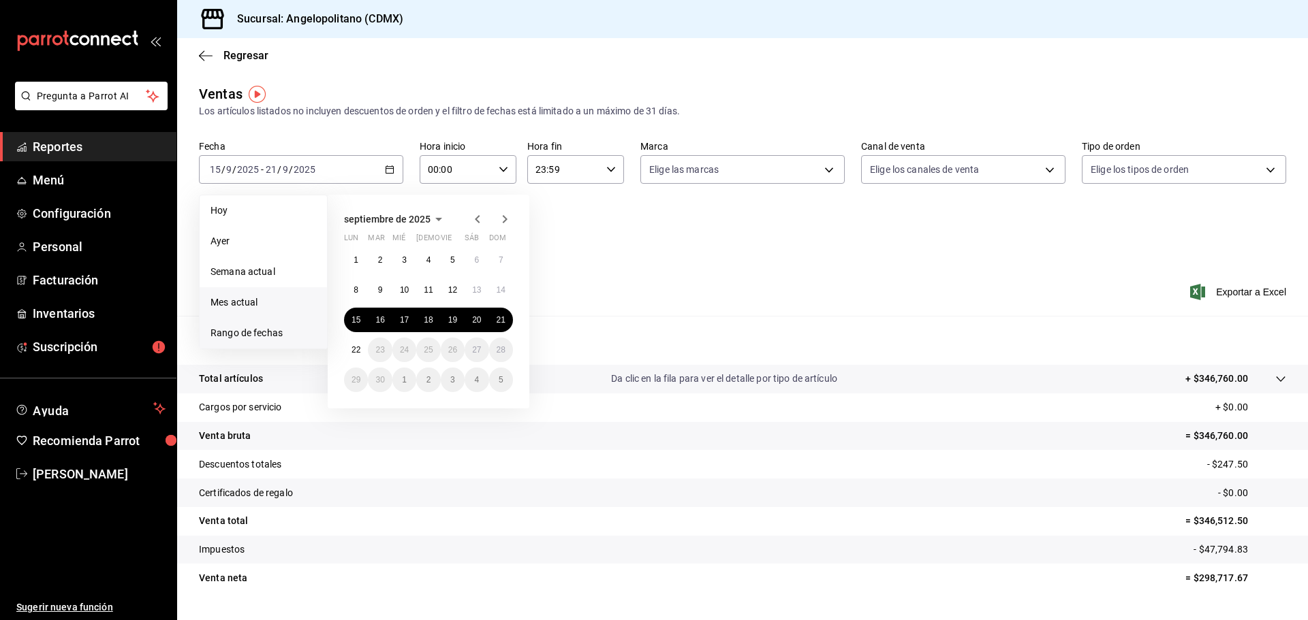
click at [245, 300] on span "Mes actual" at bounding box center [263, 303] width 106 height 14
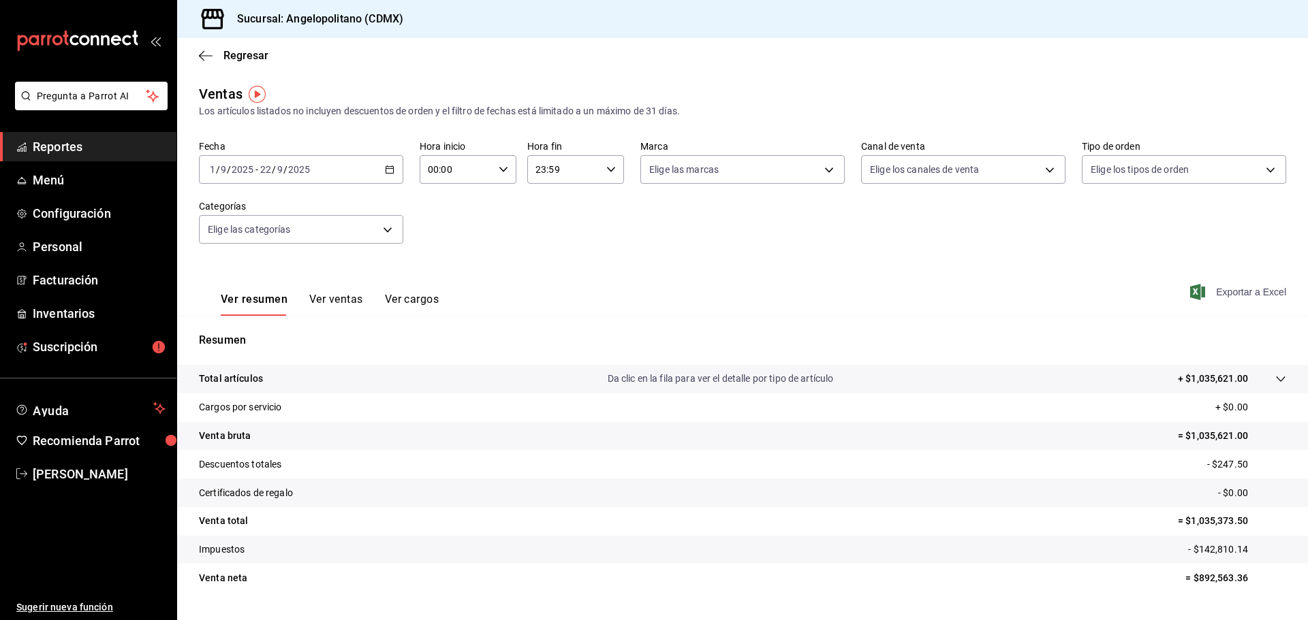
click at [1212, 294] on span "Exportar a Excel" at bounding box center [1239, 292] width 93 height 16
click at [205, 54] on icon "button" at bounding box center [206, 56] width 14 height 12
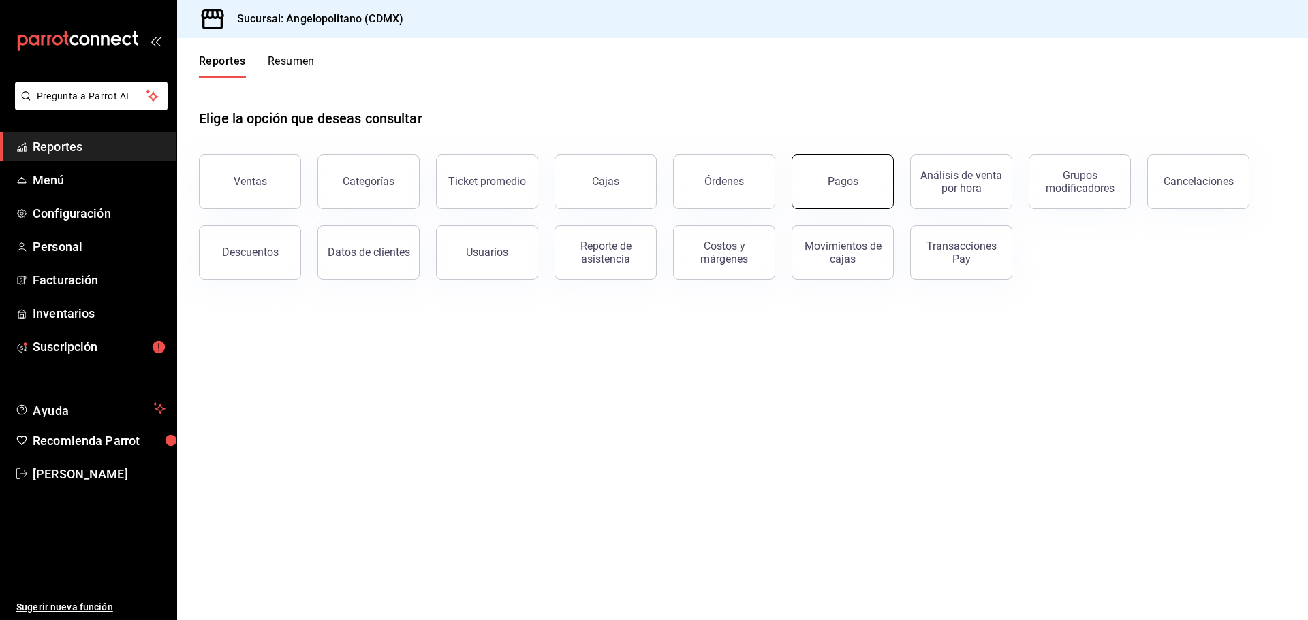
click at [831, 188] on button "Pagos" at bounding box center [842, 182] width 102 height 54
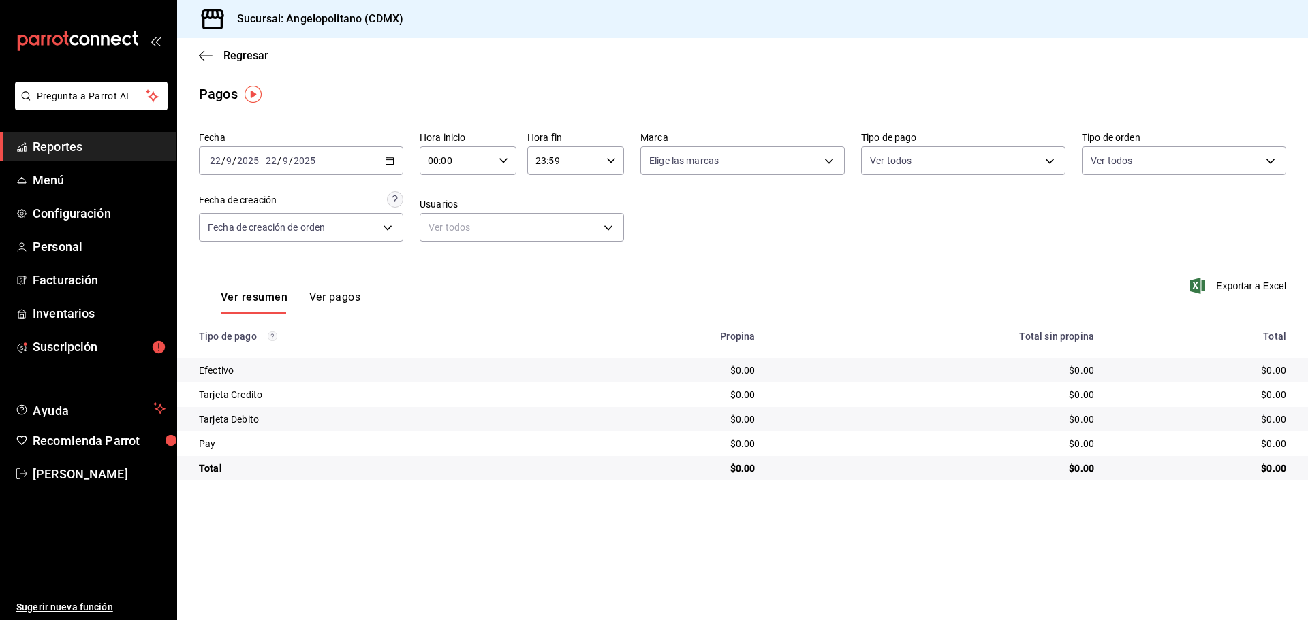
click at [384, 162] on div "[DATE] [DATE] - [DATE] [DATE]" at bounding box center [301, 160] width 204 height 29
click at [250, 354] on span "Rango de fechas" at bounding box center [263, 355] width 106 height 14
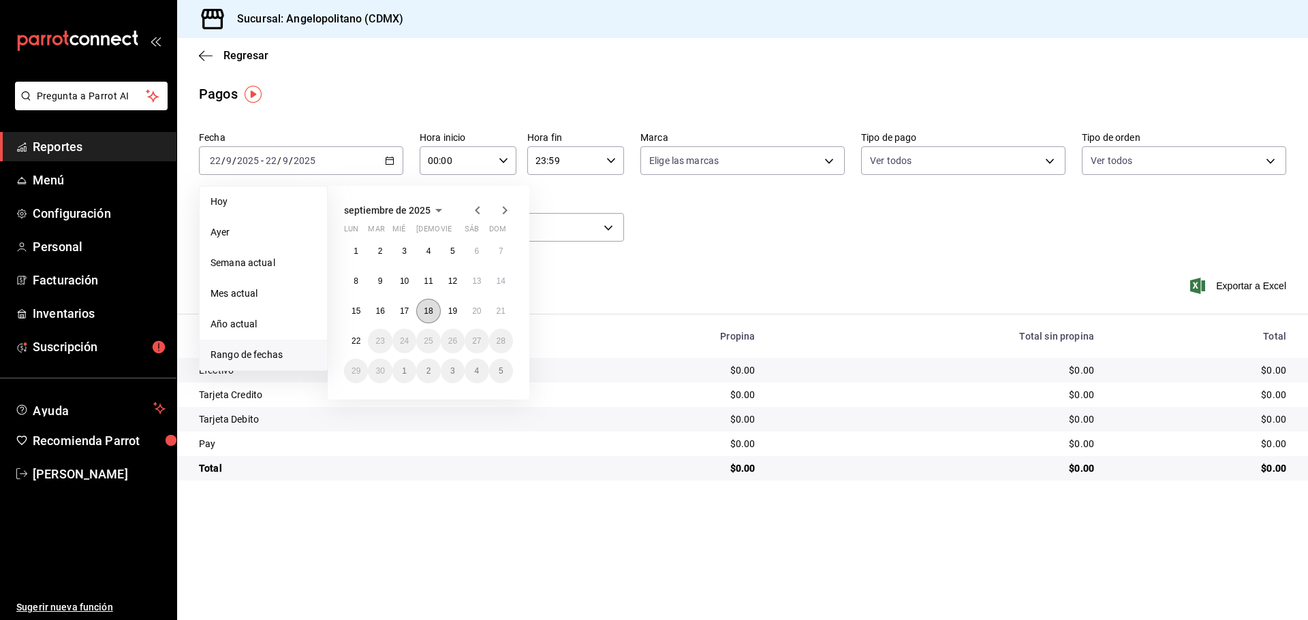
click at [431, 311] on abbr "18" at bounding box center [428, 312] width 9 height 10
click at [430, 309] on abbr "18" at bounding box center [428, 312] width 9 height 10
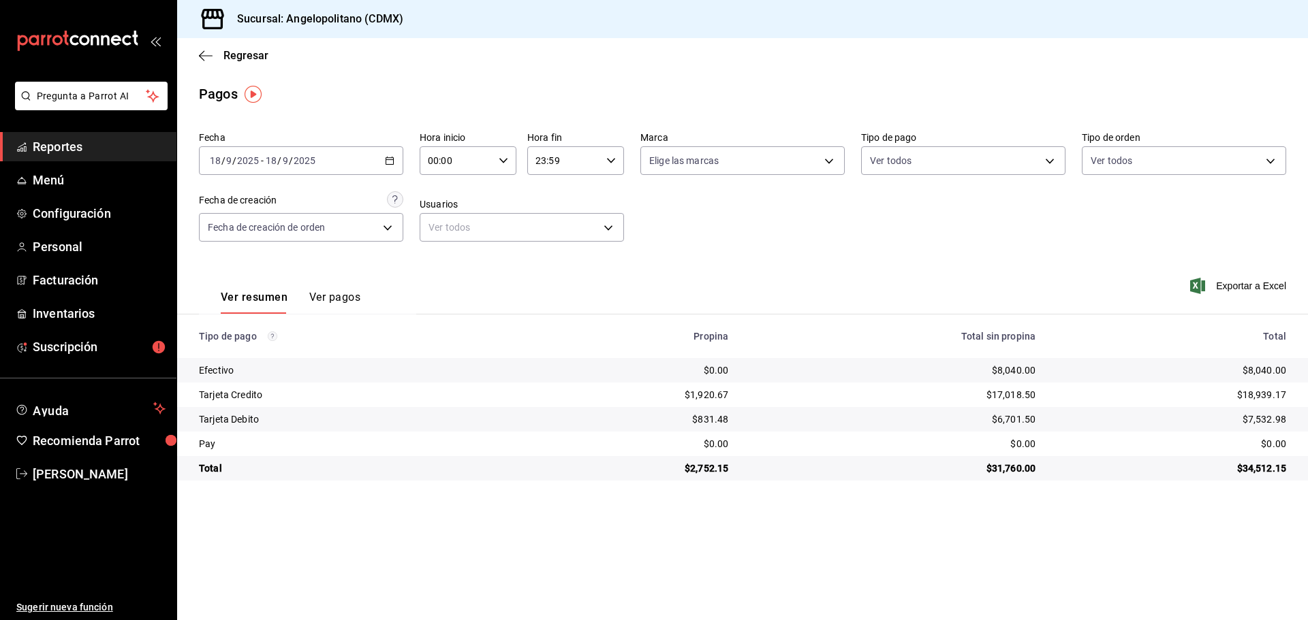
click at [389, 163] on icon "button" at bounding box center [390, 161] width 10 height 10
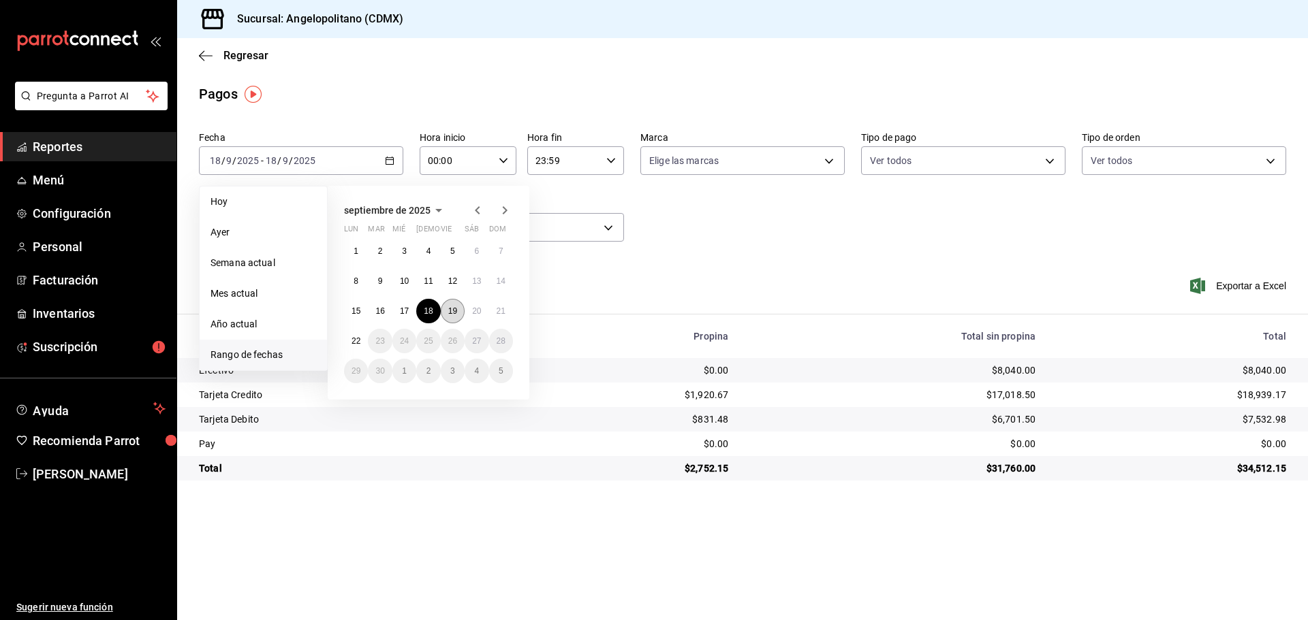
click at [451, 317] on button "19" at bounding box center [453, 311] width 24 height 25
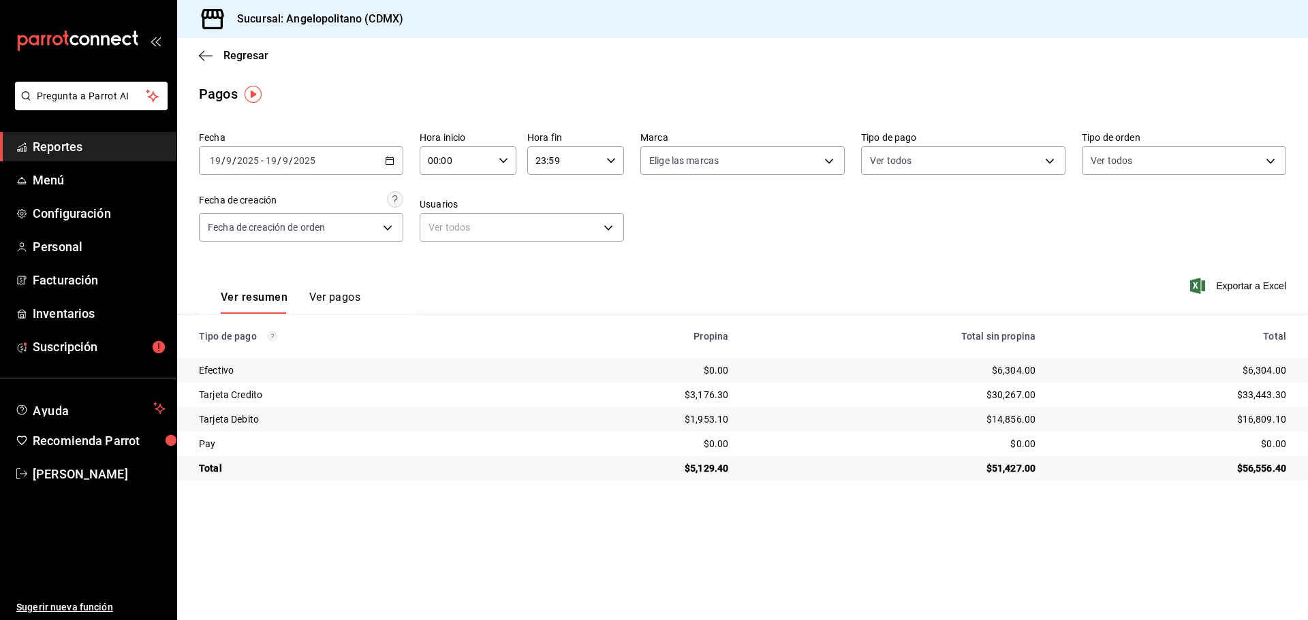
click at [392, 161] on icon "button" at bounding box center [390, 161] width 10 height 10
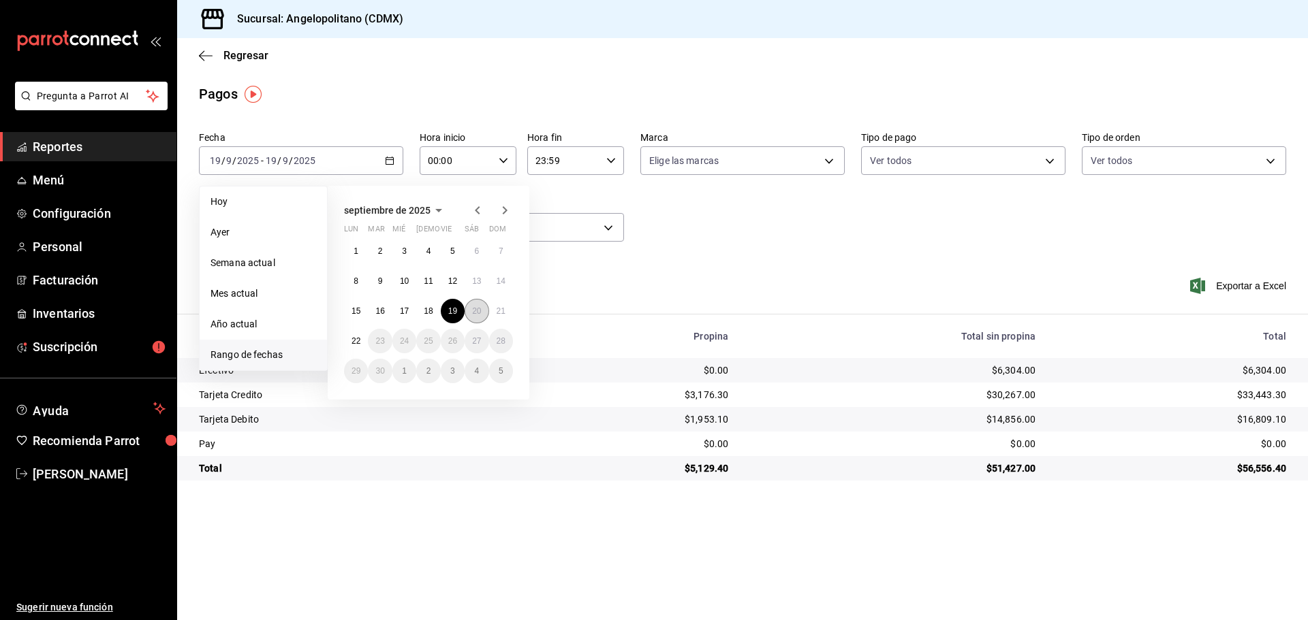
click at [482, 311] on button "20" at bounding box center [477, 311] width 24 height 25
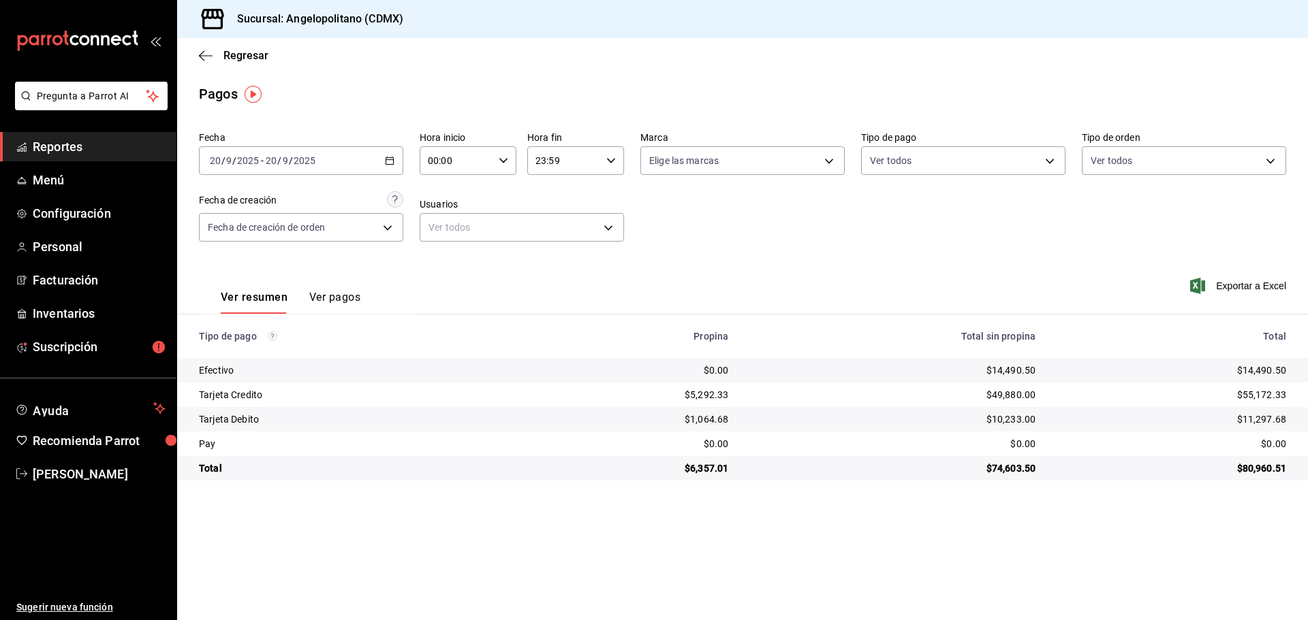
click at [388, 163] on icon "button" at bounding box center [390, 161] width 10 height 10
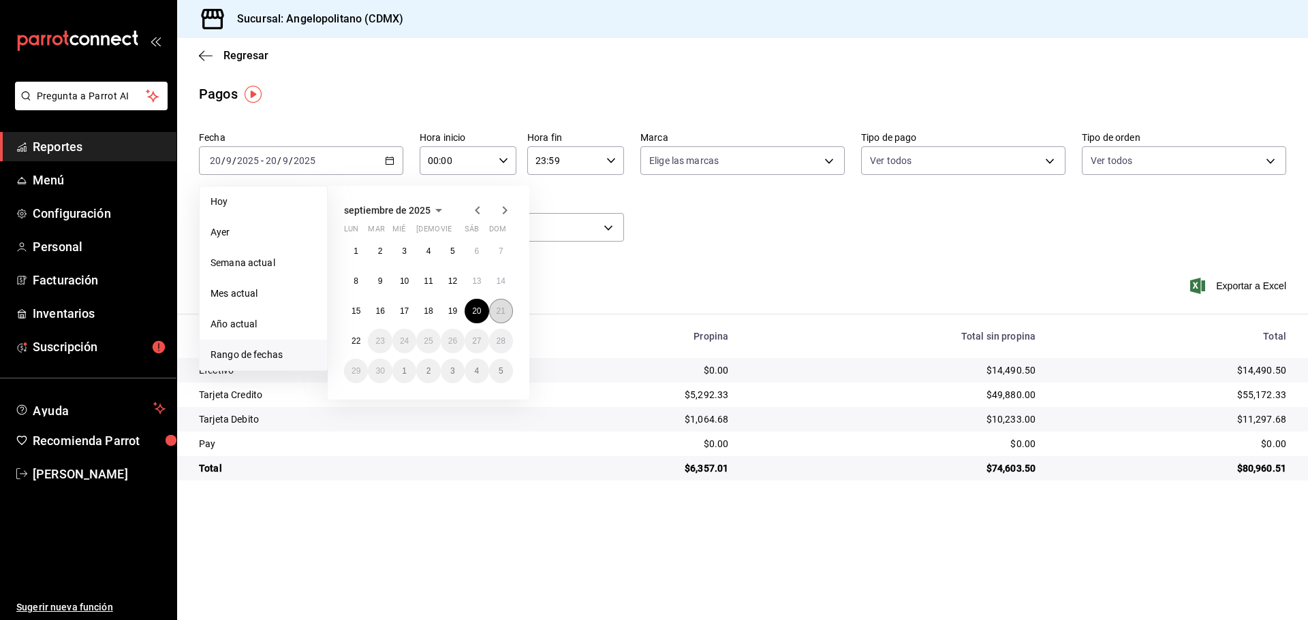
click at [501, 306] on button "21" at bounding box center [501, 311] width 24 height 25
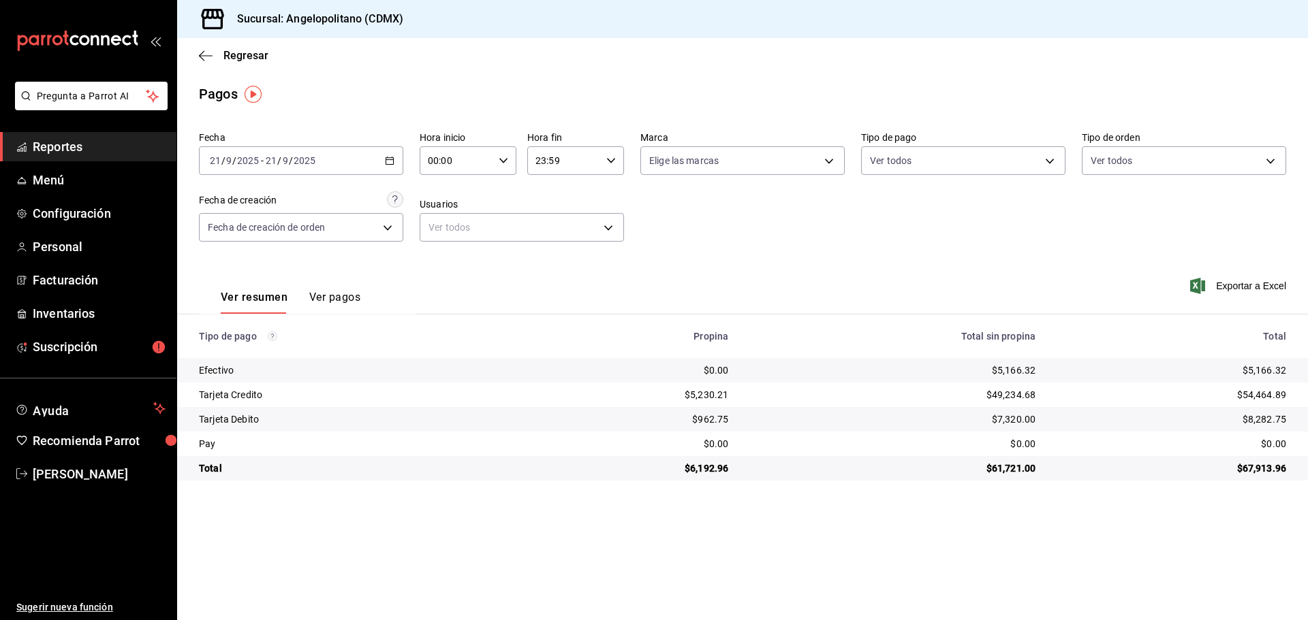
click at [387, 161] on icon "button" at bounding box center [390, 161] width 10 height 10
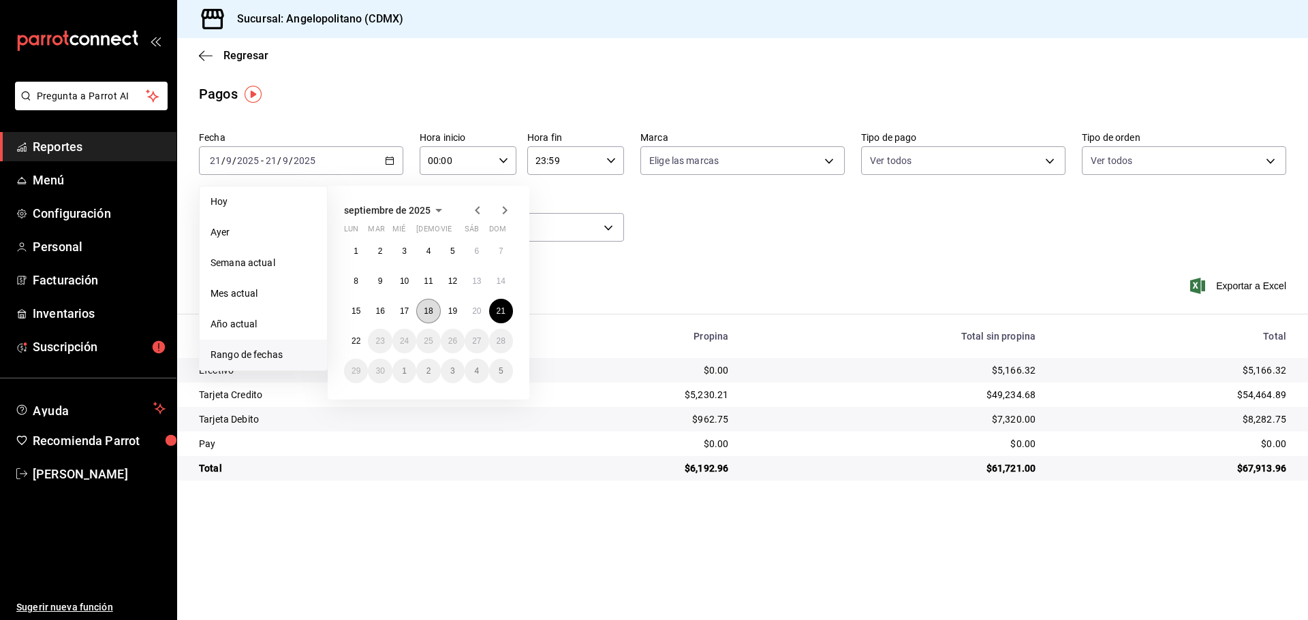
click at [432, 311] on abbr "18" at bounding box center [428, 312] width 9 height 10
click at [499, 313] on abbr "21" at bounding box center [501, 312] width 9 height 10
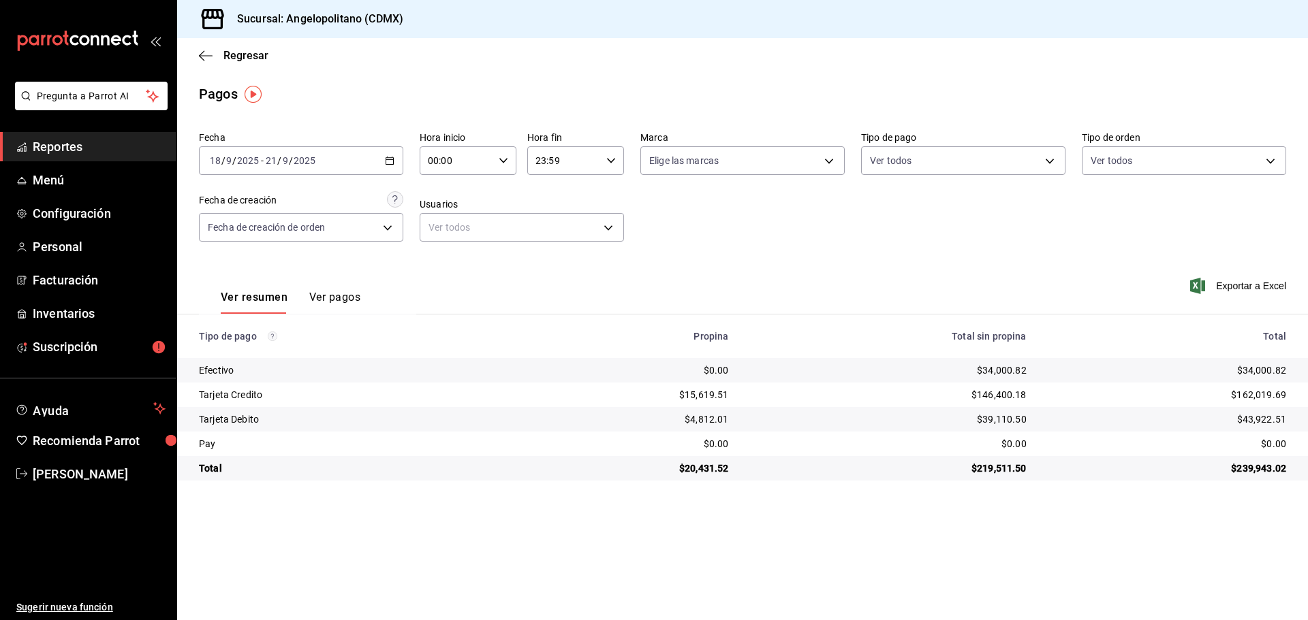
click at [928, 273] on div "Ver resumen Ver pagos Exportar a Excel" at bounding box center [742, 294] width 1131 height 72
click at [518, 338] on th "Tipo de pago" at bounding box center [348, 337] width 343 height 44
click at [390, 160] on \(Stroke\) "button" at bounding box center [389, 159] width 7 height 1
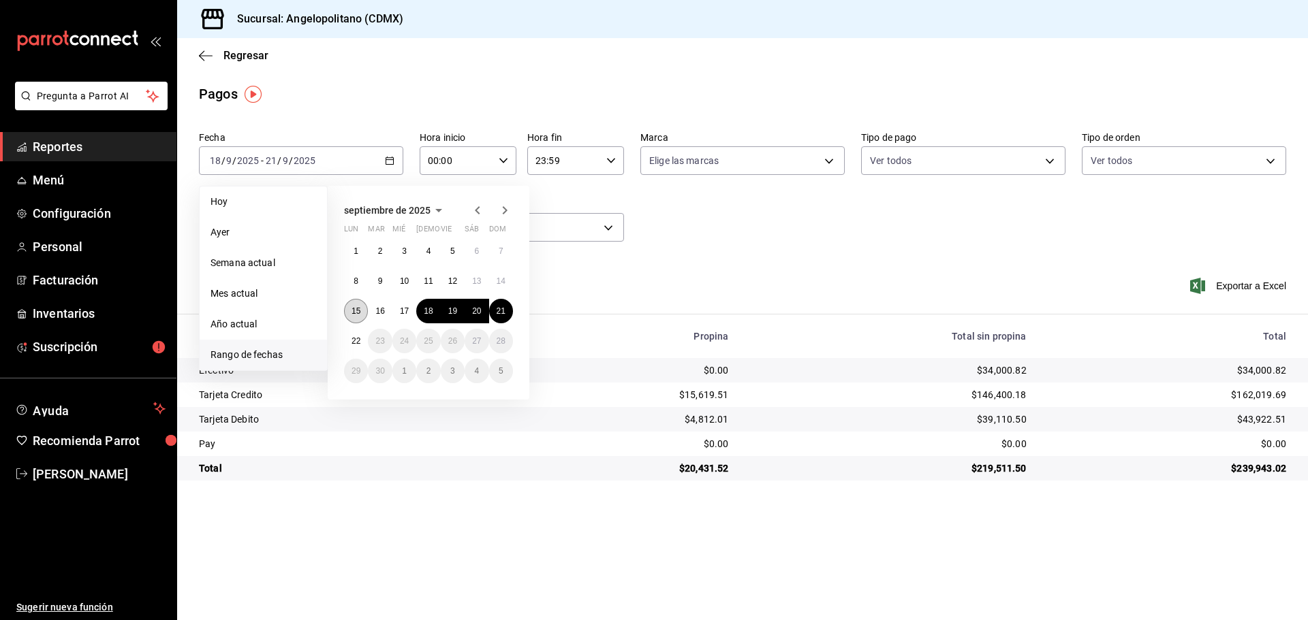
click at [362, 315] on button "15" at bounding box center [356, 311] width 24 height 25
click at [497, 313] on abbr "21" at bounding box center [501, 312] width 9 height 10
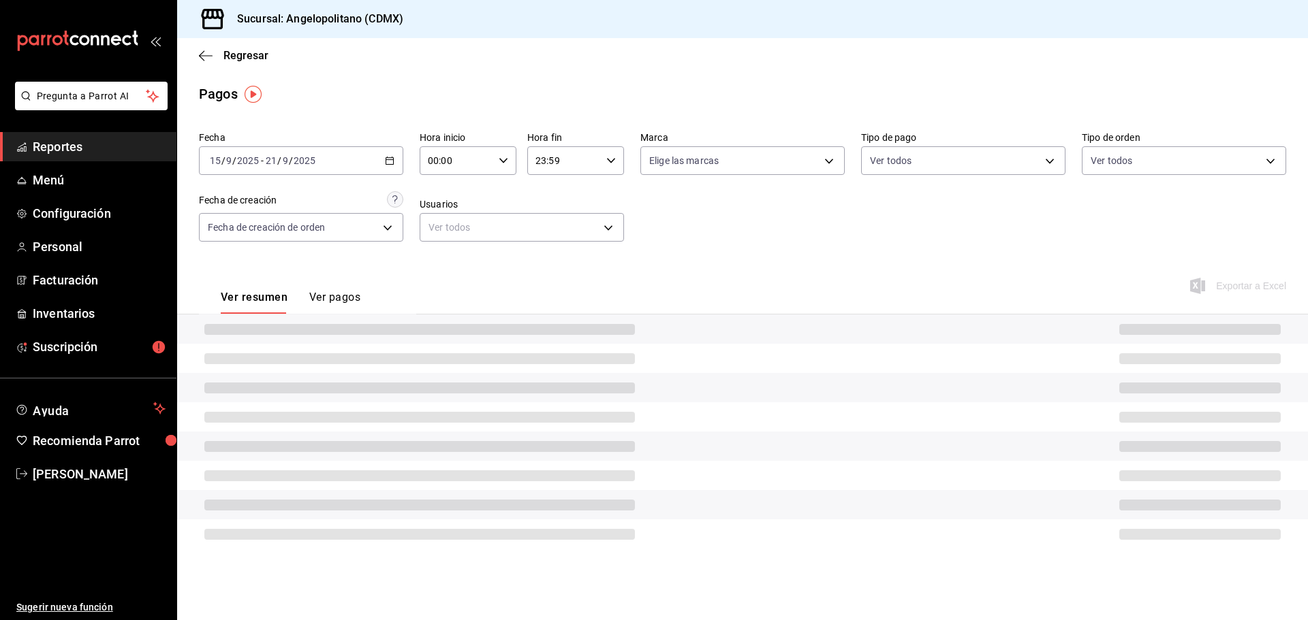
click at [934, 278] on div "Ver resumen Ver pagos Exportar a Excel" at bounding box center [742, 294] width 1131 height 72
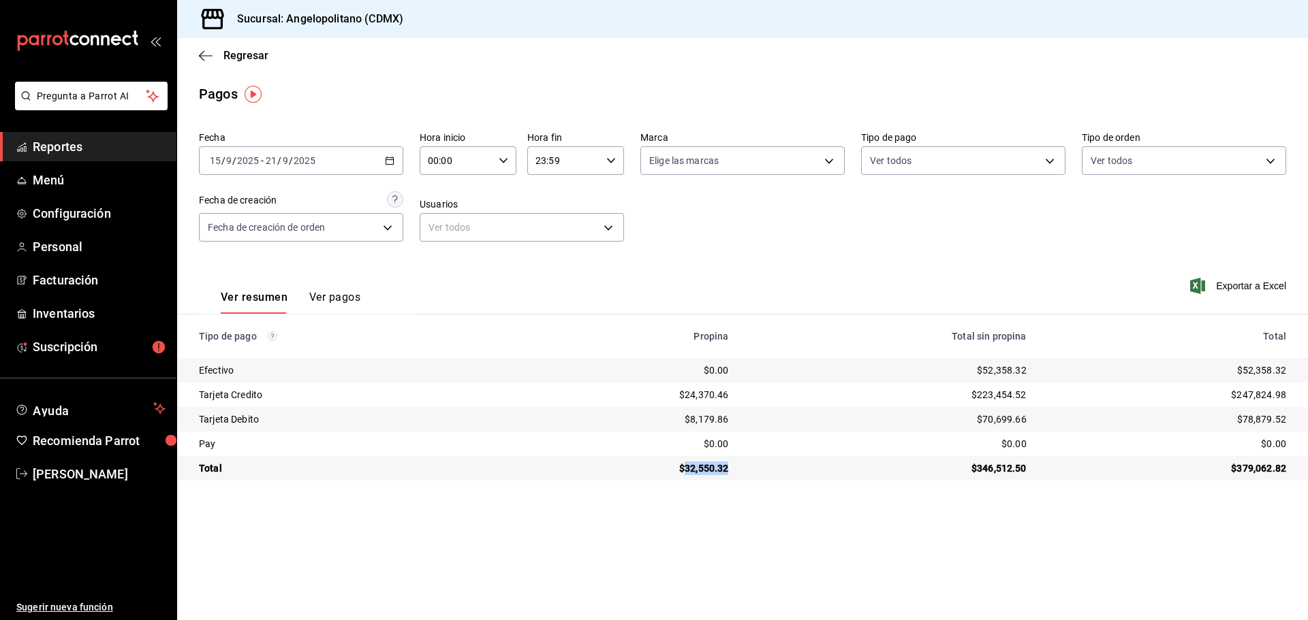
drag, startPoint x: 688, startPoint y: 466, endPoint x: 737, endPoint y: 469, distance: 49.2
click at [737, 469] on td "$32,550.32" at bounding box center [630, 468] width 220 height 25
copy div "32,550.32"
drag, startPoint x: 975, startPoint y: 471, endPoint x: 1026, endPoint y: 474, distance: 51.2
click at [1026, 474] on td "$346,512.50" at bounding box center [888, 468] width 298 height 25
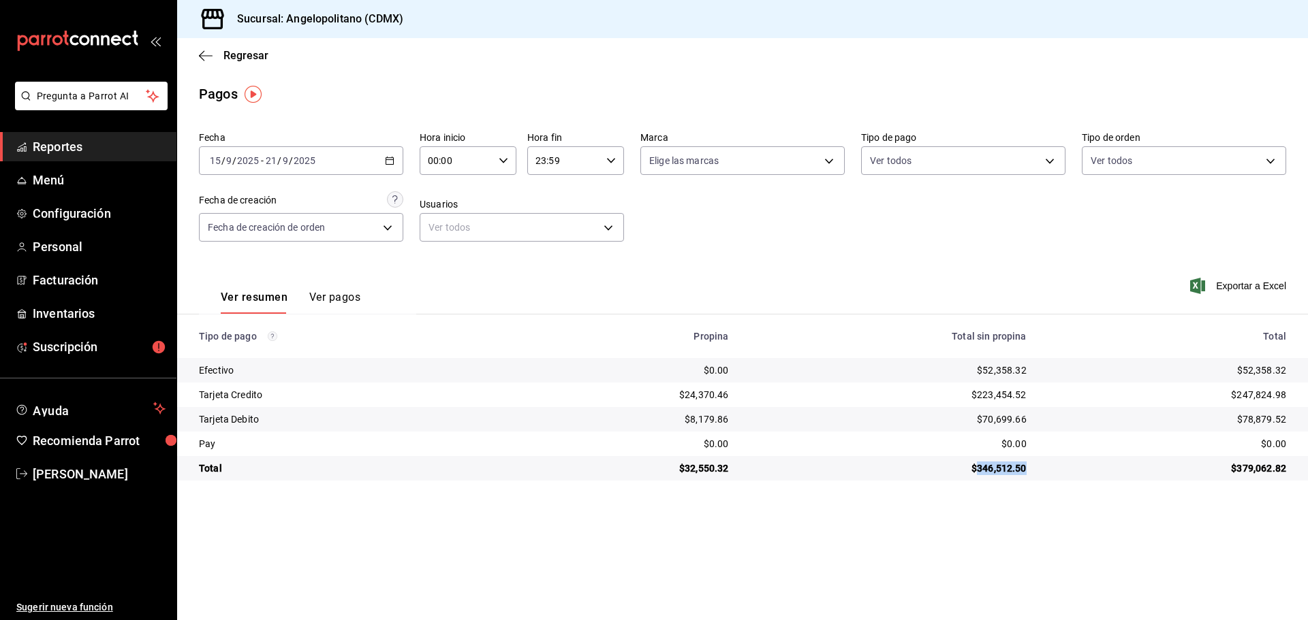
copy div "346,512.50"
click at [199, 52] on icon "button" at bounding box center [206, 56] width 14 height 12
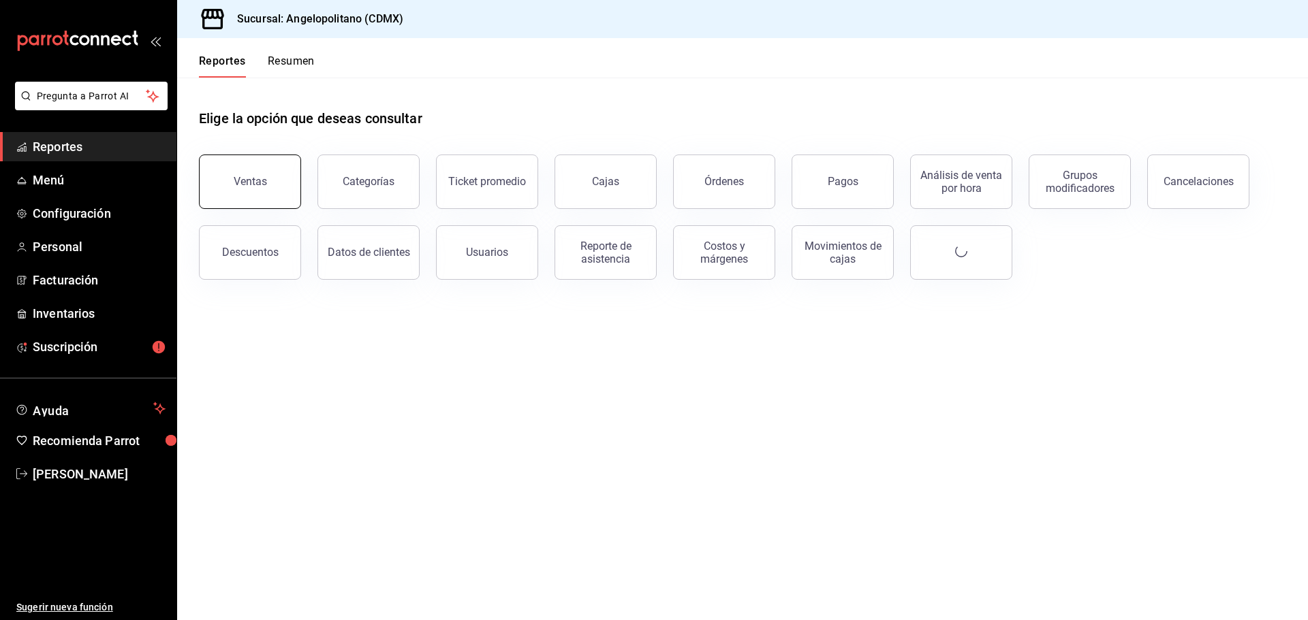
click at [262, 183] on div "Ventas" at bounding box center [250, 181] width 33 height 13
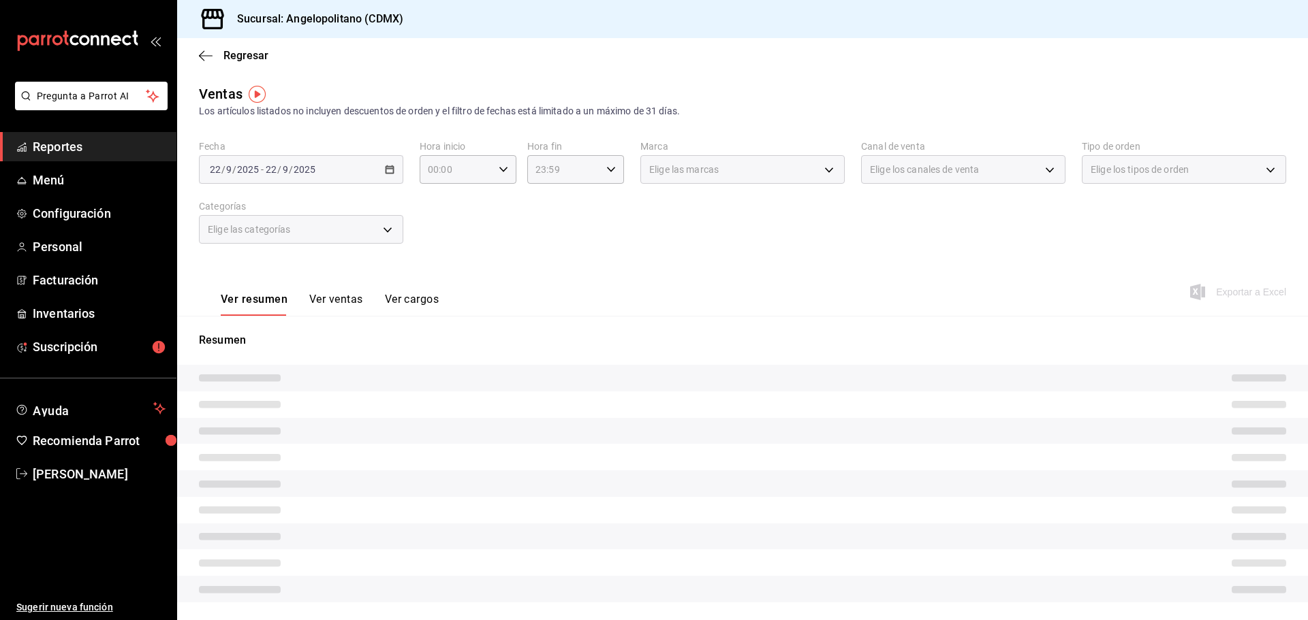
click at [395, 170] on div "[DATE] [DATE] - [DATE] [DATE]" at bounding box center [301, 169] width 204 height 29
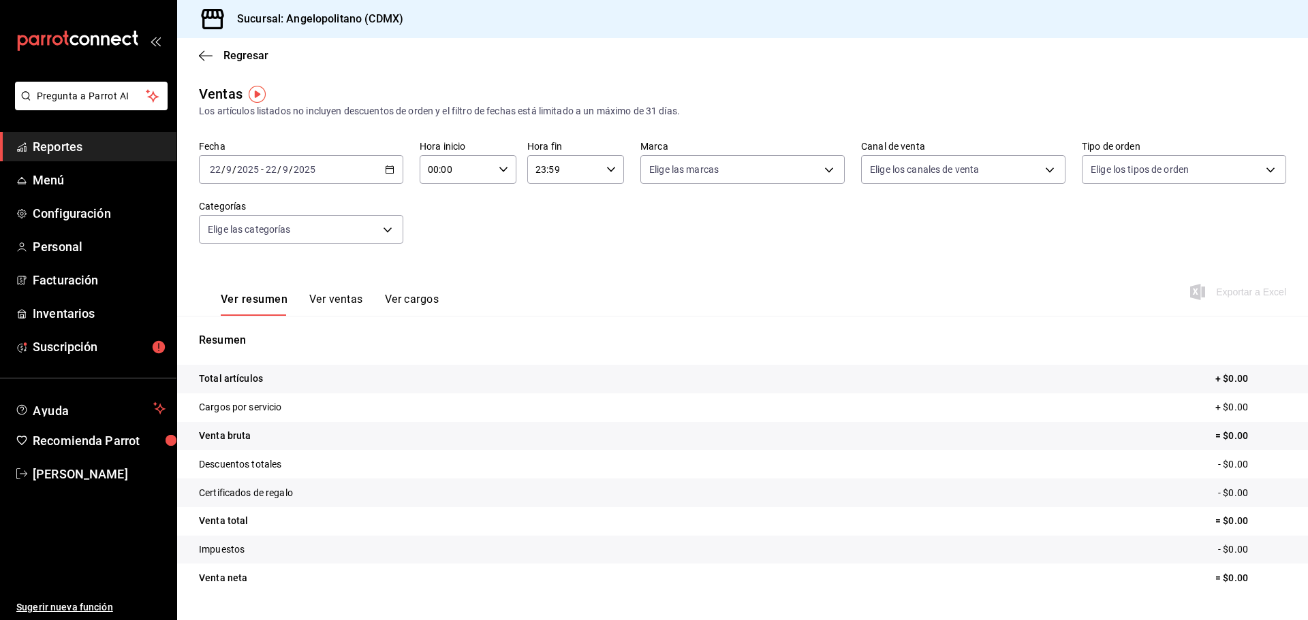
click at [386, 170] on icon "button" at bounding box center [390, 170] width 10 height 10
click at [260, 333] on span "Rango de fechas" at bounding box center [263, 333] width 106 height 14
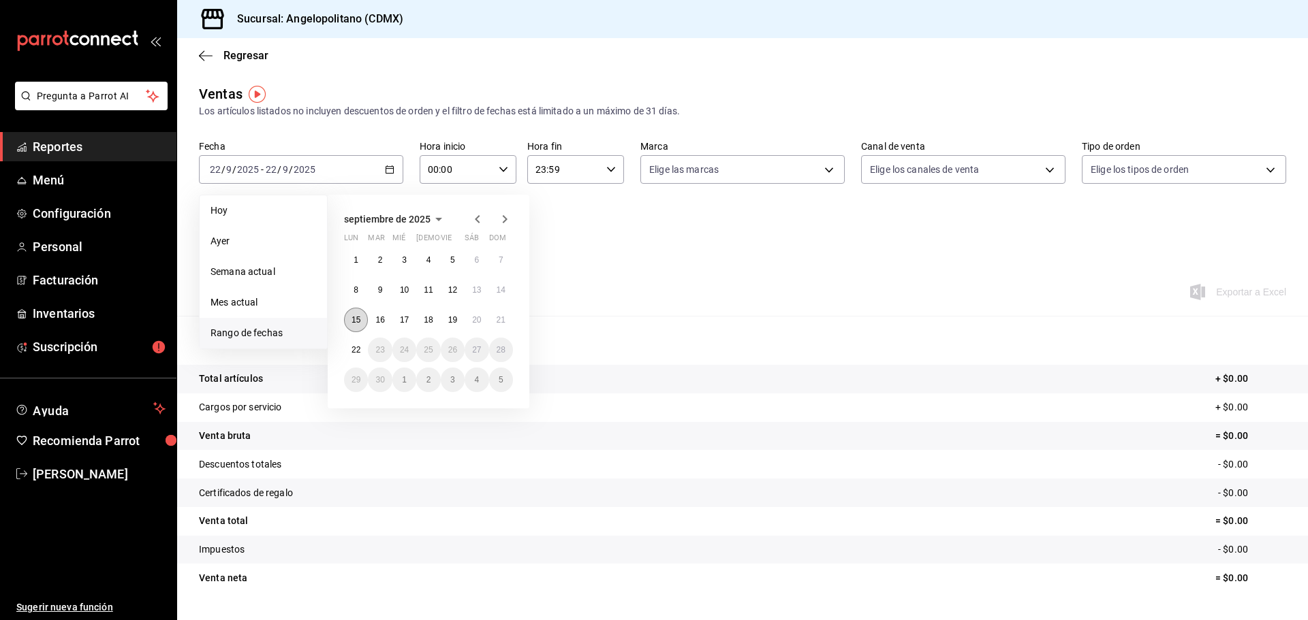
drag, startPoint x: 352, startPoint y: 321, endPoint x: 363, endPoint y: 322, distance: 11.0
click at [352, 321] on abbr "15" at bounding box center [355, 320] width 9 height 10
click at [497, 320] on abbr "21" at bounding box center [501, 320] width 9 height 10
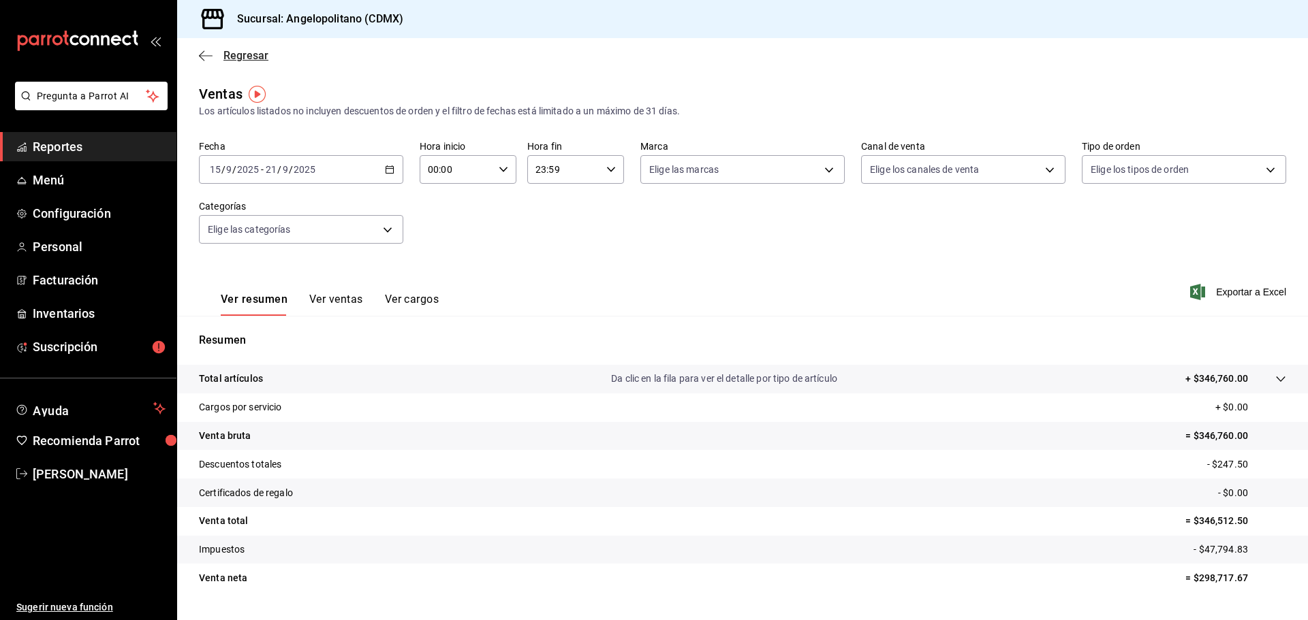
click at [208, 53] on icon "button" at bounding box center [206, 56] width 14 height 12
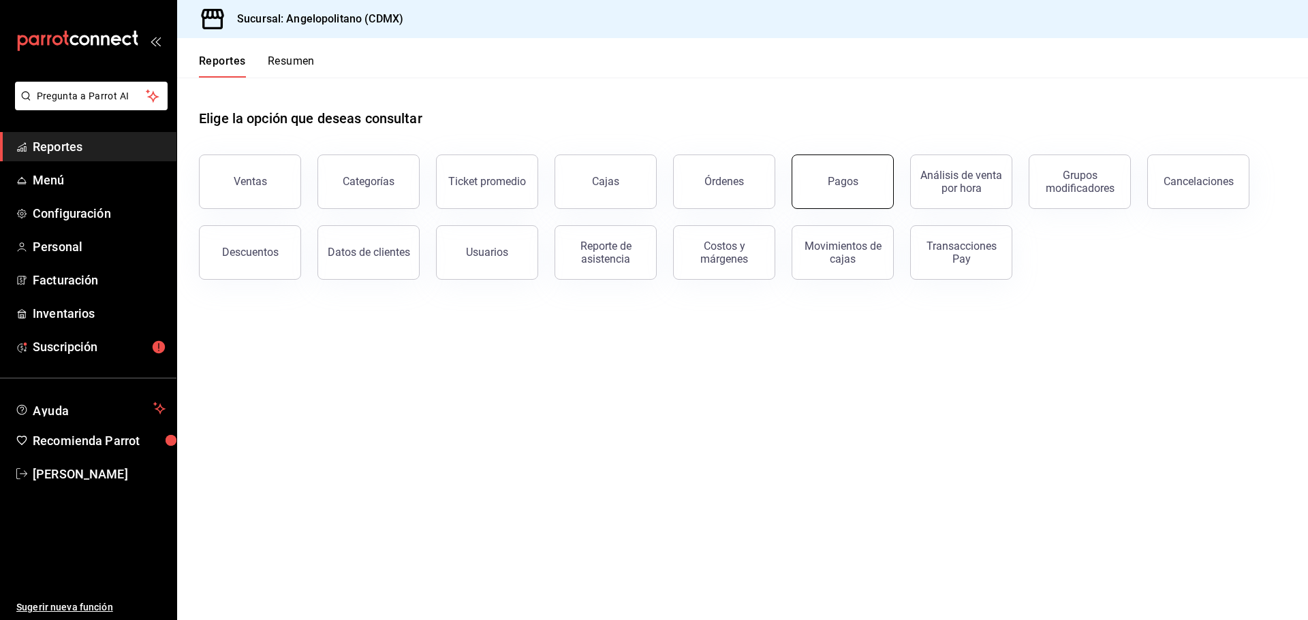
click at [856, 178] on div "Pagos" at bounding box center [843, 181] width 31 height 13
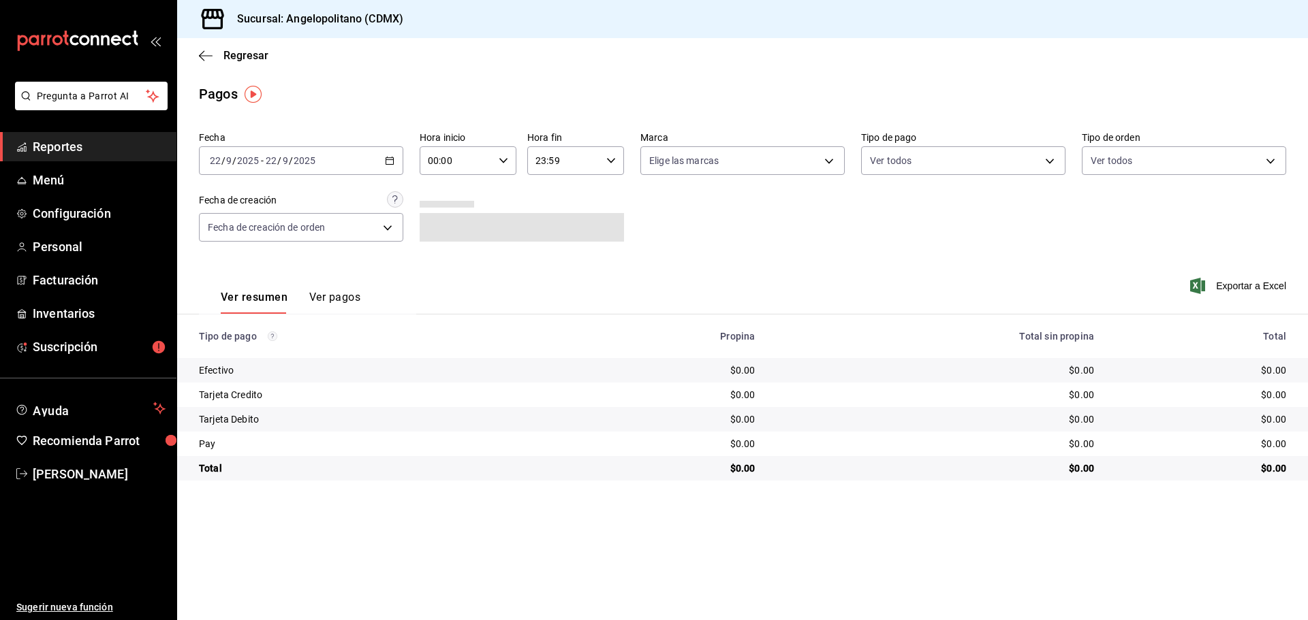
click at [394, 163] on \(Stroke\) "button" at bounding box center [390, 160] width 8 height 7
click at [233, 353] on span "Rango de fechas" at bounding box center [263, 355] width 106 height 14
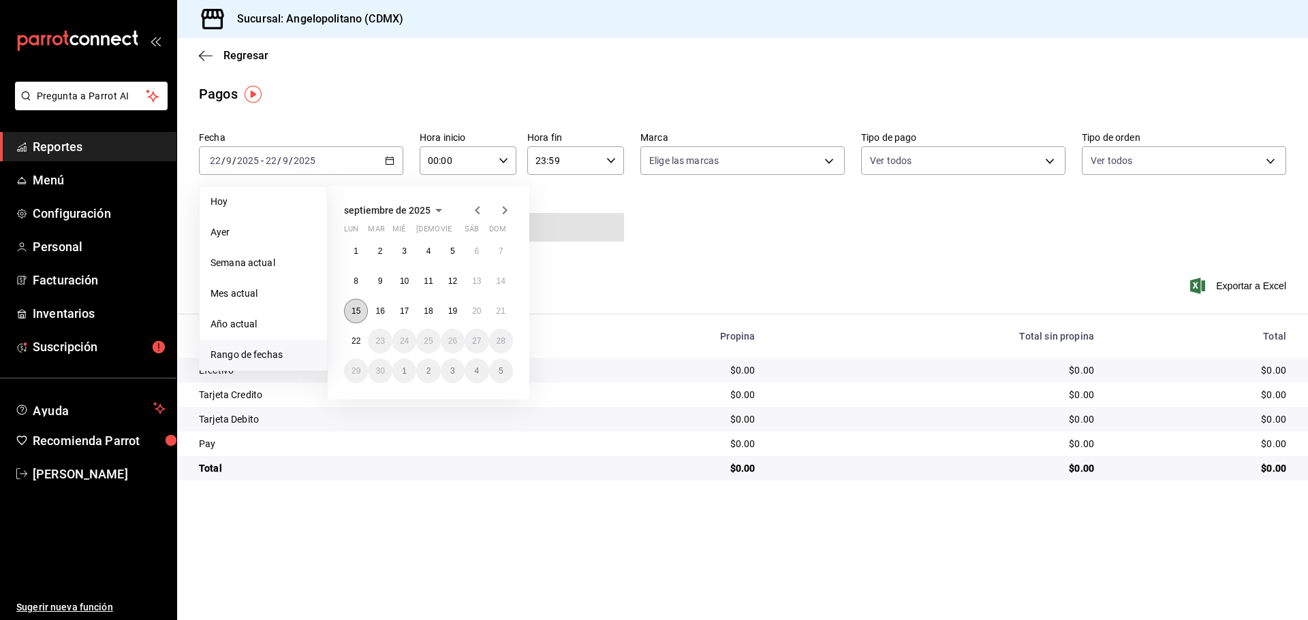
click at [353, 313] on abbr "15" at bounding box center [355, 312] width 9 height 10
click at [501, 309] on abbr "21" at bounding box center [501, 312] width 9 height 10
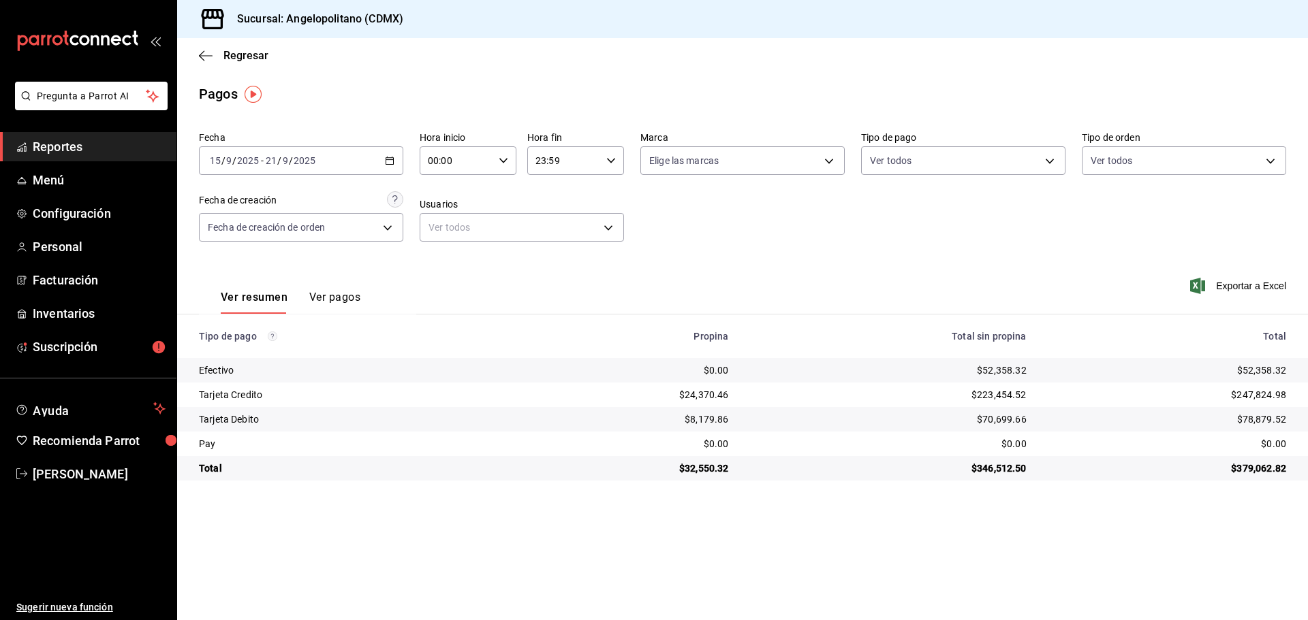
click at [744, 258] on div "Ver resumen Ver pagos Exportar a Excel" at bounding box center [742, 294] width 1131 height 72
